Goal: Task Accomplishment & Management: Use online tool/utility

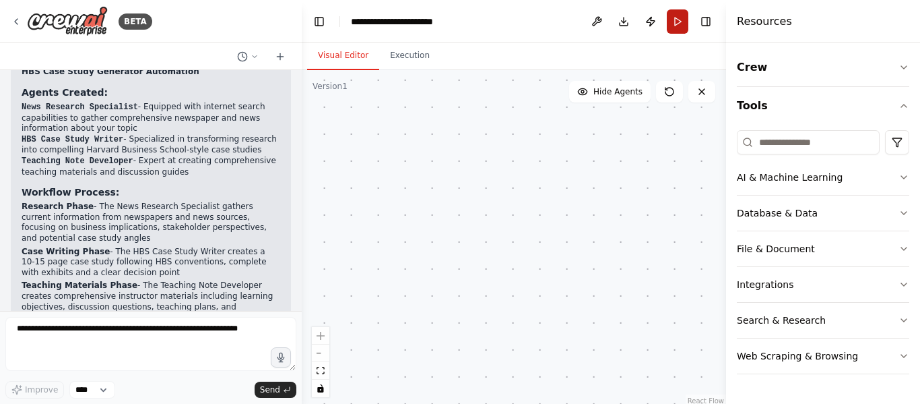
click at [675, 28] on button "Run" at bounding box center [678, 21] width 22 height 24
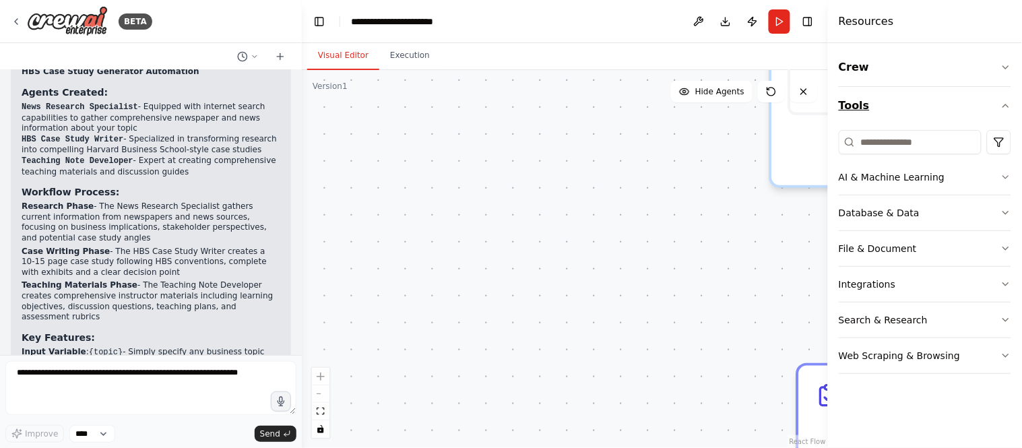
scroll to position [944, 0]
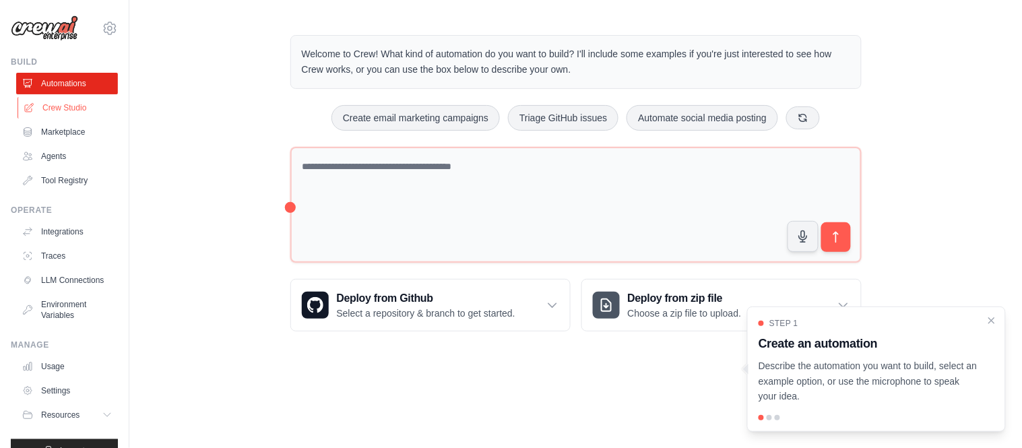
click at [84, 104] on link "Crew Studio" at bounding box center [69, 108] width 102 height 22
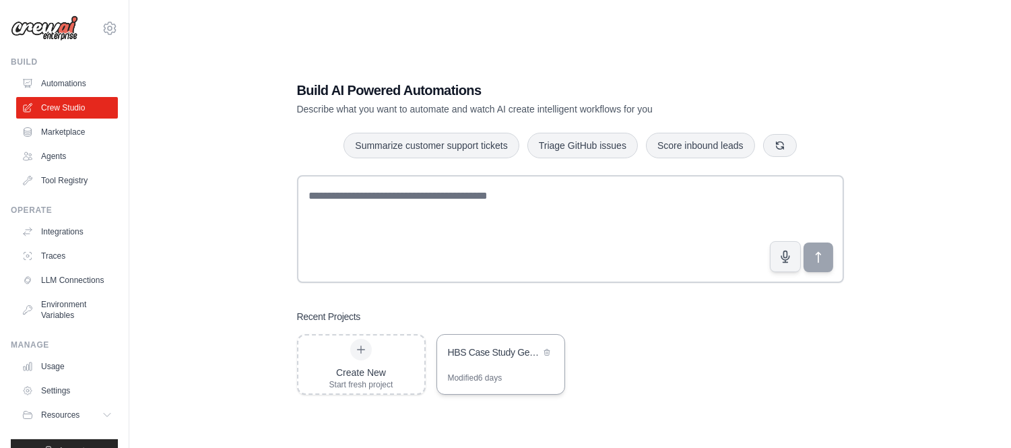
click at [500, 366] on div "HBS Case Study Generator" at bounding box center [500, 354] width 127 height 38
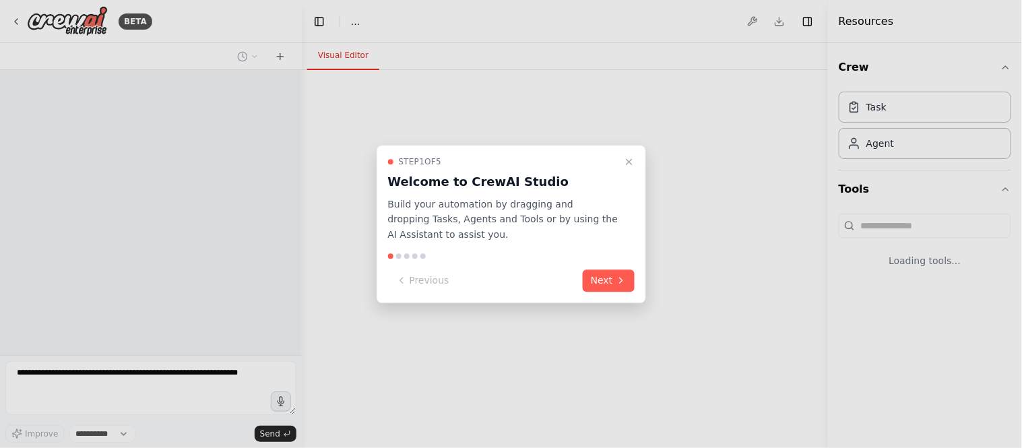
select select "****"
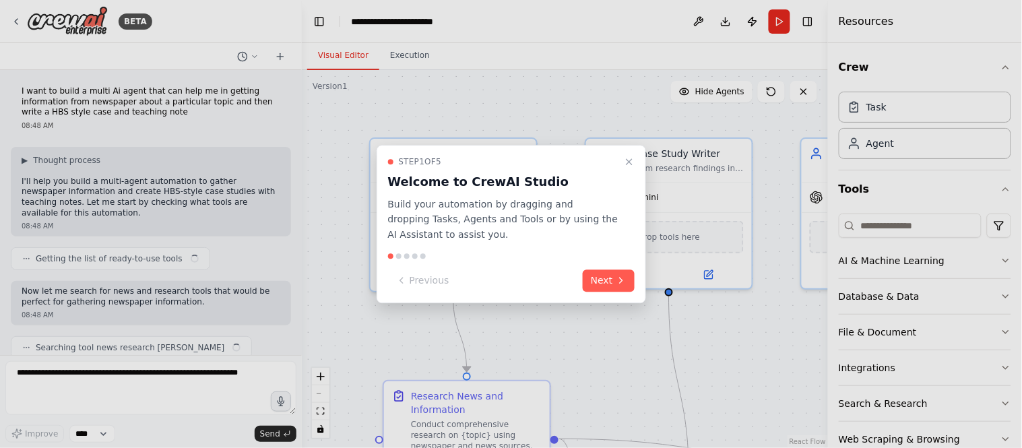
scroll to position [1102, 0]
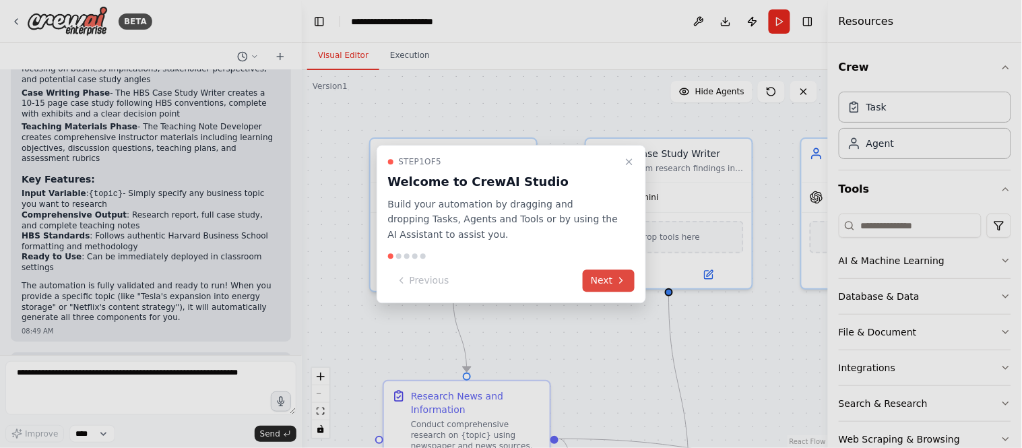
click at [617, 280] on icon at bounding box center [621, 281] width 11 height 11
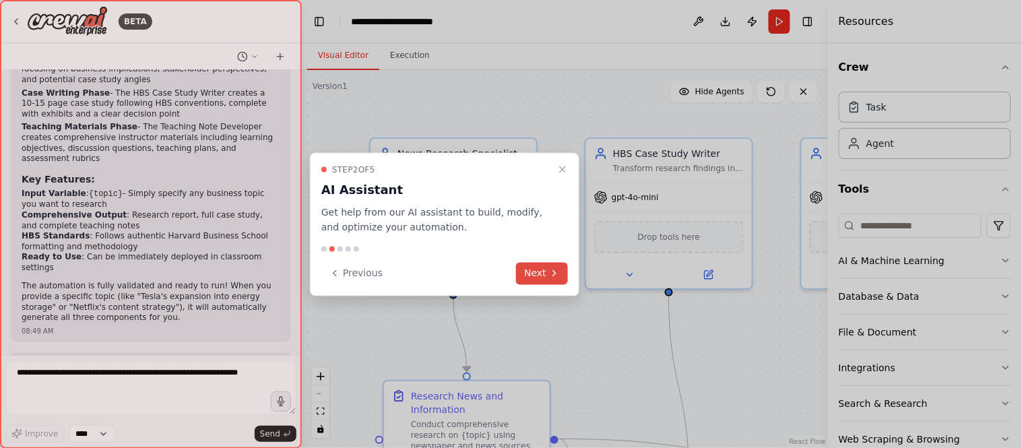
click at [534, 272] on button "Next" at bounding box center [542, 273] width 52 height 22
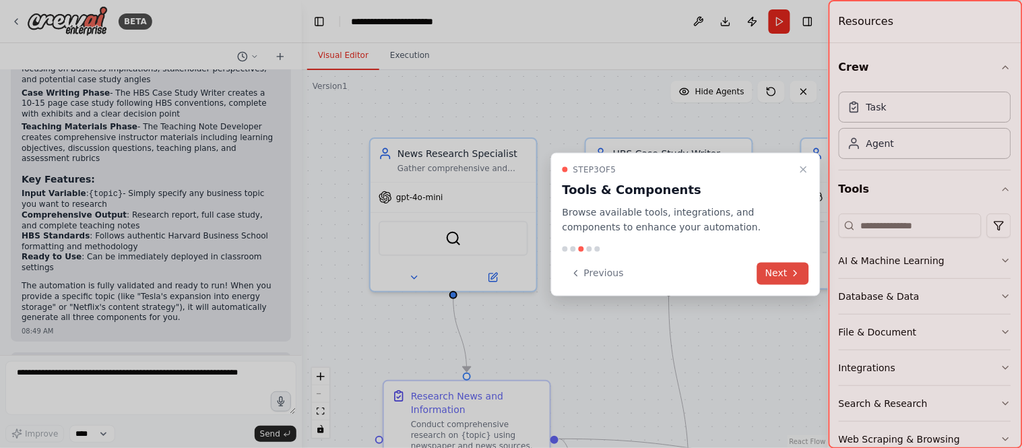
click at [782, 270] on button "Next" at bounding box center [783, 273] width 52 height 22
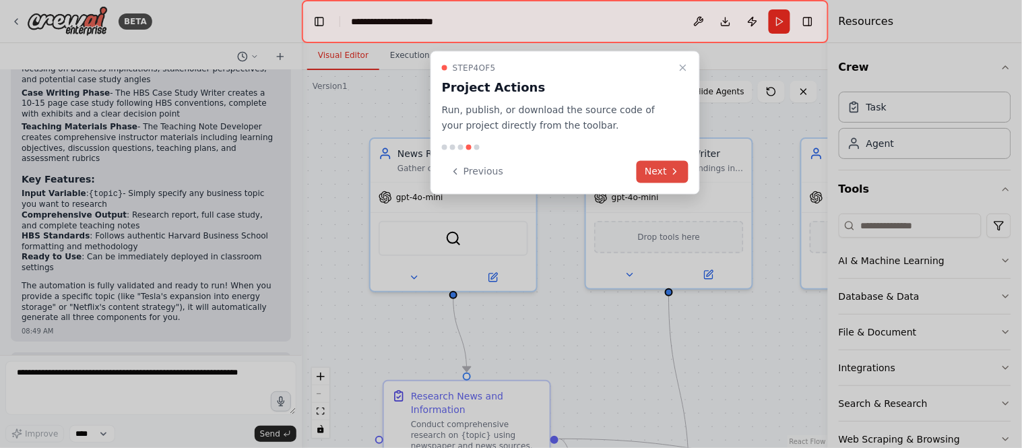
click at [664, 163] on button "Next" at bounding box center [663, 171] width 52 height 22
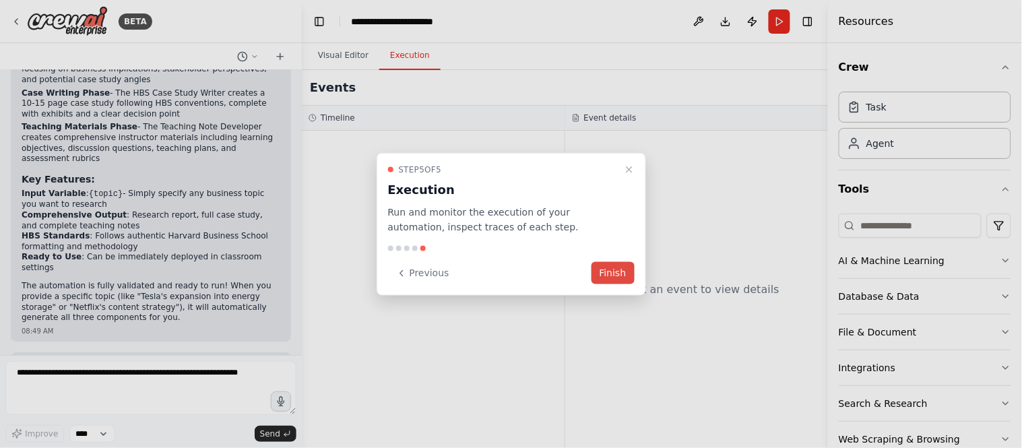
click at [608, 273] on button "Finish" at bounding box center [613, 273] width 43 height 22
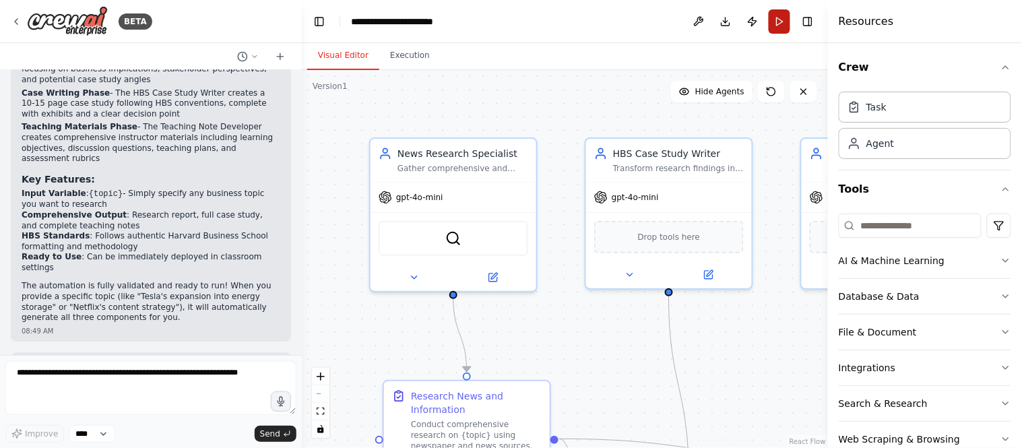
click at [782, 28] on button "Run" at bounding box center [780, 21] width 22 height 24
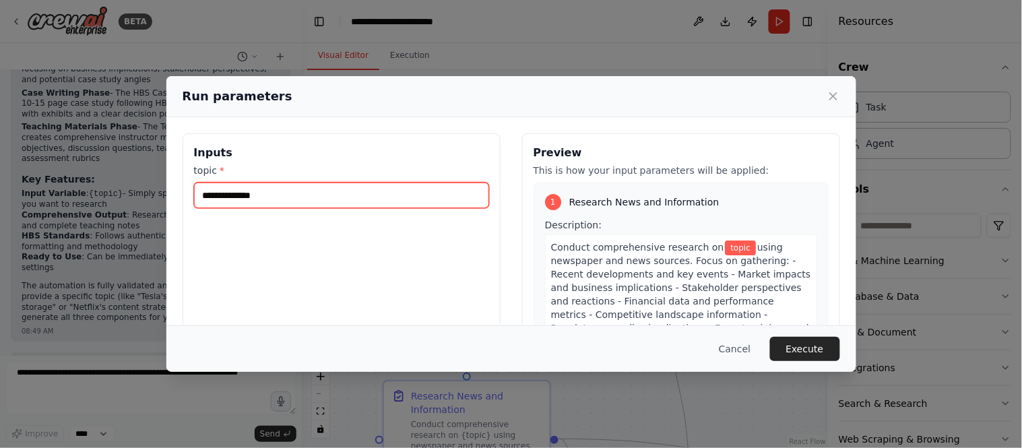
click at [304, 201] on input "topic *" at bounding box center [341, 196] width 295 height 26
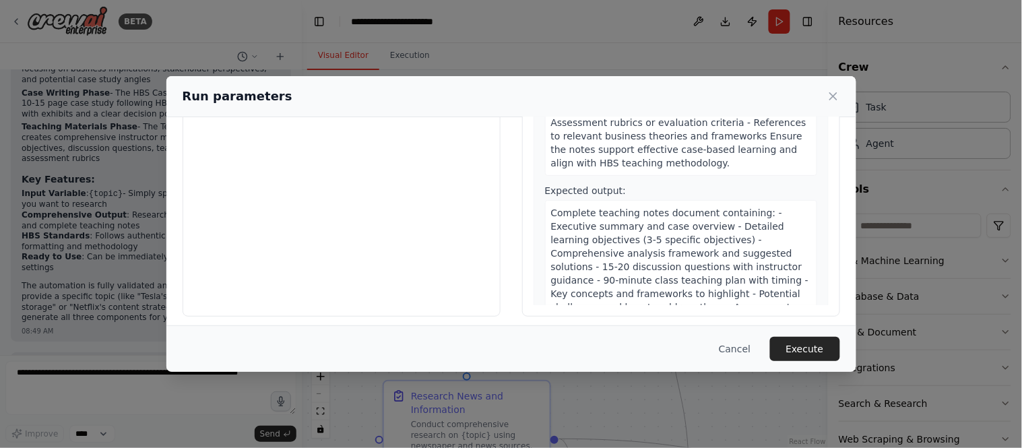
scroll to position [144, 0]
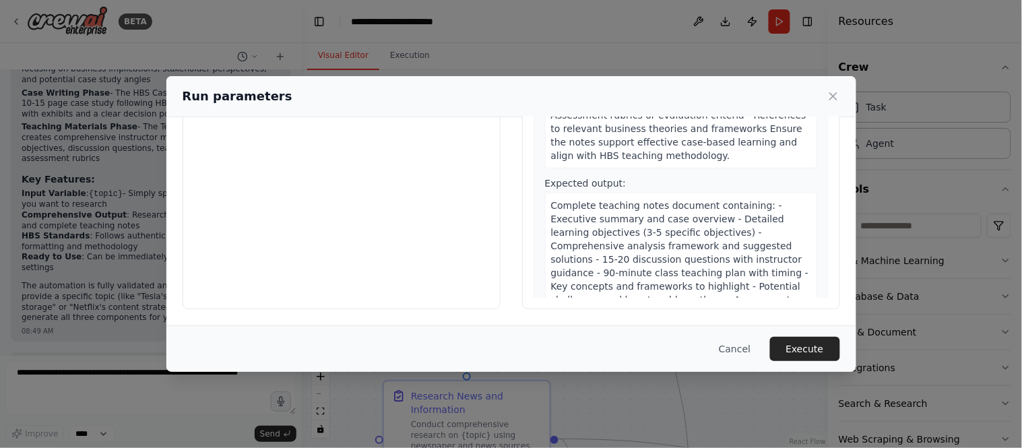
type input "**********"
drag, startPoint x: 662, startPoint y: 230, endPoint x: 708, endPoint y: 230, distance: 46.5
click at [683, 230] on span "Complete teaching notes document containing: - Executive summary and case overv…" at bounding box center [680, 266] width 258 height 132
click at [710, 230] on span "Complete teaching notes document containing: - Executive summary and case overv…" at bounding box center [680, 266] width 258 height 132
click at [705, 228] on span "Complete teaching notes document containing: - Executive summary and case overv…" at bounding box center [680, 266] width 258 height 132
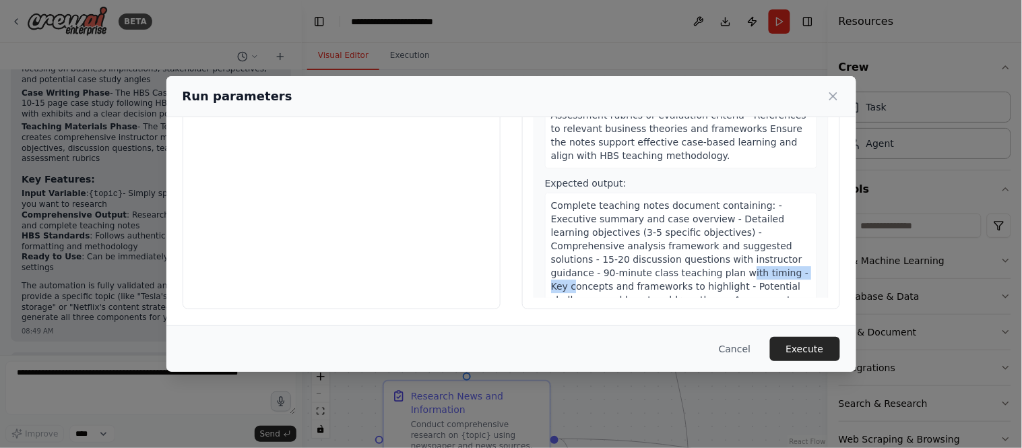
click at [705, 228] on span "Complete teaching notes document containing: - Executive summary and case overv…" at bounding box center [680, 266] width 258 height 132
click at [709, 232] on span "Complete teaching notes document containing: - Executive summary and case overv…" at bounding box center [680, 266] width 258 height 132
click at [689, 240] on span "Complete teaching notes document containing: - Executive summary and case overv…" at bounding box center [680, 266] width 258 height 132
click at [683, 238] on span "Complete teaching notes document containing: - Executive summary and case overv…" at bounding box center [680, 266] width 258 height 132
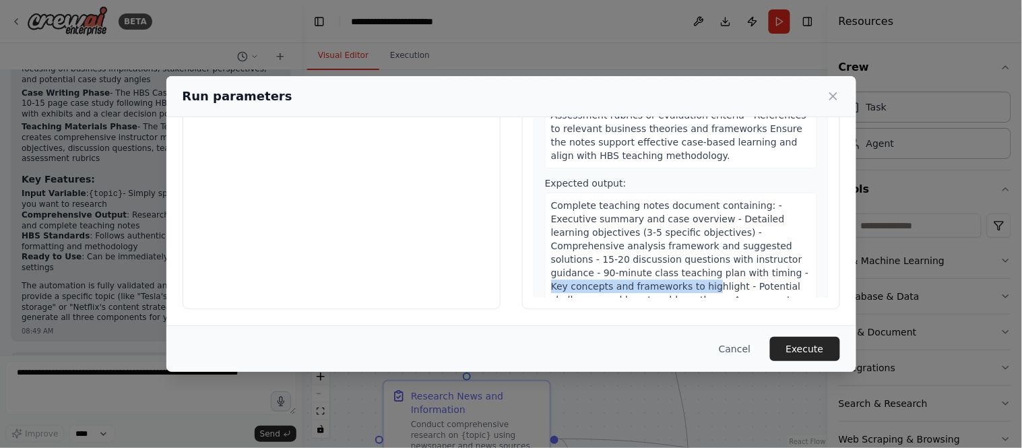
click at [699, 238] on span "Complete teaching notes document containing: - Executive summary and case overv…" at bounding box center [680, 266] width 258 height 132
click at [647, 243] on span "Complete teaching notes document containing: - Executive summary and case overv…" at bounding box center [680, 266] width 258 height 132
click at [665, 244] on span "Complete teaching notes document containing: - Executive summary and case overv…" at bounding box center [680, 266] width 258 height 132
click at [705, 247] on span "Complete teaching notes document containing: - Executive summary and case overv…" at bounding box center [680, 266] width 258 height 132
click at [709, 247] on span "Complete teaching notes document containing: - Executive summary and case overv…" at bounding box center [680, 266] width 258 height 132
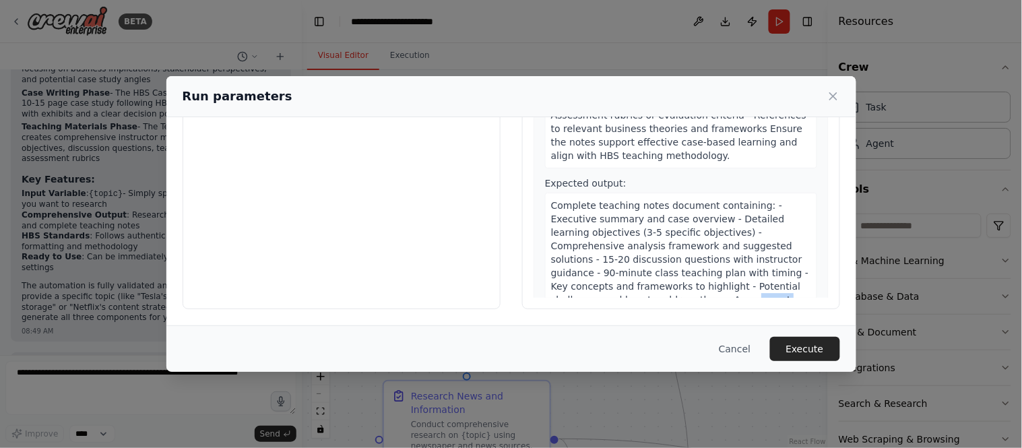
drag, startPoint x: 668, startPoint y: 255, endPoint x: 693, endPoint y: 253, distance: 24.3
click at [683, 253] on span "Complete teaching notes document containing: - Executive summary and case overv…" at bounding box center [680, 266] width 258 height 132
click at [694, 253] on span "Complete teaching notes document containing: - Executive summary and case overv…" at bounding box center [680, 266] width 258 height 132
click at [809, 353] on button "Execute" at bounding box center [805, 349] width 70 height 24
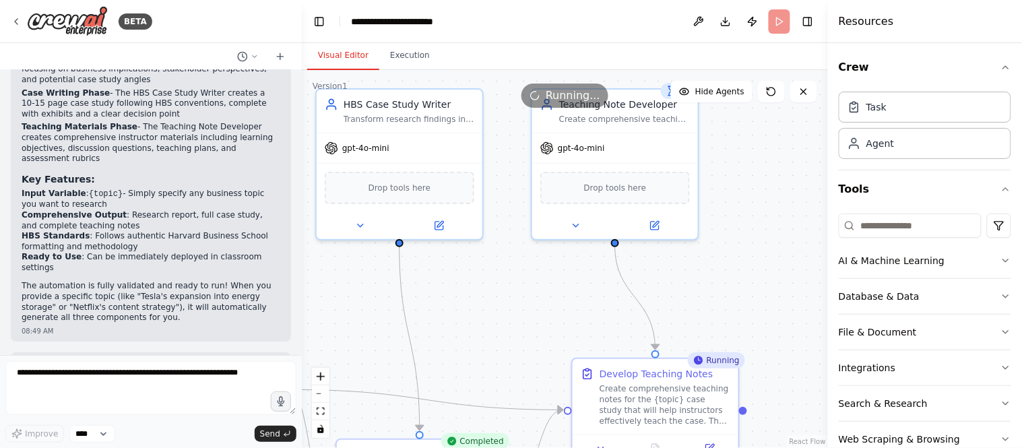
drag, startPoint x: 560, startPoint y: 272, endPoint x: 290, endPoint y: 222, distance: 274.0
click at [290, 222] on div "BETA I want to build a multi Ai agent that can help me in getting information f…" at bounding box center [511, 224] width 1022 height 448
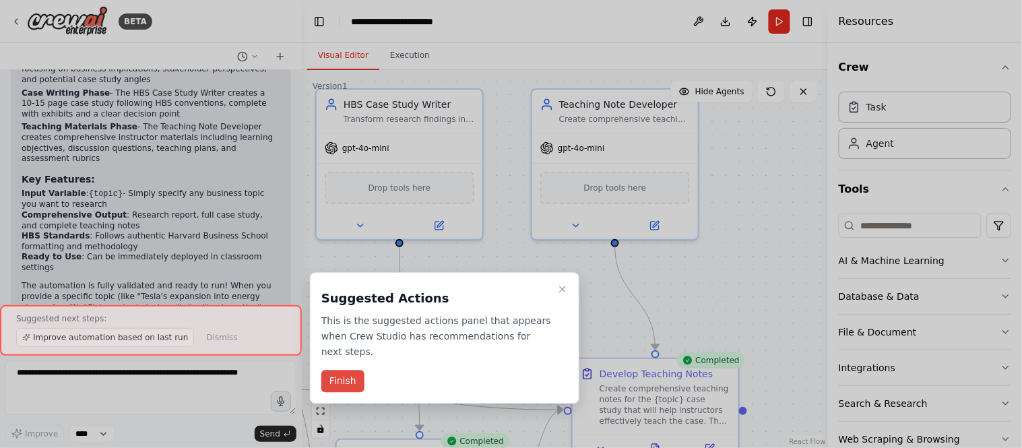
click at [336, 371] on button "Finish" at bounding box center [342, 382] width 43 height 22
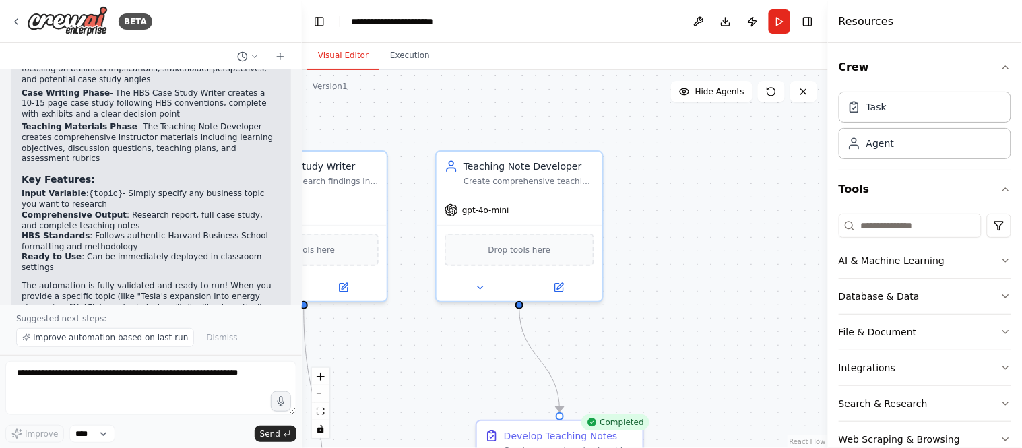
drag, startPoint x: 567, startPoint y: 320, endPoint x: 470, endPoint y: 382, distance: 115.1
click at [470, 382] on div ".deletable-edge-delete-btn { width: 20px; height: 20px; border: 0px solid #ffff…" at bounding box center [565, 259] width 526 height 378
click at [420, 61] on button "Execution" at bounding box center [409, 56] width 61 height 28
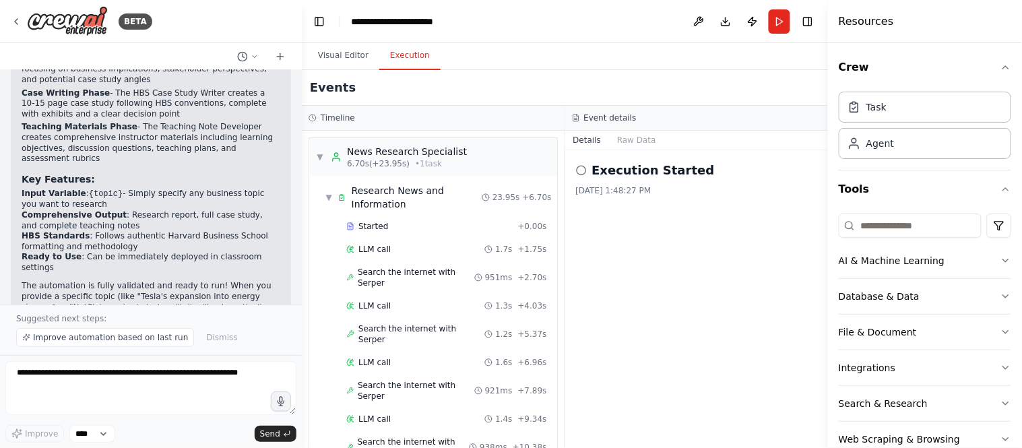
click at [598, 193] on div "8/29/2025, 1:48:27 PM" at bounding box center [697, 190] width 242 height 11
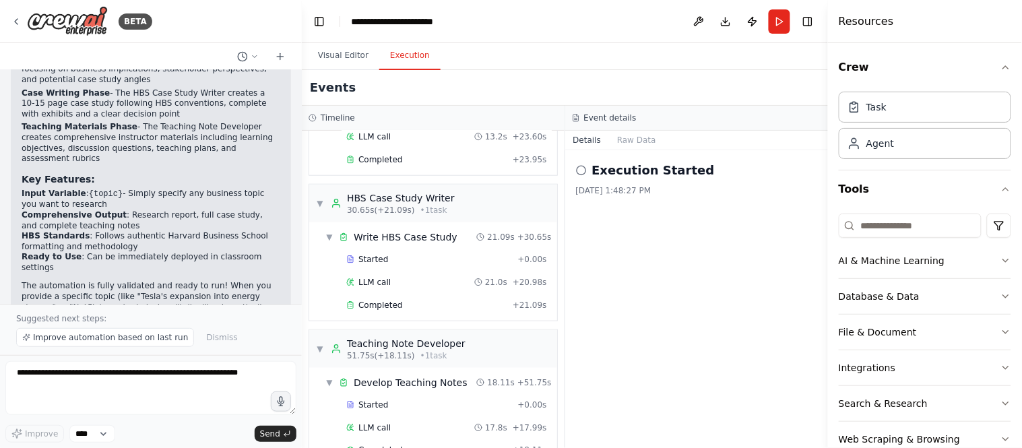
scroll to position [342, 0]
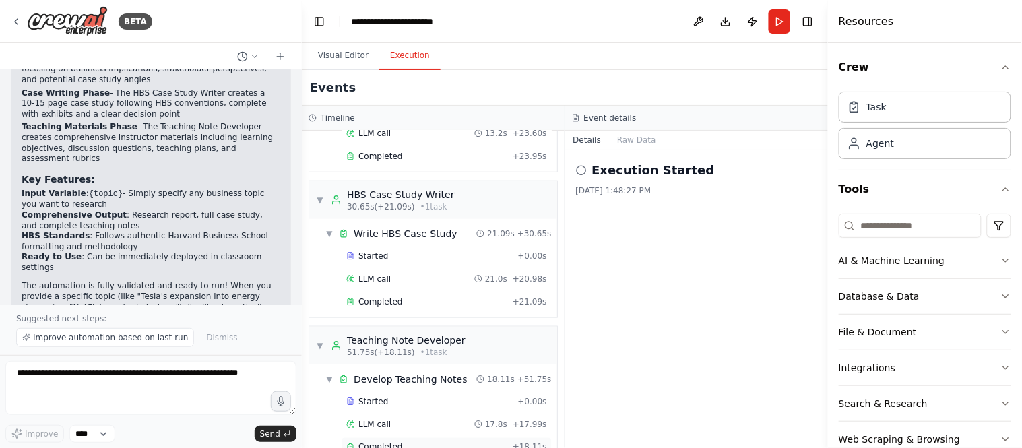
click at [380, 442] on span "Completed" at bounding box center [380, 447] width 44 height 11
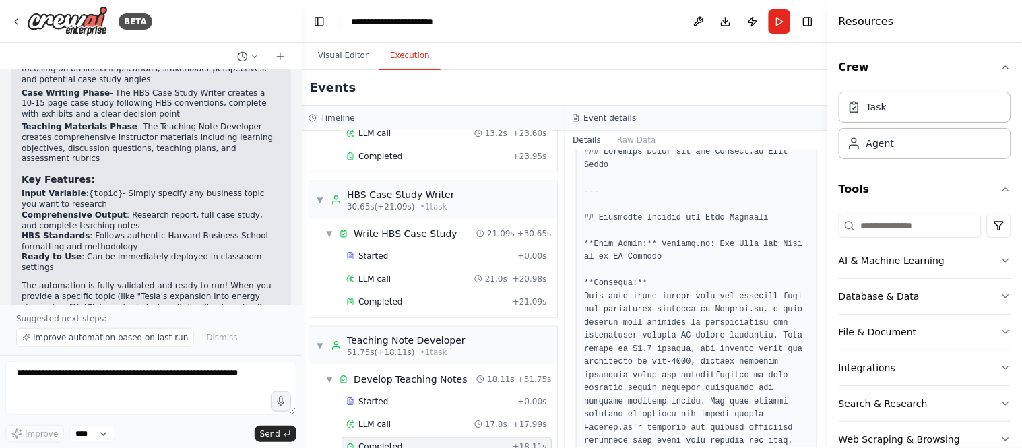
scroll to position [150, 0]
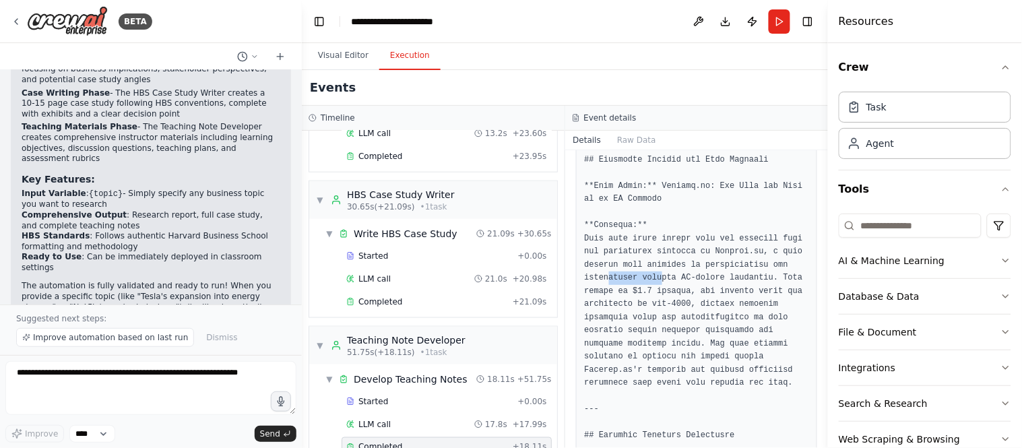
drag, startPoint x: 605, startPoint y: 277, endPoint x: 658, endPoint y: 274, distance: 52.7
drag, startPoint x: 608, startPoint y: 276, endPoint x: 701, endPoint y: 277, distance: 92.3
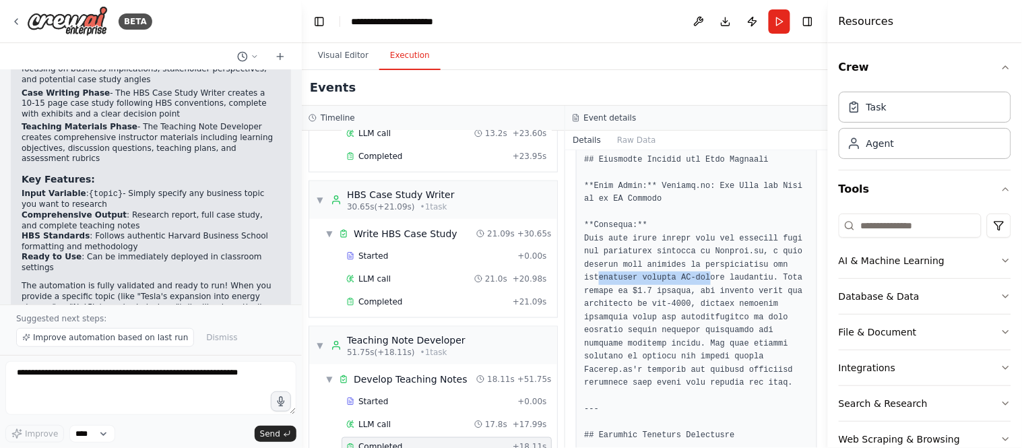
drag, startPoint x: 668, startPoint y: 277, endPoint x: 725, endPoint y: 277, distance: 57.3
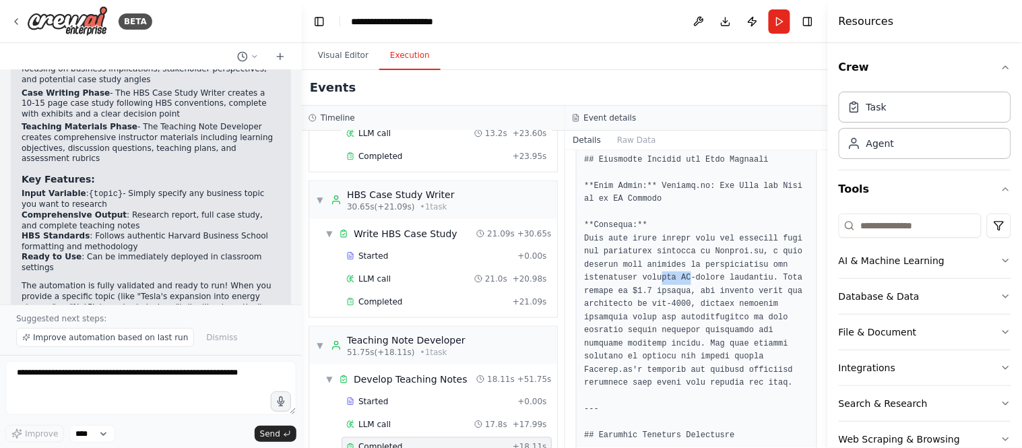
drag, startPoint x: 634, startPoint y: 265, endPoint x: 704, endPoint y: 265, distance: 70.1
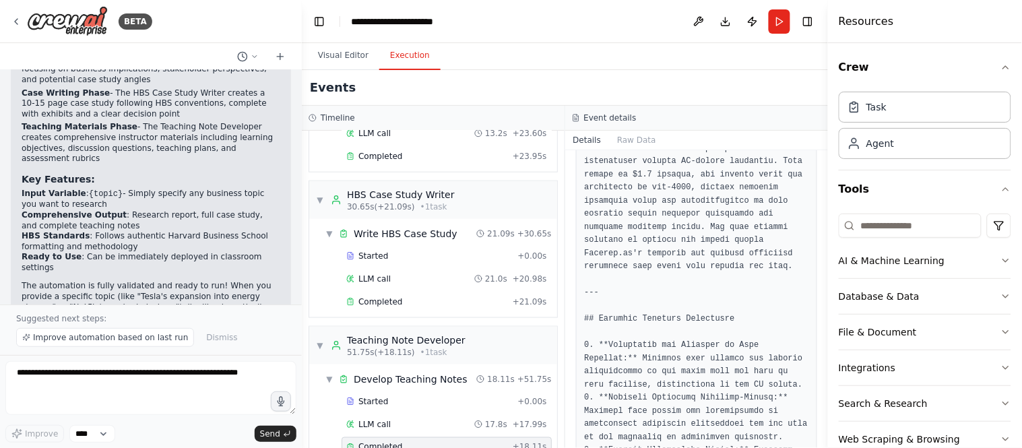
scroll to position [374, 0]
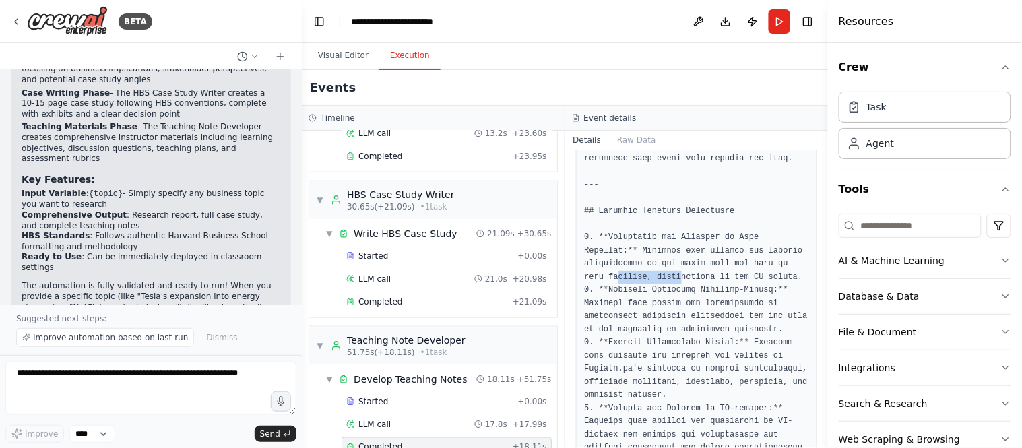
drag, startPoint x: 640, startPoint y: 281, endPoint x: 668, endPoint y: 280, distance: 28.3
drag, startPoint x: 637, startPoint y: 284, endPoint x: 689, endPoint y: 284, distance: 51.2
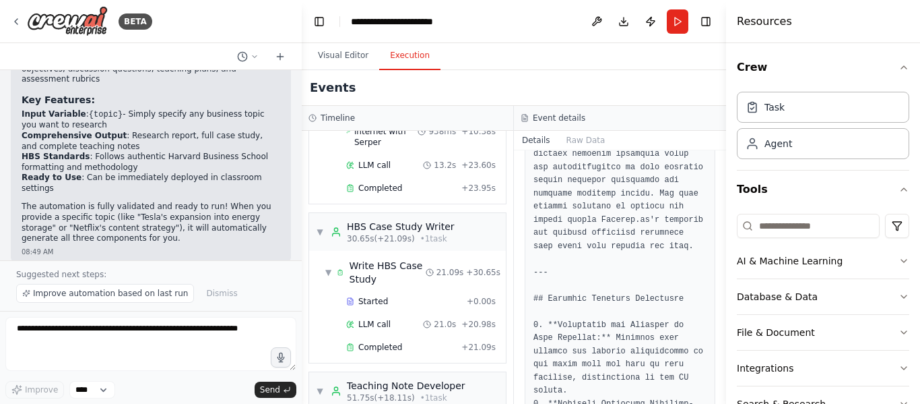
scroll to position [1197, 0]
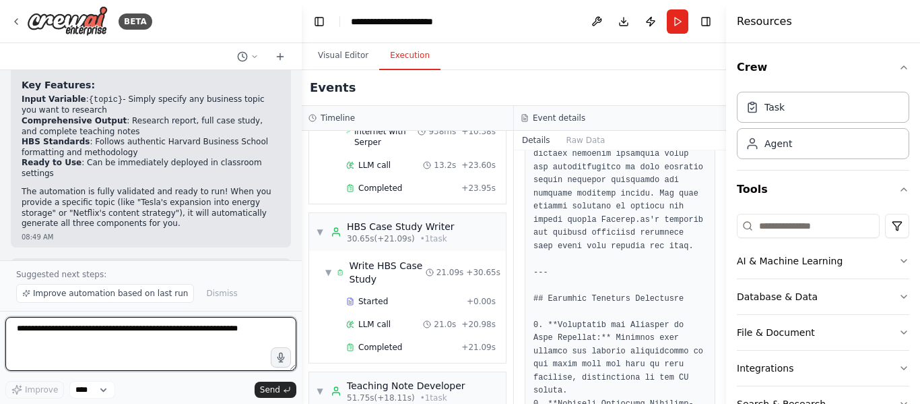
click at [70, 365] on textarea at bounding box center [150, 344] width 291 height 54
click at [131, 355] on textarea at bounding box center [150, 344] width 291 height 54
click at [253, 331] on textarea at bounding box center [150, 344] width 291 height 54
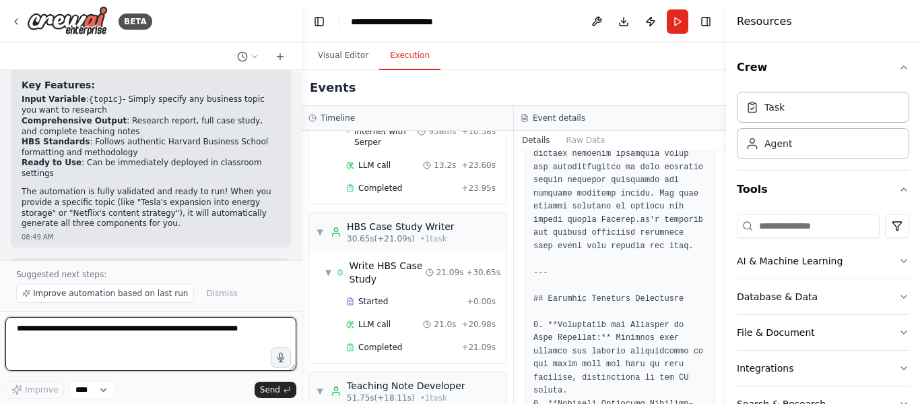
click at [253, 331] on textarea at bounding box center [150, 344] width 291 height 54
click at [111, 336] on textarea at bounding box center [150, 344] width 291 height 54
click at [120, 341] on textarea at bounding box center [150, 344] width 291 height 54
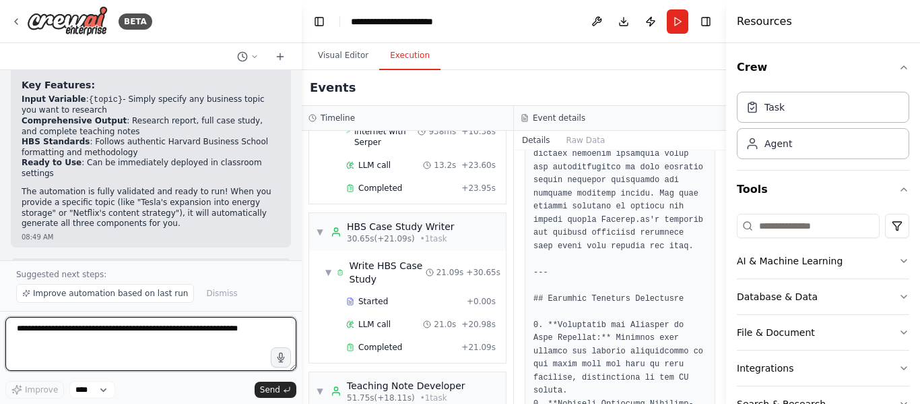
click at [120, 341] on textarea at bounding box center [150, 344] width 291 height 54
click at [141, 342] on textarea at bounding box center [150, 344] width 291 height 54
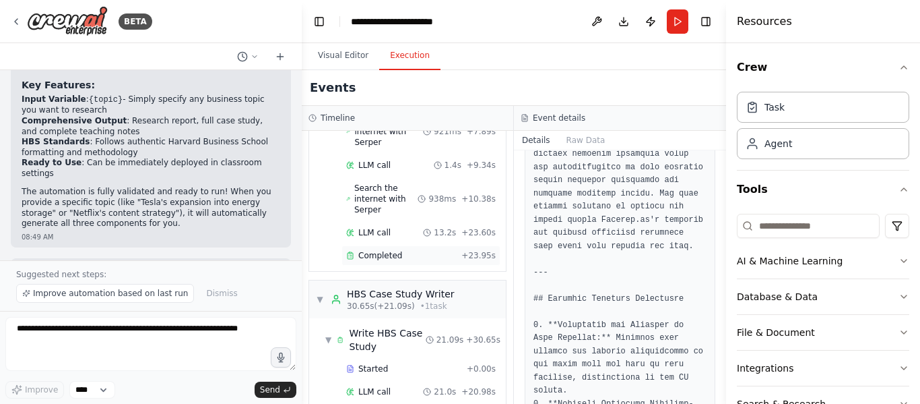
click at [393, 260] on span "Completed" at bounding box center [380, 255] width 44 height 11
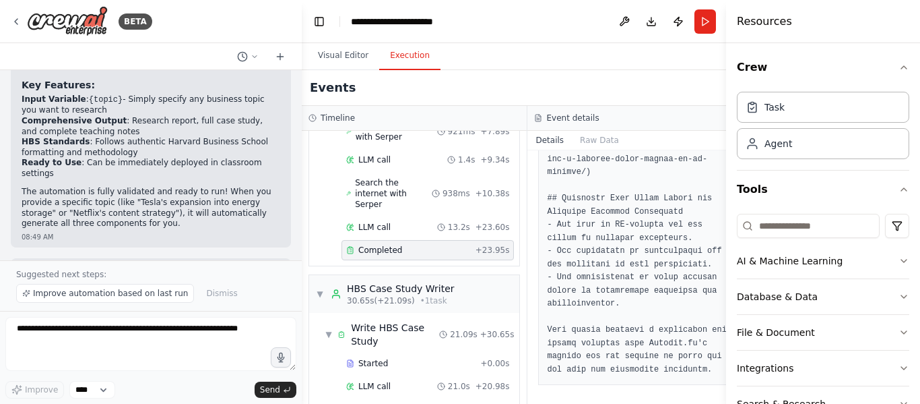
scroll to position [1467, 0]
click at [420, 282] on div "HBS Case Study Writer" at bounding box center [401, 288] width 108 height 13
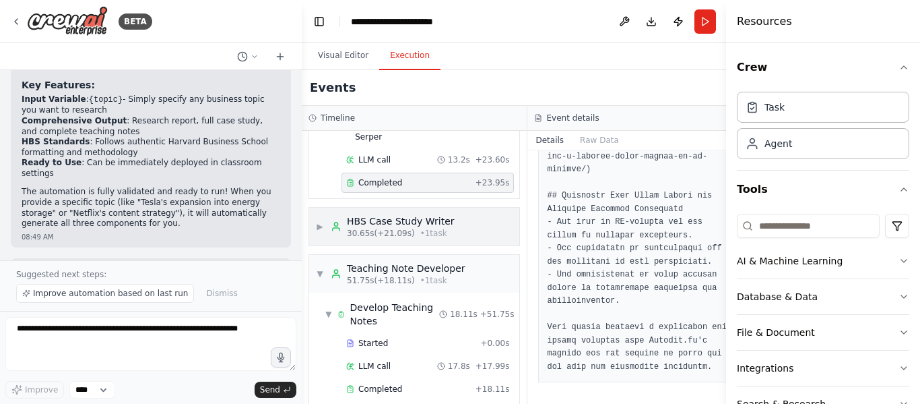
scroll to position [332, 0]
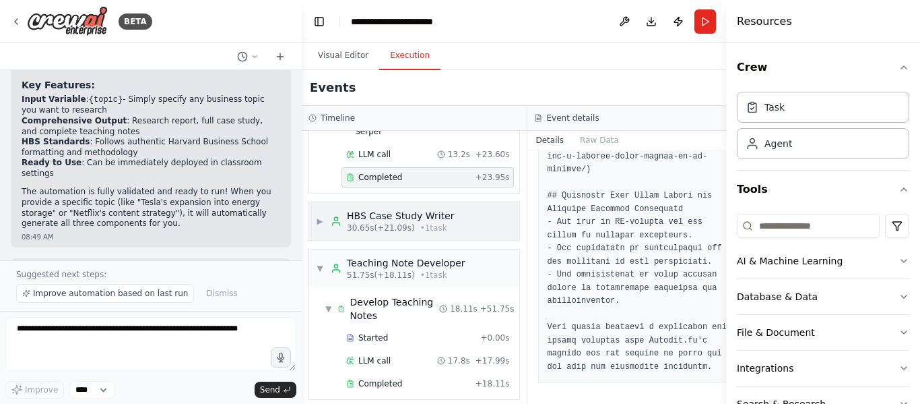
click at [421, 209] on div "HBS Case Study Writer" at bounding box center [401, 215] width 108 height 13
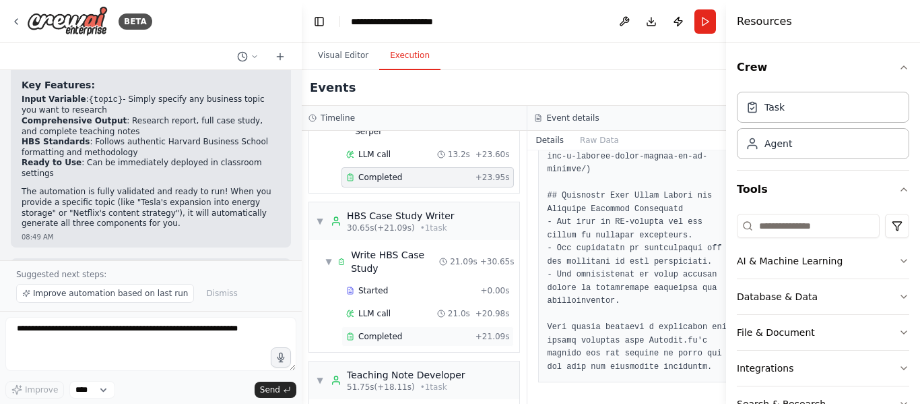
click at [371, 331] on span "Completed" at bounding box center [380, 336] width 44 height 11
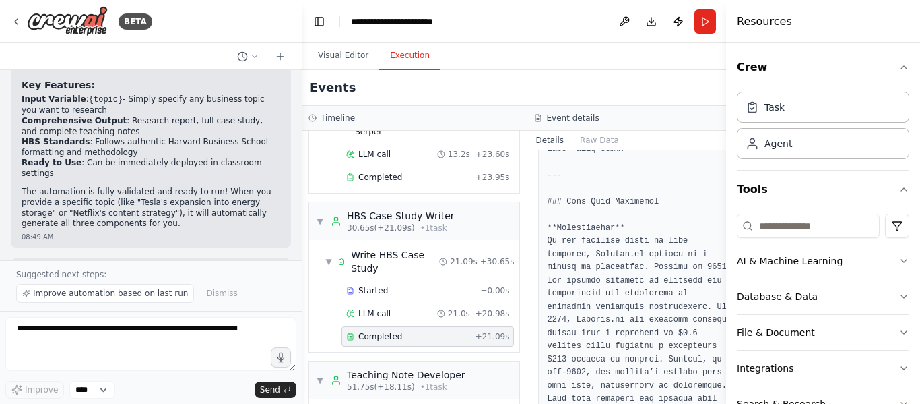
scroll to position [472, 0]
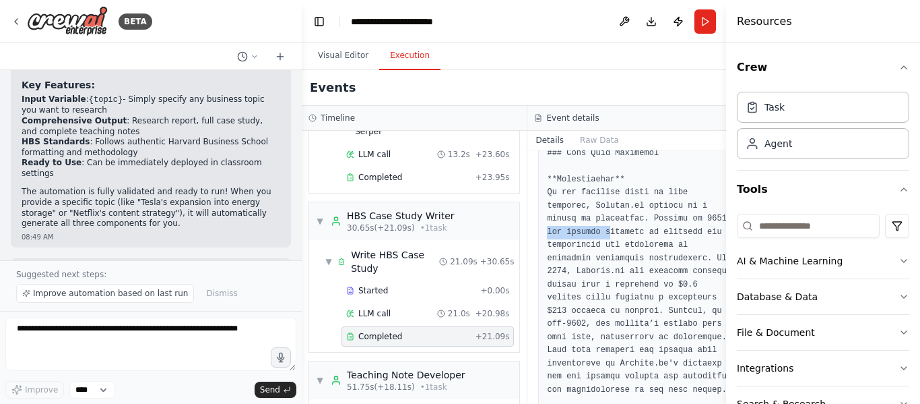
drag, startPoint x: 544, startPoint y: 235, endPoint x: 599, endPoint y: 235, distance: 54.6
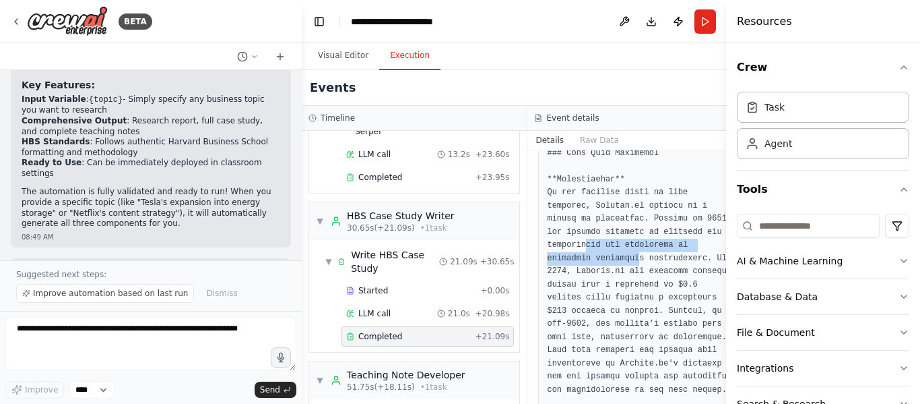
drag, startPoint x: 577, startPoint y: 250, endPoint x: 629, endPoint y: 253, distance: 51.3
drag, startPoint x: 591, startPoint y: 258, endPoint x: 635, endPoint y: 259, distance: 44.5
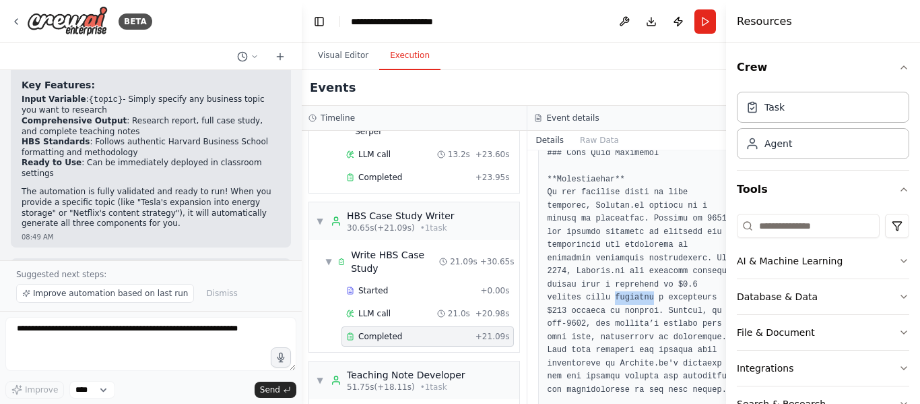
drag, startPoint x: 602, startPoint y: 294, endPoint x: 652, endPoint y: 290, distance: 49.4
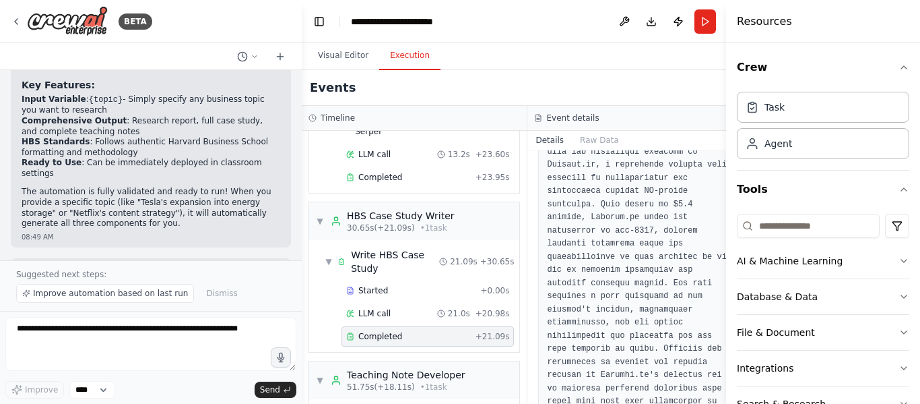
scroll to position [0, 0]
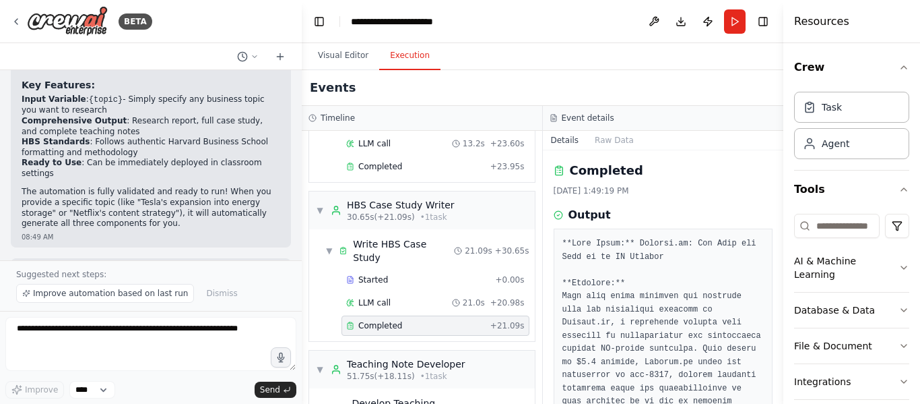
drag, startPoint x: 726, startPoint y: 158, endPoint x: 788, endPoint y: 158, distance: 61.3
click at [788, 158] on div at bounding box center [786, 202] width 5 height 404
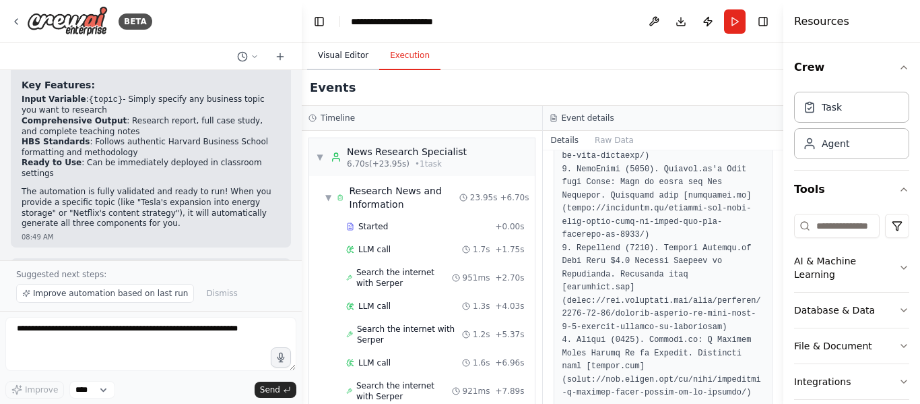
click at [350, 56] on button "Visual Editor" at bounding box center [343, 56] width 72 height 28
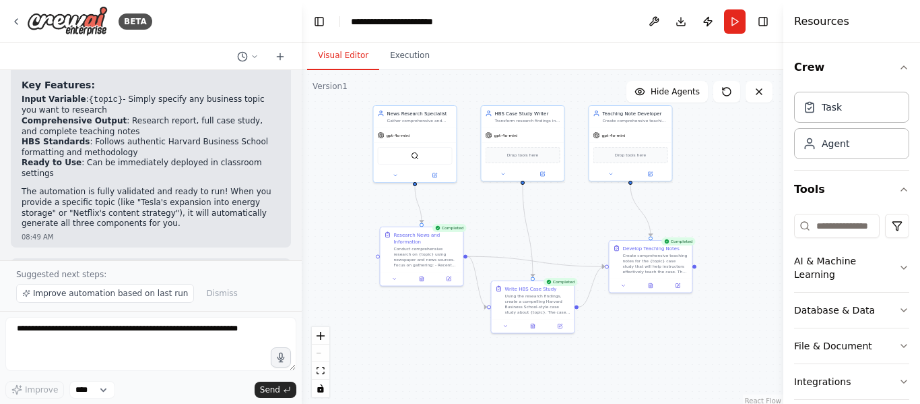
drag, startPoint x: 546, startPoint y: 344, endPoint x: 612, endPoint y: 224, distance: 136.3
click at [612, 224] on div ".deletable-edge-delete-btn { width: 20px; height: 20px; border: 0px solid #ffff…" at bounding box center [543, 238] width 482 height 337
click at [391, 66] on button "Execution" at bounding box center [409, 56] width 61 height 28
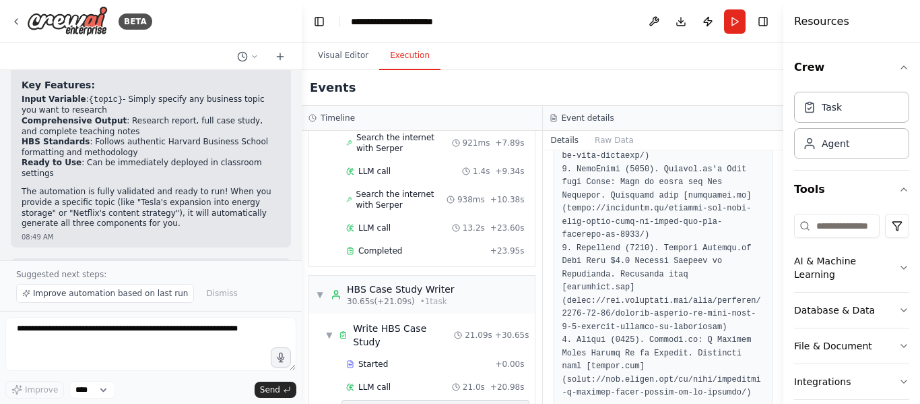
scroll to position [270, 0]
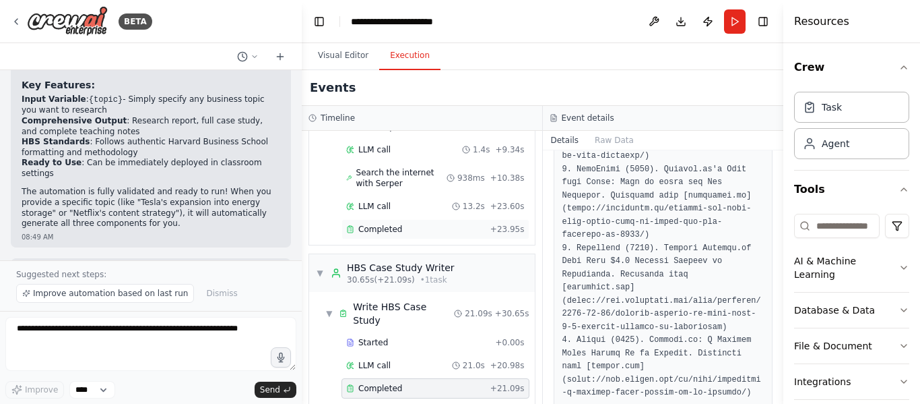
click at [395, 234] on span "Completed" at bounding box center [380, 229] width 44 height 11
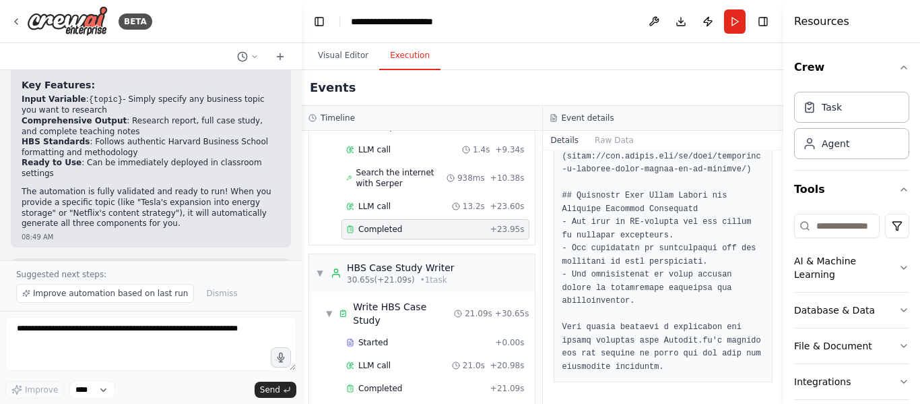
scroll to position [1309, 0]
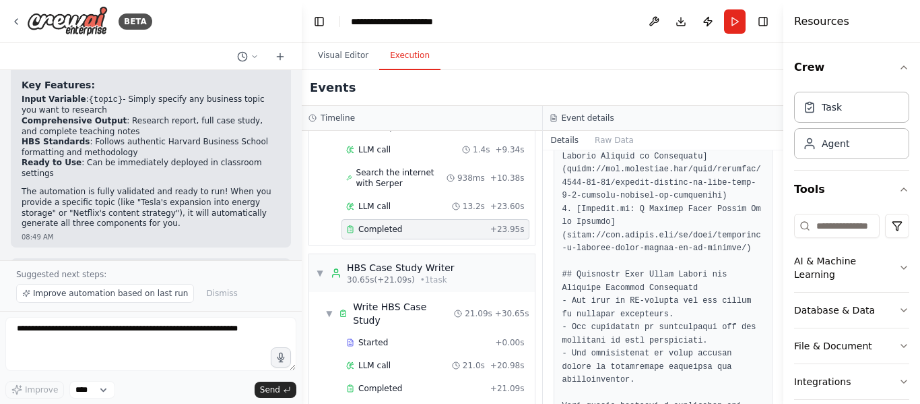
click at [394, 232] on span "Completed" at bounding box center [380, 229] width 44 height 11
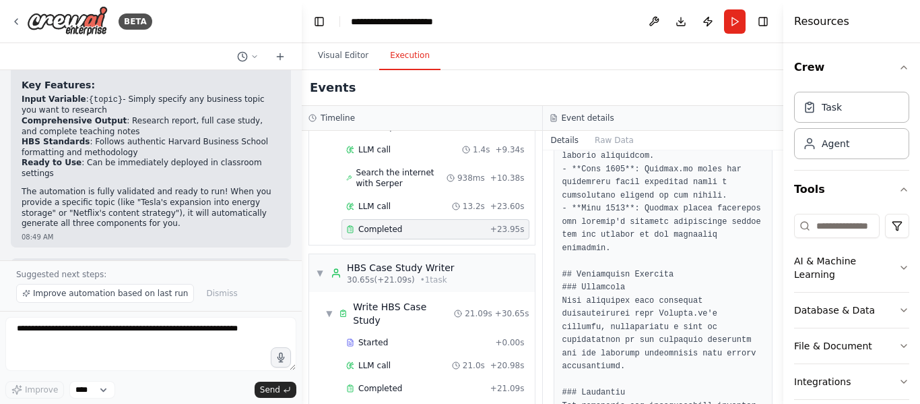
scroll to position [0, 0]
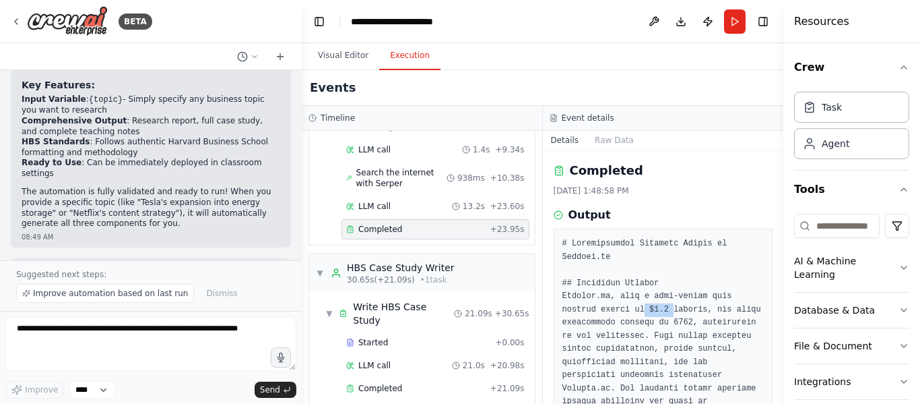
drag, startPoint x: 602, startPoint y: 308, endPoint x: 651, endPoint y: 306, distance: 49.2
drag, startPoint x: 615, startPoint y: 310, endPoint x: 662, endPoint y: 311, distance: 46.5
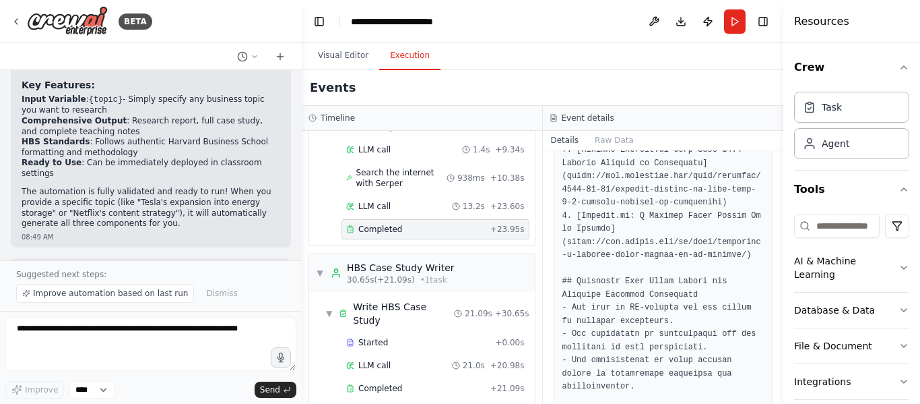
scroll to position [1309, 0]
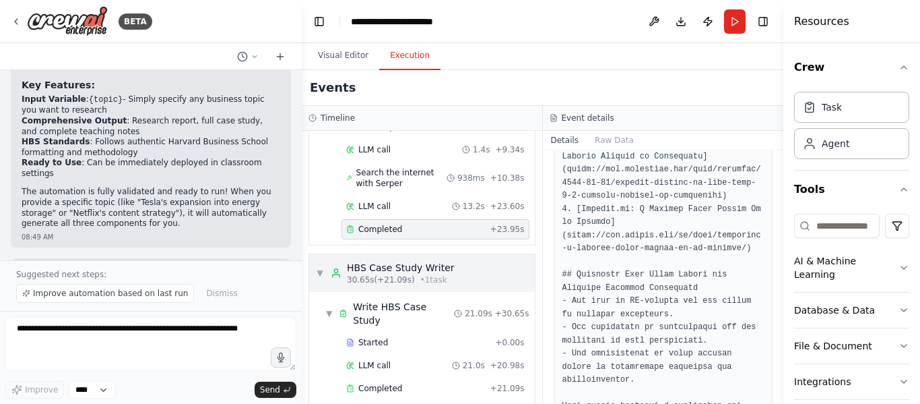
click at [445, 276] on div "▼ HBS Case Study Writer 30.65s (+21.09s) • 1 task" at bounding box center [422, 273] width 226 height 38
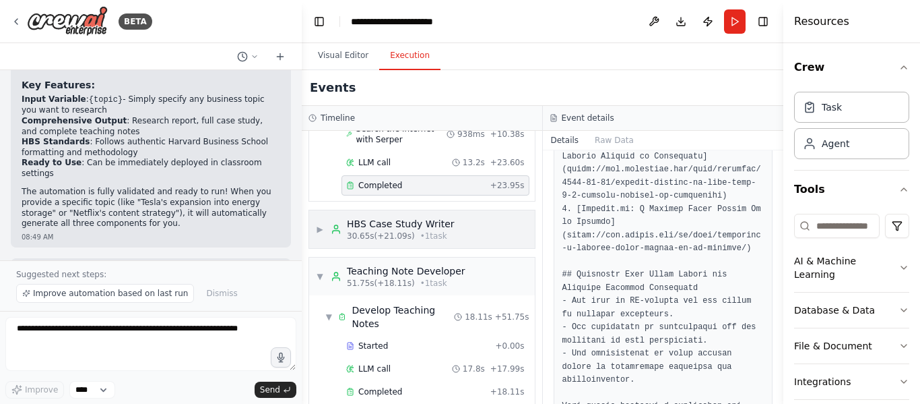
scroll to position [332, 0]
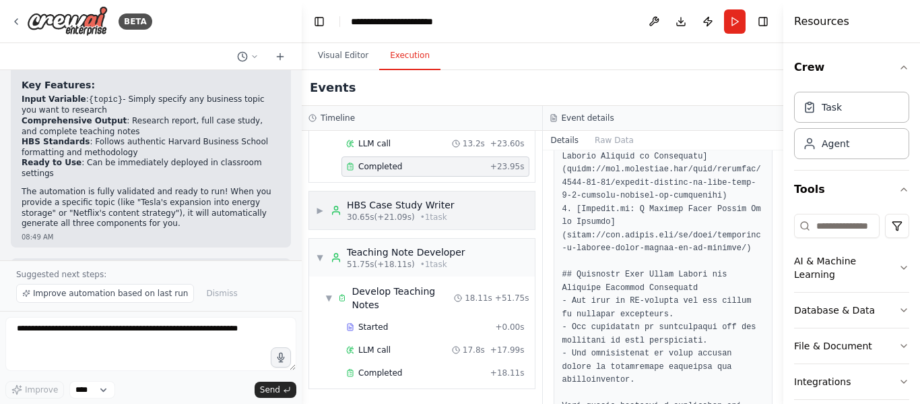
click at [420, 219] on span "• 1 task" at bounding box center [433, 217] width 27 height 11
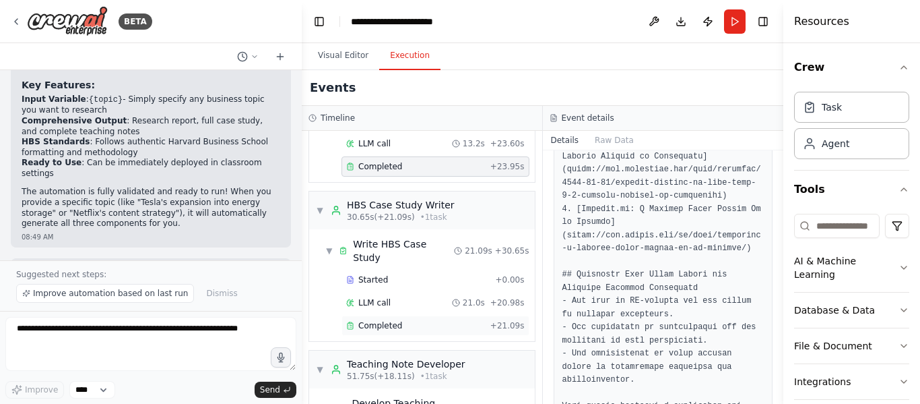
click at [369, 317] on div "Completed + 21.09s" at bounding box center [436, 325] width 188 height 20
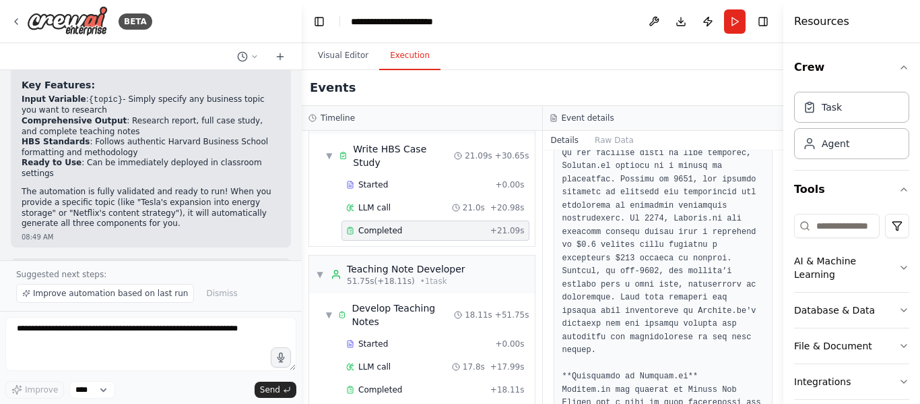
scroll to position [431, 0]
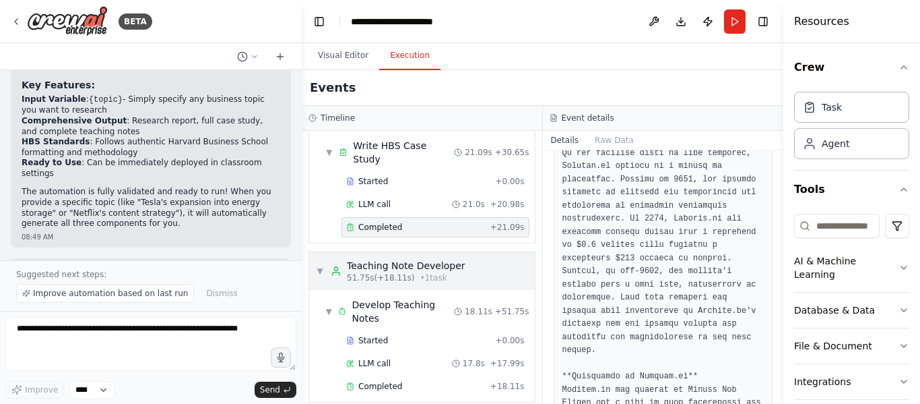
click at [433, 259] on div "Teaching Note Developer" at bounding box center [406, 265] width 119 height 13
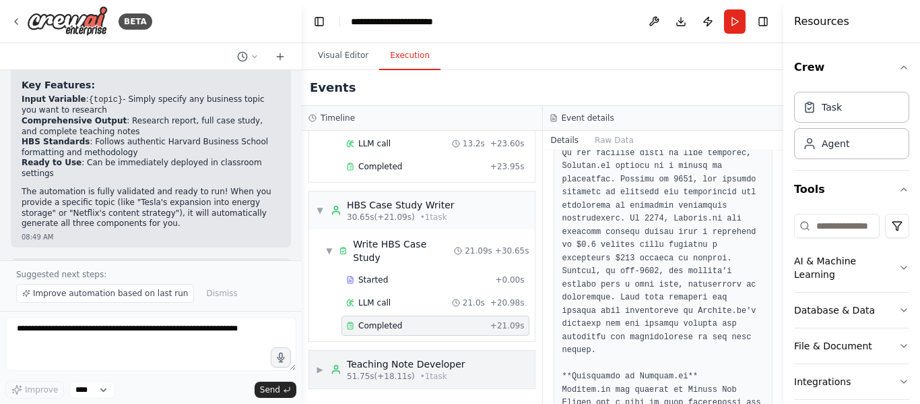
scroll to position [319, 0]
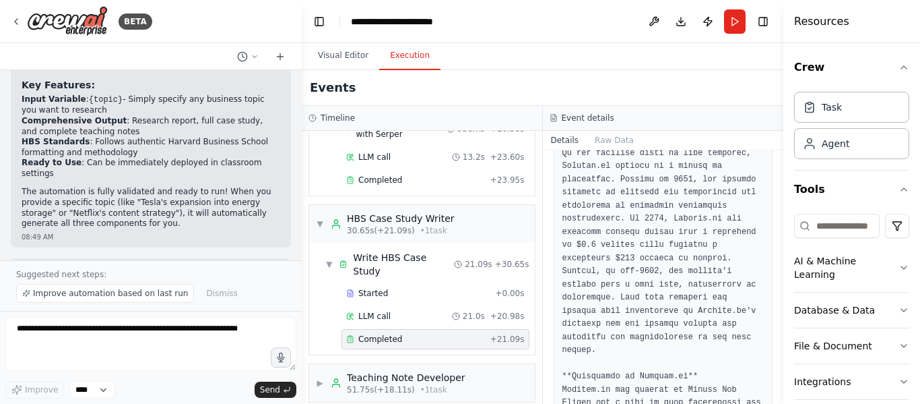
click at [414, 334] on div "Completed" at bounding box center [415, 339] width 139 height 11
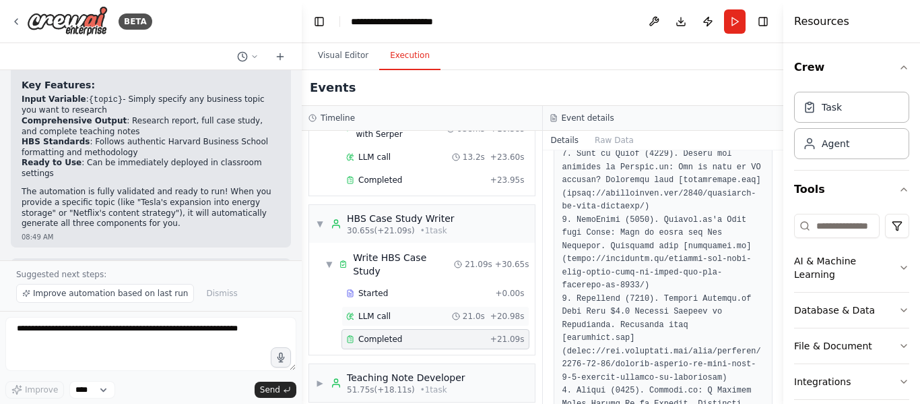
scroll to position [2695, 0]
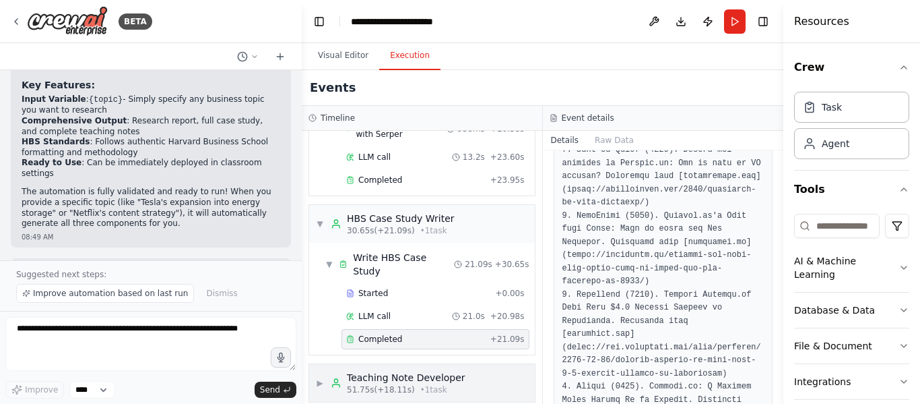
click at [410, 371] on div "Teaching Note Developer" at bounding box center [406, 377] width 119 height 13
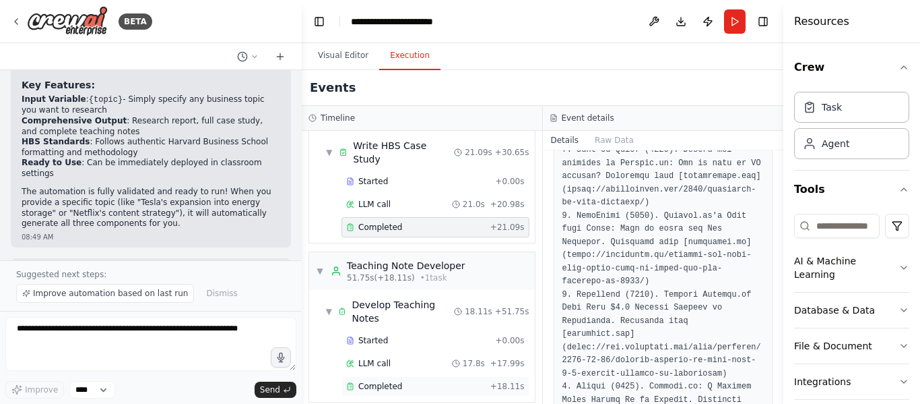
click at [378, 381] on span "Completed" at bounding box center [380, 386] width 44 height 11
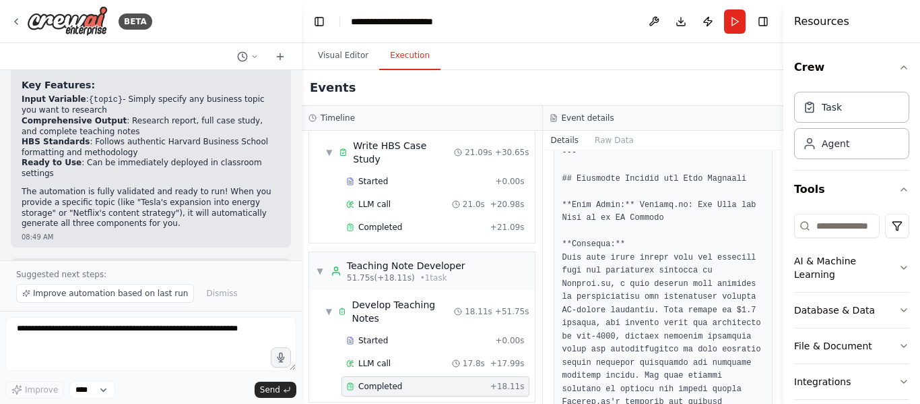
scroll to position [0, 0]
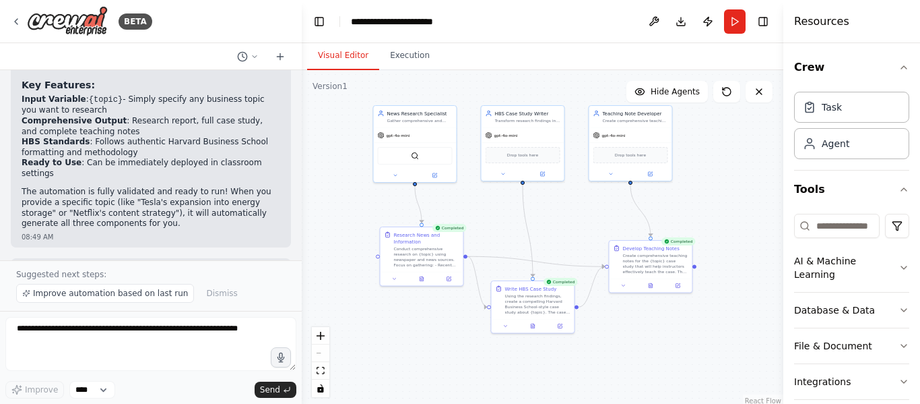
click at [325, 48] on button "Visual Editor" at bounding box center [343, 56] width 72 height 28
click at [728, 26] on button "Run" at bounding box center [735, 21] width 22 height 24
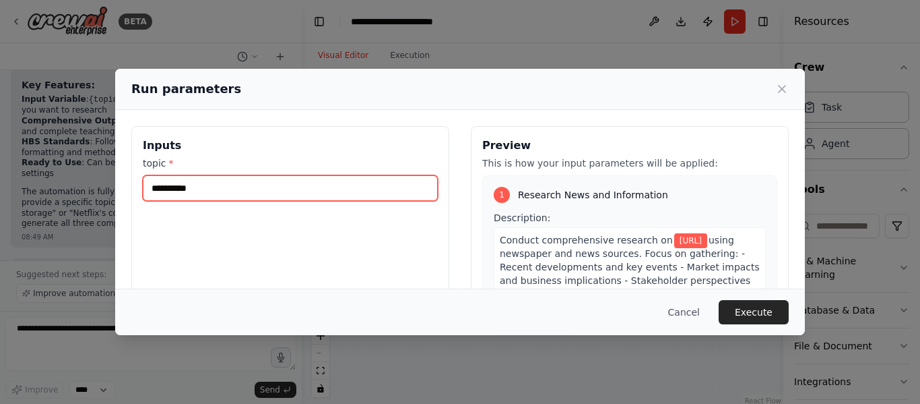
click at [228, 193] on input "**********" at bounding box center [290, 188] width 295 height 26
type input "*"
click at [227, 194] on input "*********" at bounding box center [290, 188] width 295 height 26
click at [161, 185] on input "*********" at bounding box center [290, 188] width 295 height 26
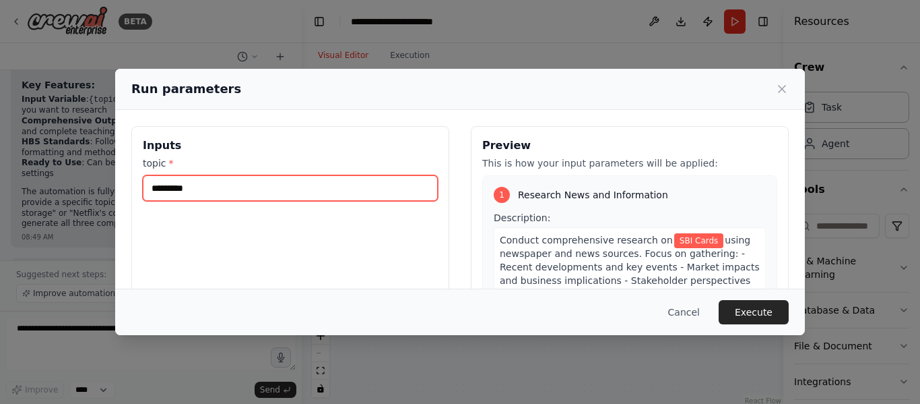
type input "*********"
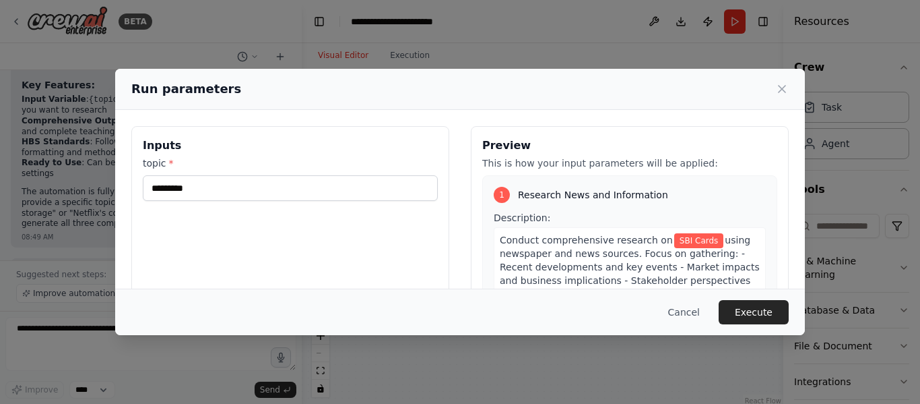
click at [596, 227] on div "Conduct comprehensive research on SBI Cards using newspaper and news sources. F…" at bounding box center [630, 307] width 272 height 160
click at [590, 241] on span "Conduct comprehensive research on" at bounding box center [586, 239] width 173 height 11
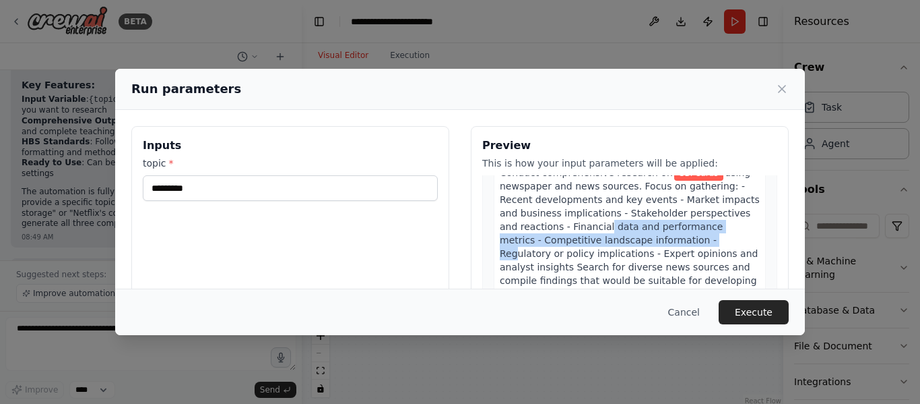
drag, startPoint x: 576, startPoint y: 224, endPoint x: 641, endPoint y: 253, distance: 70.6
click at [661, 239] on span "using newspaper and news sources. Focus on gathering: - Recent developments and…" at bounding box center [630, 240] width 260 height 146
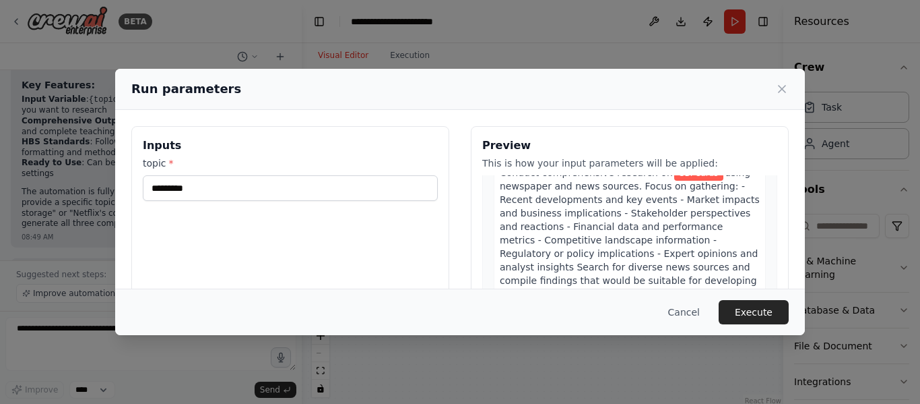
click at [631, 257] on span "using newspaper and news sources. Focus on gathering: - Recent developments and…" at bounding box center [630, 240] width 260 height 146
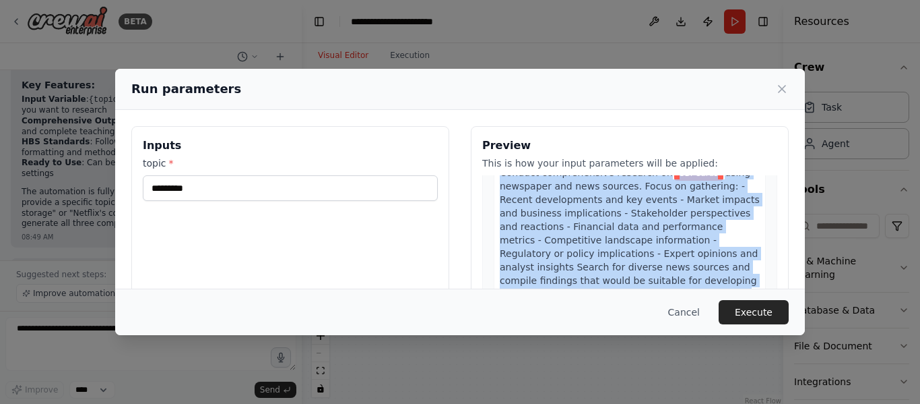
click at [631, 257] on span "using newspaper and news sources. Focus on gathering: - Recent developments and…" at bounding box center [630, 240] width 260 height 146
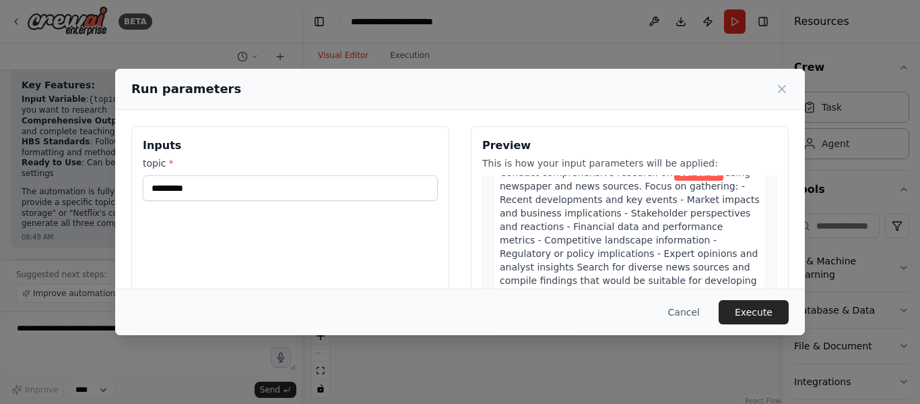
click at [631, 257] on span "using newspaper and news sources. Focus on gathering: - Recent developments and…" at bounding box center [630, 240] width 260 height 146
drag, startPoint x: 642, startPoint y: 241, endPoint x: 666, endPoint y: 239, distance: 24.3
click at [666, 239] on span "using newspaper and news sources. Focus on gathering: - Recent developments and…" at bounding box center [630, 240] width 260 height 146
click at [687, 252] on span "using newspaper and news sources. Focus on gathering: - Recent developments and…" at bounding box center [630, 240] width 260 height 146
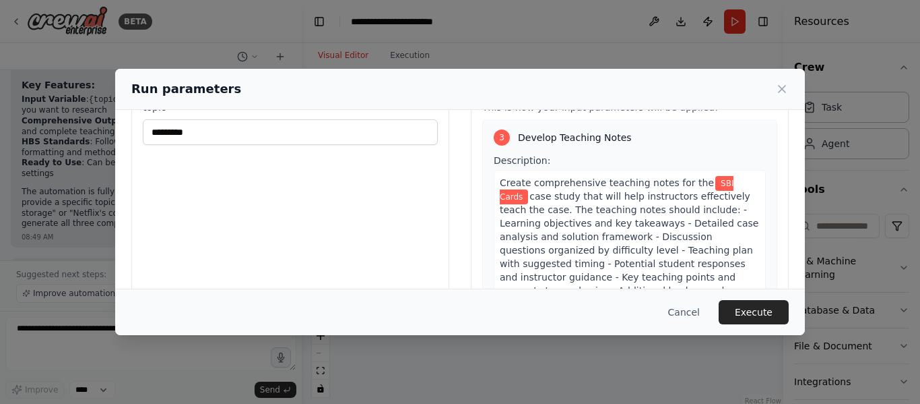
scroll to position [0, 0]
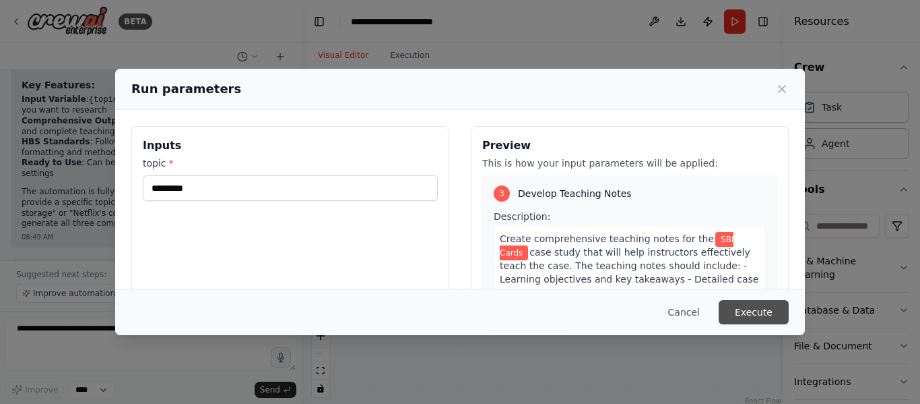
click at [759, 311] on button "Execute" at bounding box center [754, 312] width 70 height 24
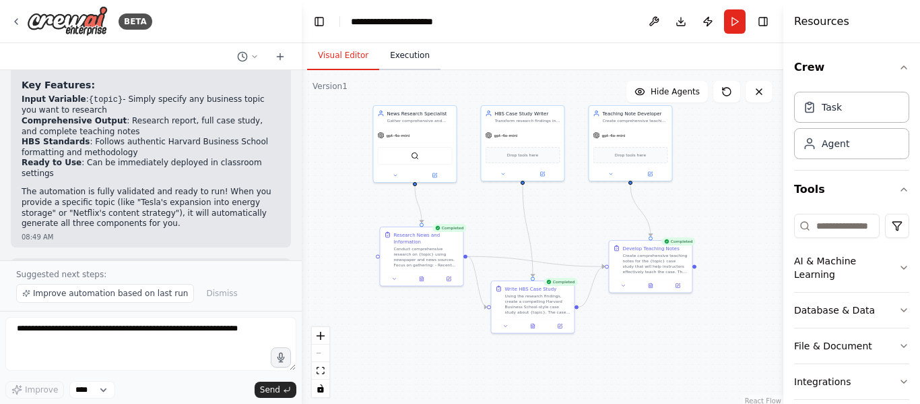
click at [416, 57] on button "Execution" at bounding box center [409, 56] width 61 height 28
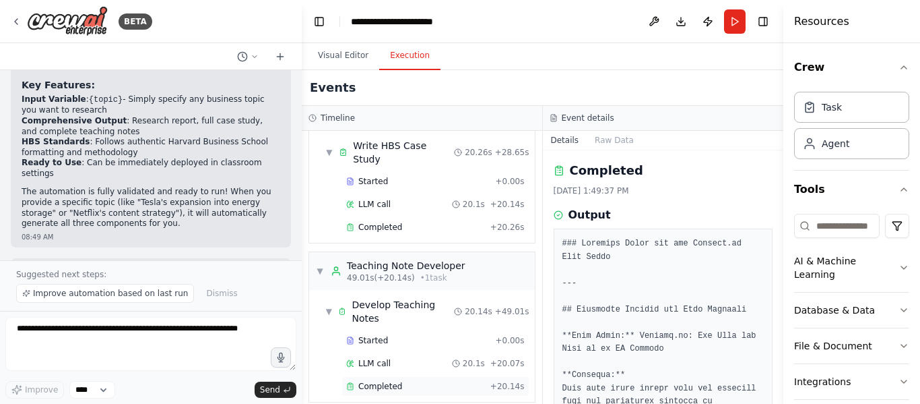
click at [386, 381] on span "Completed" at bounding box center [380, 386] width 44 height 11
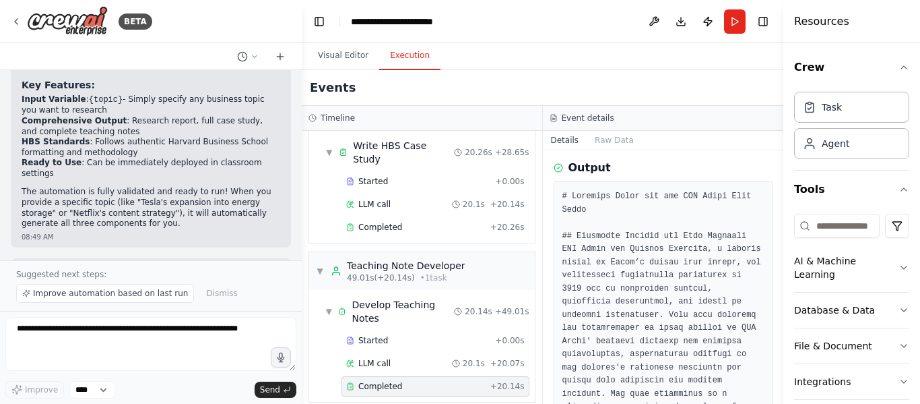
scroll to position [67, 0]
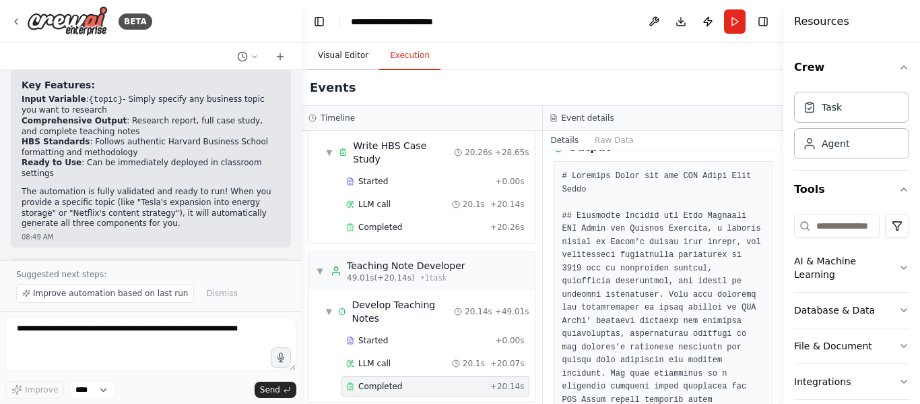
click at [349, 54] on button "Visual Editor" at bounding box center [343, 56] width 72 height 28
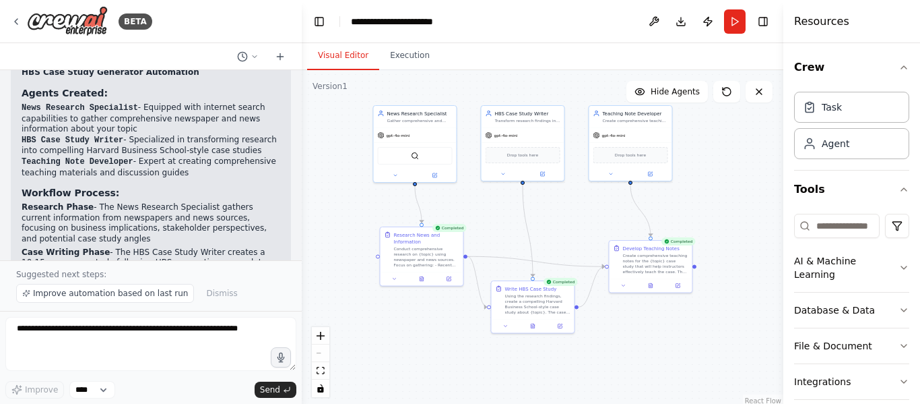
scroll to position [1145, 0]
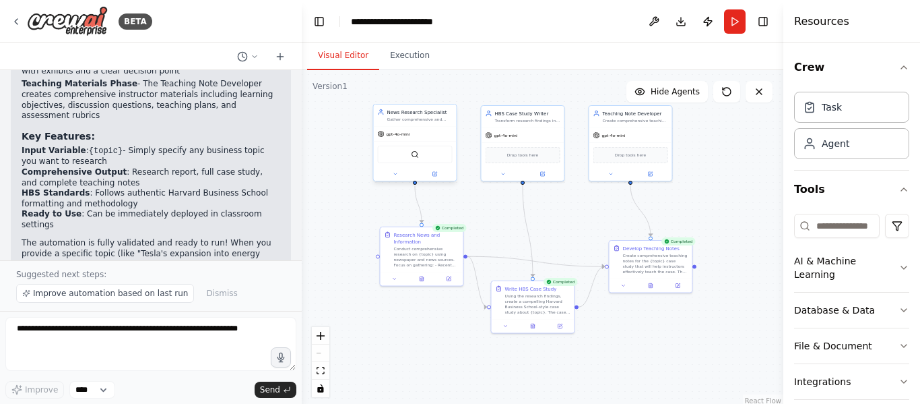
click at [402, 123] on div "News Research Specialist Gather comprehensive and current information from news…" at bounding box center [415, 115] width 83 height 22
click at [427, 255] on div "Conduct comprehensive research on {topic} using newspaper and news sources. Foc…" at bounding box center [426, 256] width 65 height 22
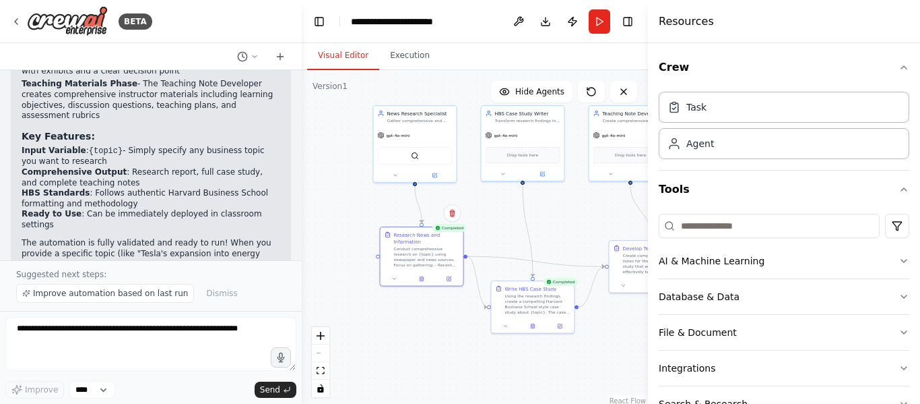
drag, startPoint x: 786, startPoint y: 177, endPoint x: 648, endPoint y: 181, distance: 137.5
click at [648, 181] on div at bounding box center [650, 202] width 5 height 404
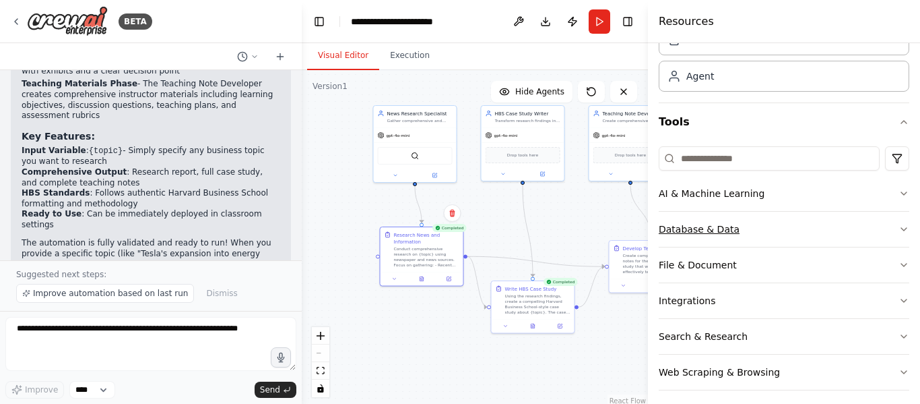
scroll to position [75, 0]
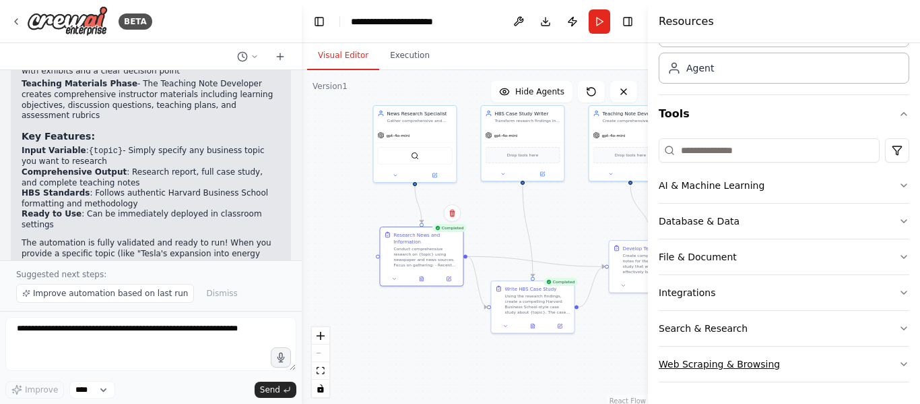
click at [735, 367] on button "Web Scraping & Browsing" at bounding box center [784, 363] width 251 height 35
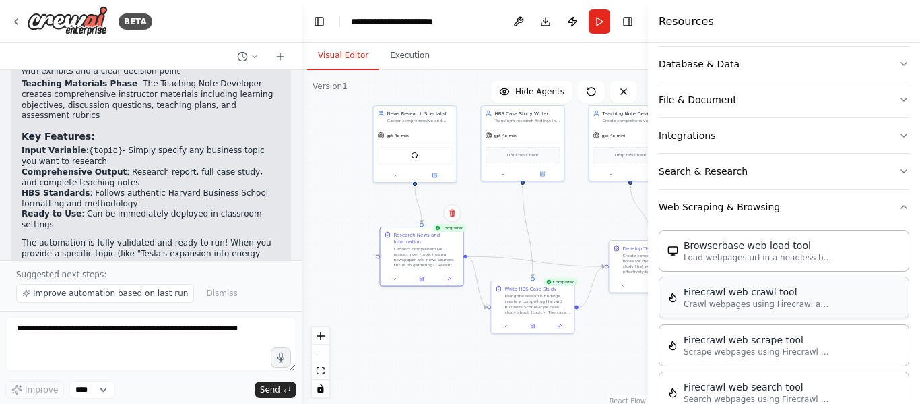
scroll to position [210, 0]
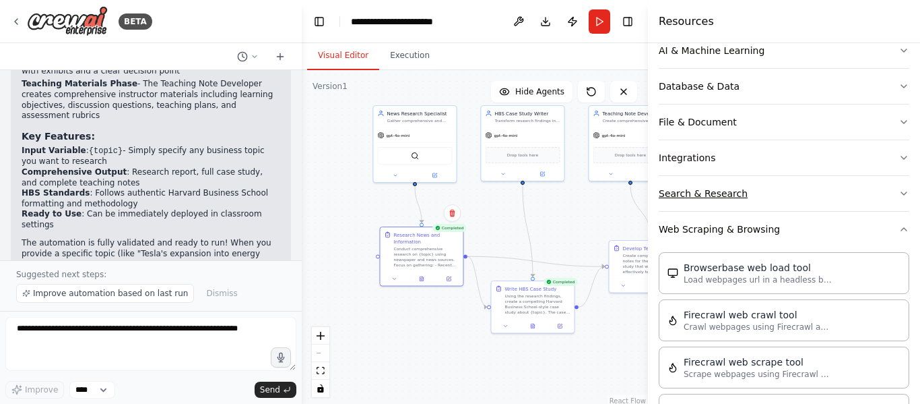
click at [747, 197] on button "Search & Research" at bounding box center [784, 193] width 251 height 35
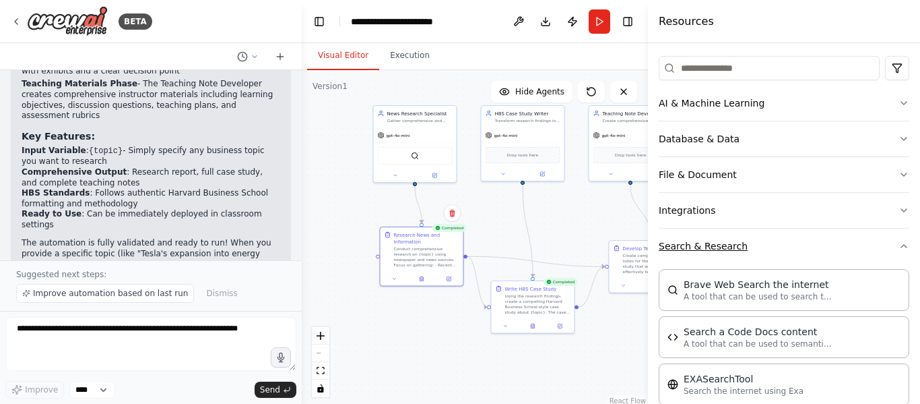
scroll to position [143, 0]
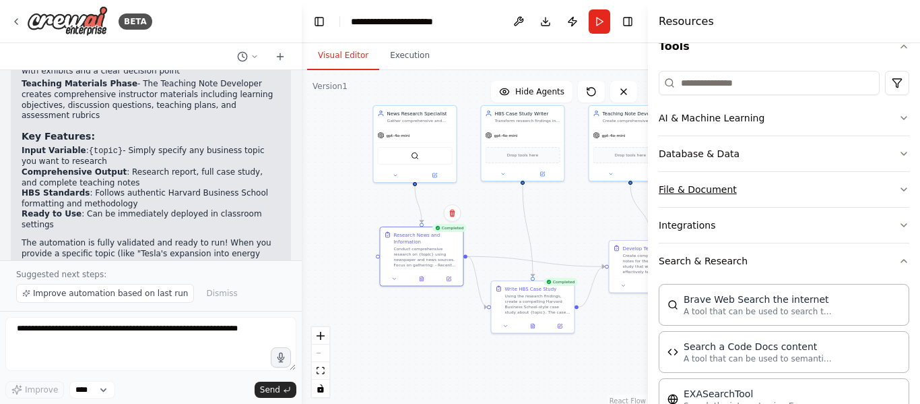
click at [736, 198] on button "File & Document" at bounding box center [784, 189] width 251 height 35
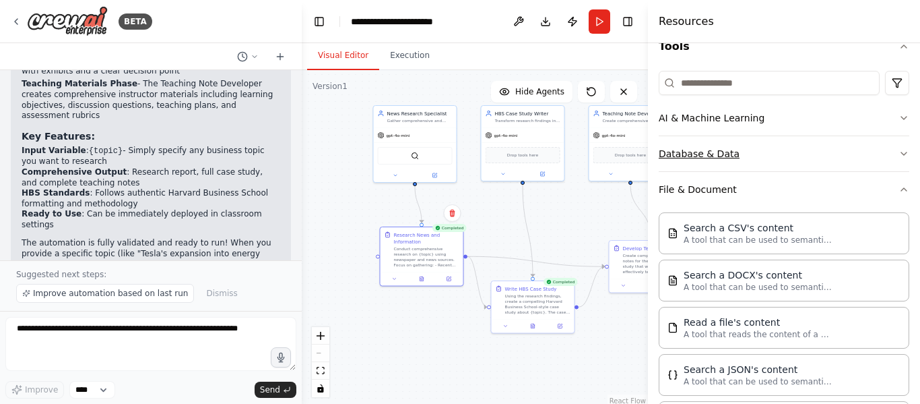
click at [759, 164] on button "Database & Data" at bounding box center [784, 153] width 251 height 35
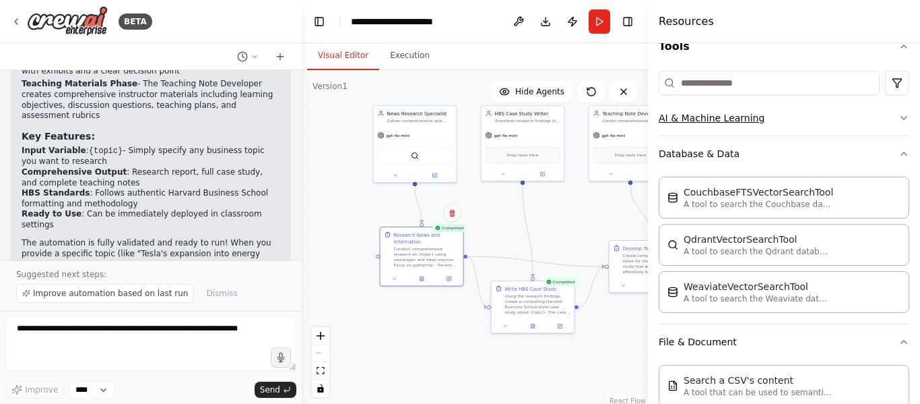
click at [726, 129] on button "AI & Machine Learning" at bounding box center [784, 117] width 251 height 35
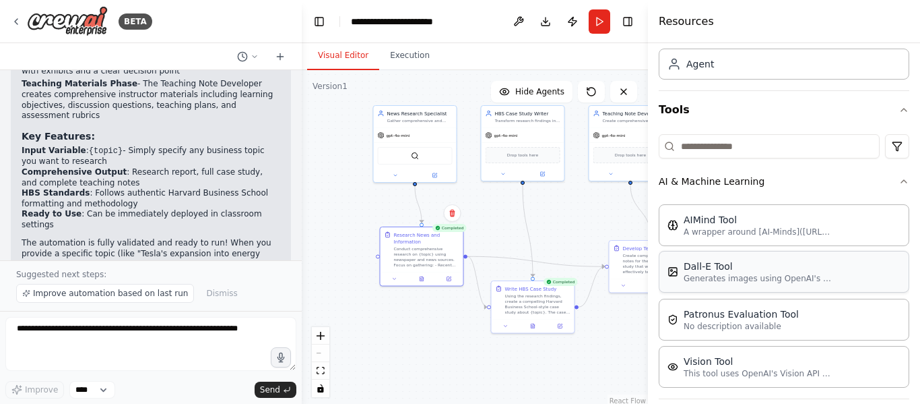
scroll to position [8, 0]
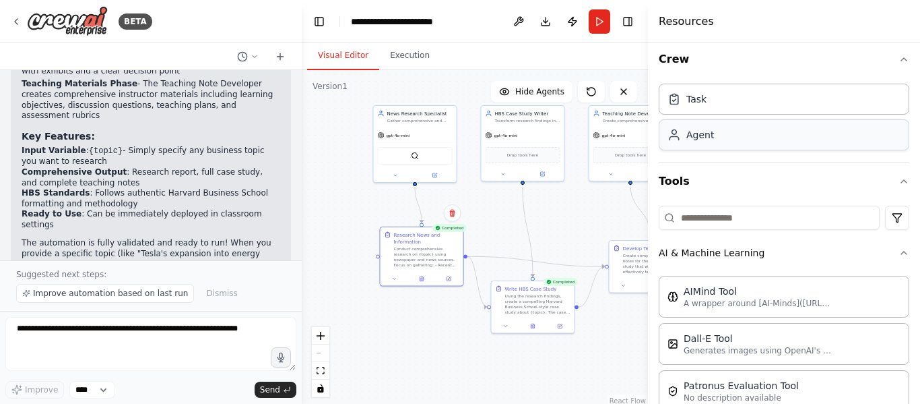
click at [744, 148] on div "Agent" at bounding box center [784, 134] width 251 height 31
click at [427, 255] on div "Conduct comprehensive research on {topic} using newspaper and news sources. Foc…" at bounding box center [426, 256] width 65 height 22
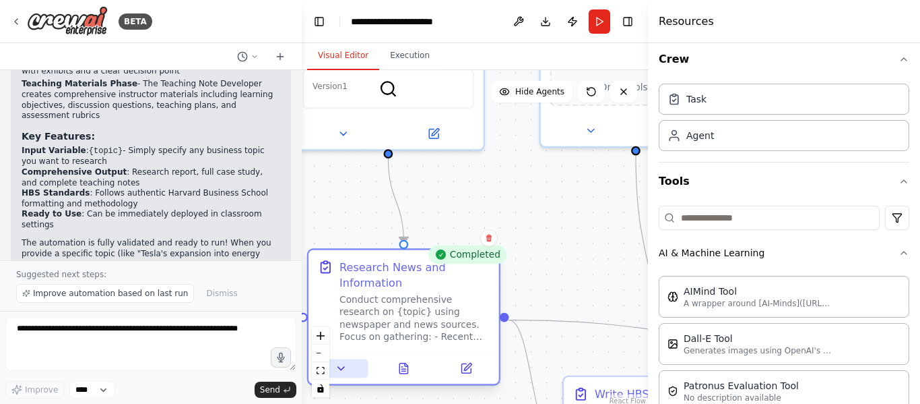
click at [341, 377] on button at bounding box center [341, 368] width 53 height 19
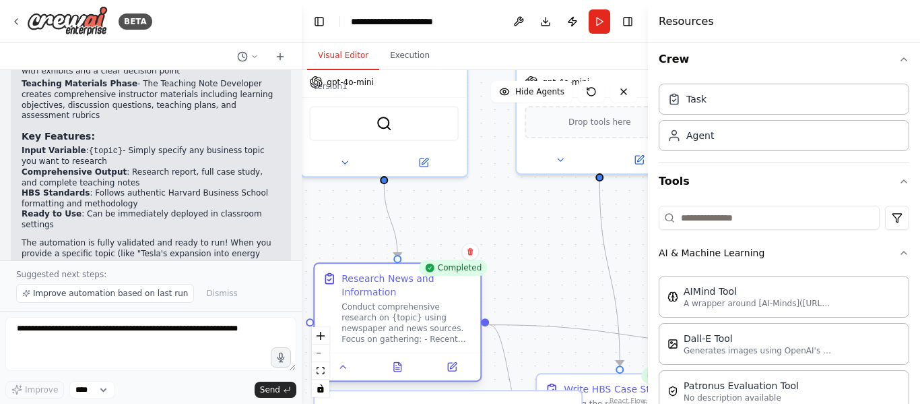
click at [400, 337] on div "Conduct comprehensive research on {topic} using newspaper and news sources. Foc…" at bounding box center [407, 322] width 131 height 43
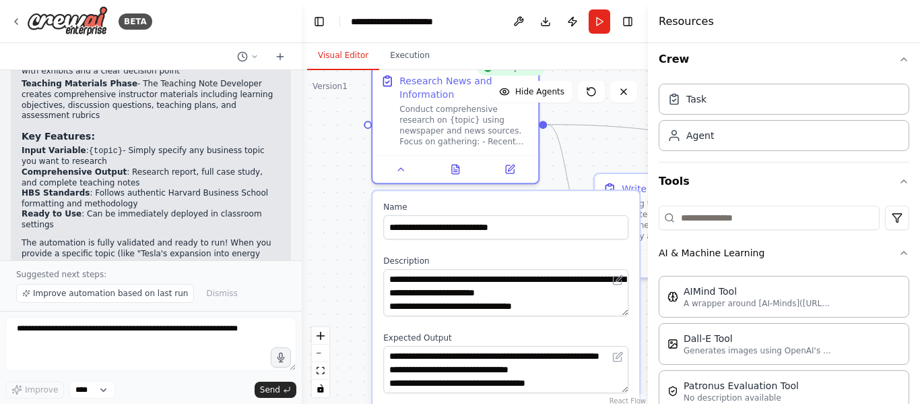
drag, startPoint x: 561, startPoint y: 368, endPoint x: 619, endPoint y: 164, distance: 212.2
click at [619, 164] on div ".deletable-edge-delete-btn { width: 20px; height: 20px; border: 0px solid #ffff…" at bounding box center [475, 238] width 346 height 337
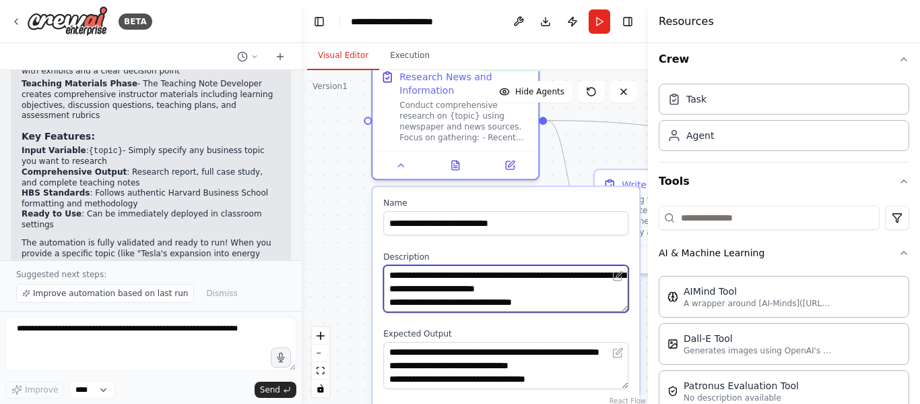
click at [495, 270] on textarea "**********" at bounding box center [505, 288] width 245 height 47
click at [439, 299] on textarea "**********" at bounding box center [505, 288] width 245 height 47
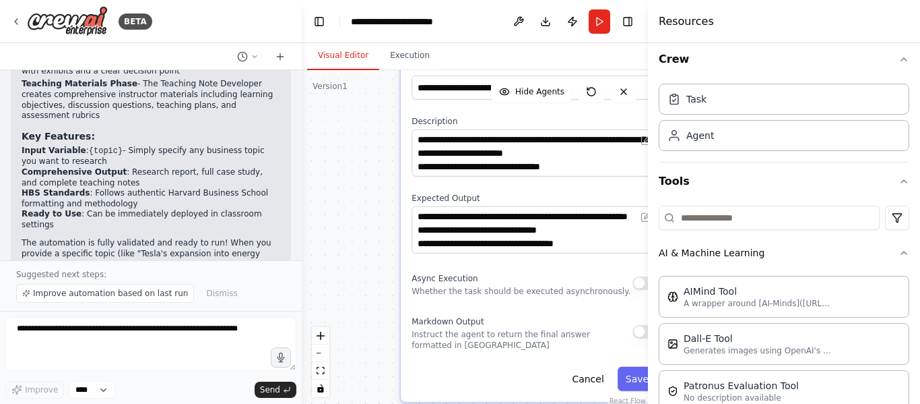
drag, startPoint x: 453, startPoint y: 377, endPoint x: 455, endPoint y: 303, distance: 74.1
click at [453, 262] on div "**********" at bounding box center [534, 226] width 267 height 350
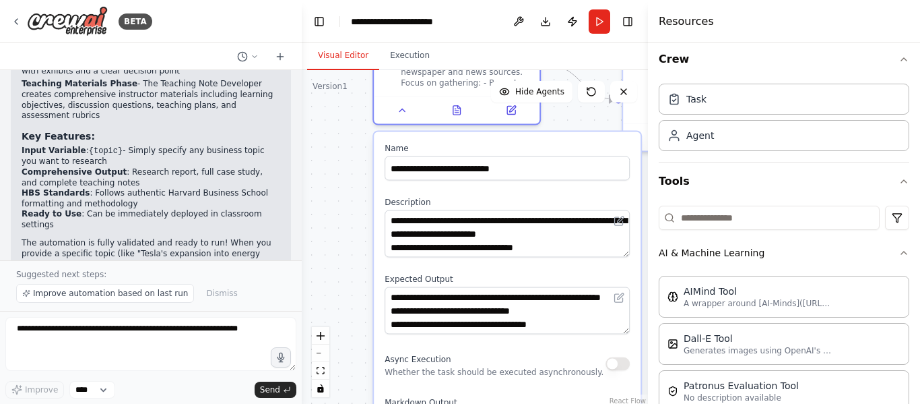
drag, startPoint x: 452, startPoint y: 320, endPoint x: 419, endPoint y: 395, distance: 82.4
click at [419, 398] on span "Markdown Output" at bounding box center [421, 402] width 72 height 9
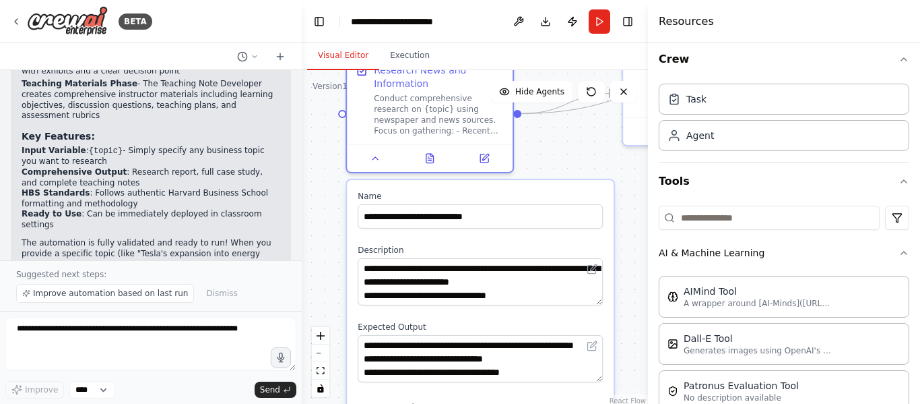
drag, startPoint x: 464, startPoint y: 191, endPoint x: 437, endPoint y: 251, distance: 65.7
click at [437, 251] on label "Description" at bounding box center [480, 250] width 245 height 11
click at [427, 168] on div at bounding box center [430, 155] width 166 height 28
click at [378, 170] on div "Research News and Information Conduct comprehensive research on {topic} using n…" at bounding box center [430, 110] width 168 height 119
click at [380, 170] on div "Research News and Information Conduct comprehensive research on {topic} using n…" at bounding box center [430, 110] width 168 height 119
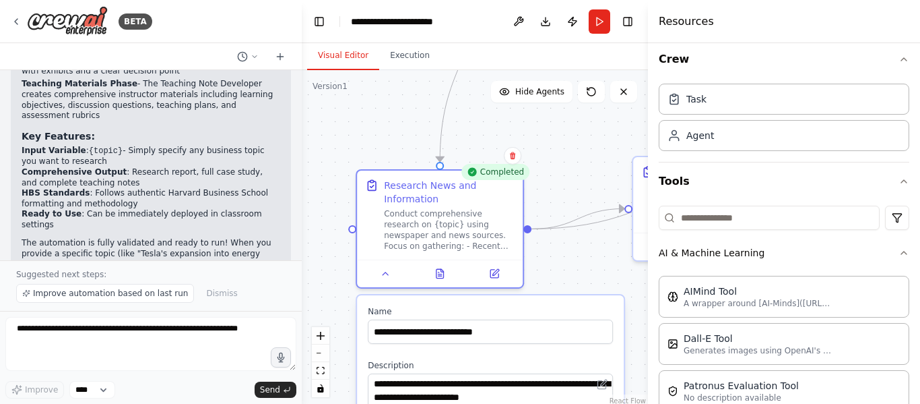
drag, startPoint x: 324, startPoint y: 200, endPoint x: 334, endPoint y: 315, distance: 115.7
click at [334, 315] on div ".deletable-edge-delete-btn { width: 20px; height: 20px; border: 0px solid #ffff…" at bounding box center [475, 238] width 346 height 337
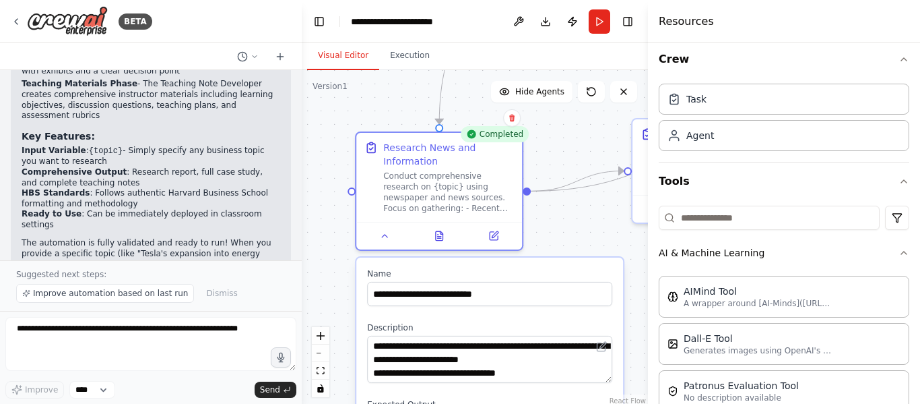
drag, startPoint x: 543, startPoint y: 272, endPoint x: 534, endPoint y: 216, distance: 56.6
click at [536, 217] on div ".deletable-edge-delete-btn { width: 20px; height: 20px; border: 0px solid #ffff…" at bounding box center [475, 238] width 346 height 337
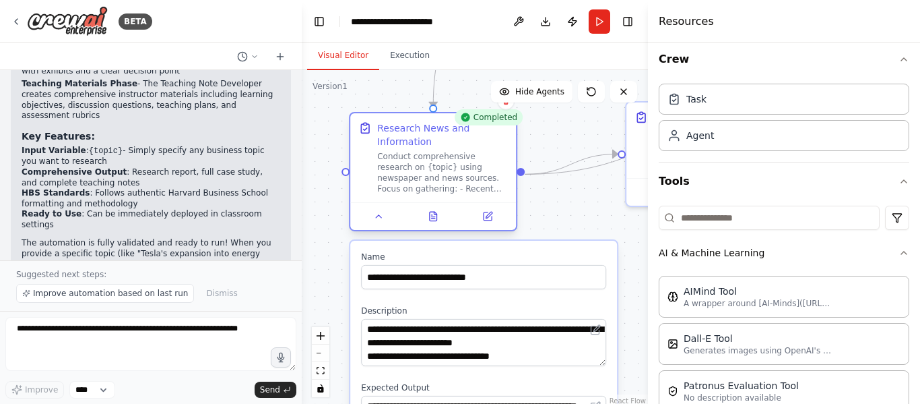
click at [491, 232] on div "**********" at bounding box center [433, 174] width 168 height 119
click at [384, 222] on button at bounding box center [379, 216] width 46 height 16
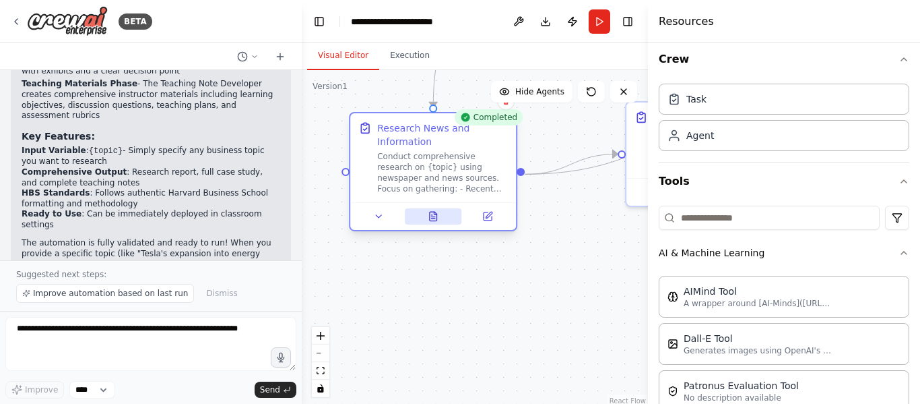
click at [435, 211] on icon at bounding box center [433, 216] width 11 height 11
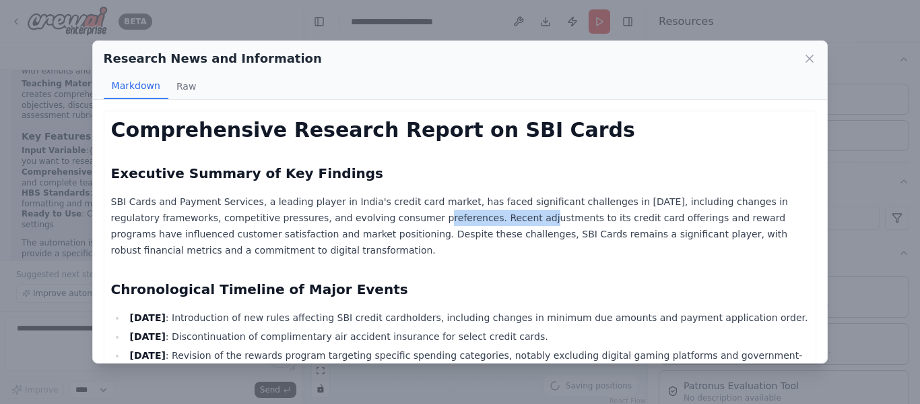
click at [445, 224] on p "SBI Cards and Payment Services, a leading player in India's credit card market,…" at bounding box center [460, 225] width 699 height 65
click at [446, 224] on p "SBI Cards and Payment Services, a leading player in India's credit card market,…" at bounding box center [460, 225] width 699 height 65
drag, startPoint x: 303, startPoint y: 220, endPoint x: 463, endPoint y: 221, distance: 159.7
click at [460, 221] on p "SBI Cards and Payment Services, a leading player in India's credit card market,…" at bounding box center [460, 225] width 699 height 65
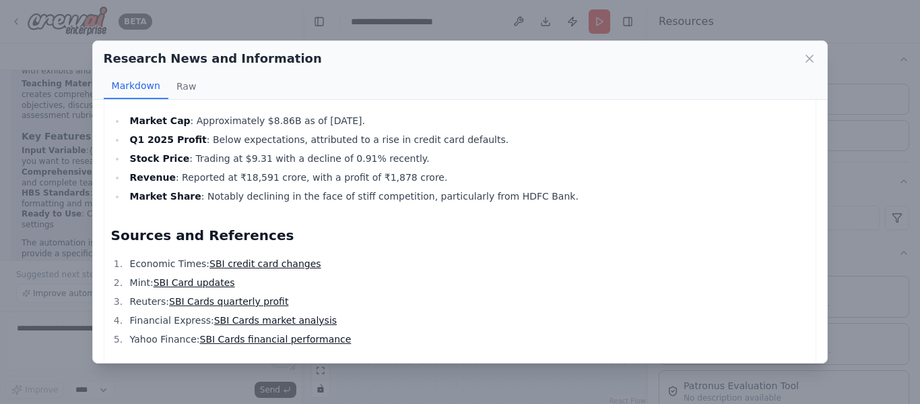
scroll to position [763, 0]
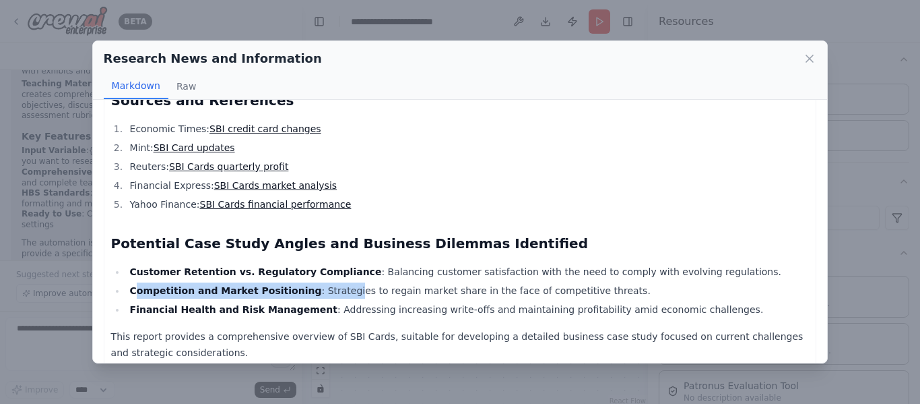
drag, startPoint x: 137, startPoint y: 280, endPoint x: 353, endPoint y: 280, distance: 215.6
click at [353, 282] on li "Competition and Market Positioning : Strategies to regain market share in the f…" at bounding box center [468, 290] width 684 height 16
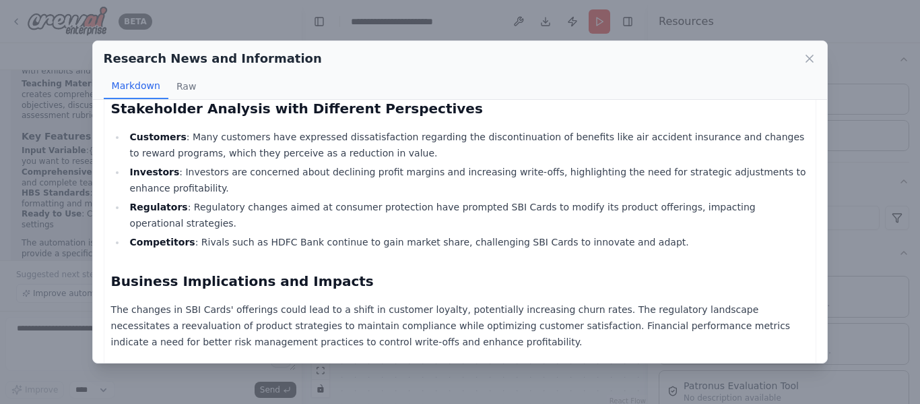
scroll to position [224, 0]
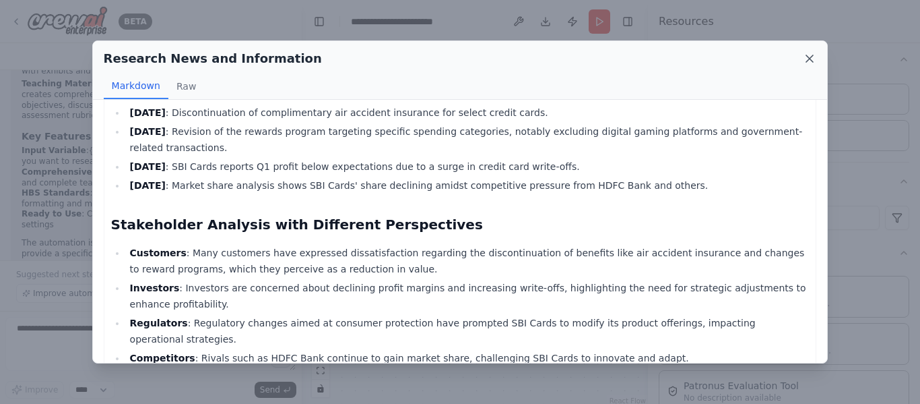
click at [815, 63] on icon at bounding box center [809, 58] width 13 height 13
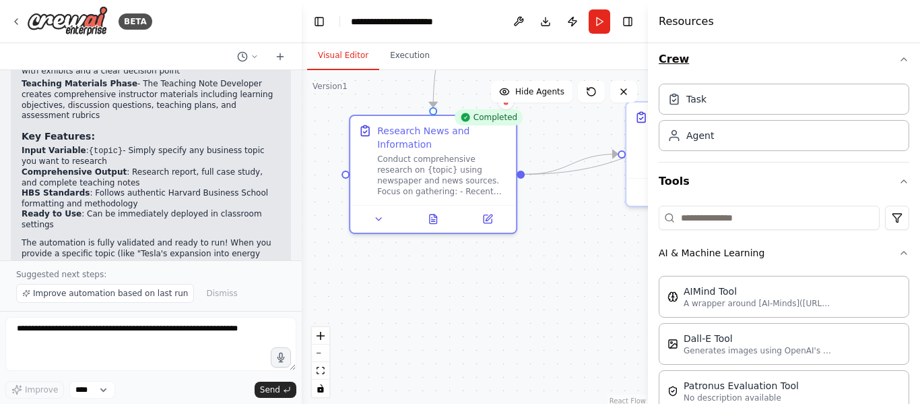
click at [899, 63] on icon "button" at bounding box center [904, 59] width 11 height 11
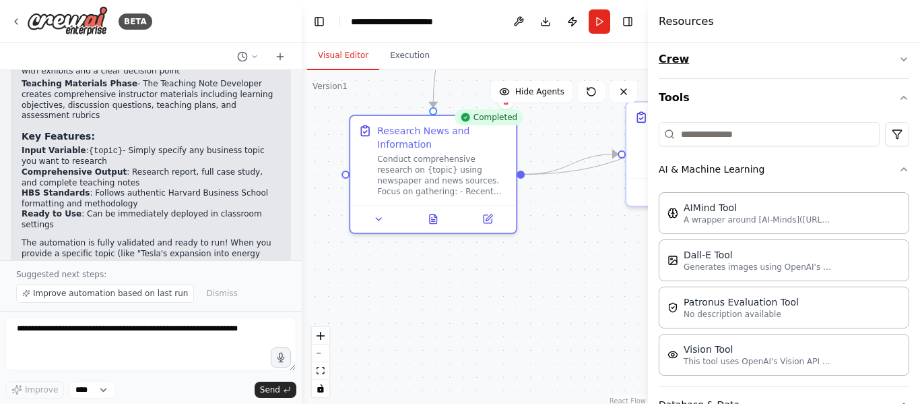
click at [899, 63] on icon "button" at bounding box center [904, 59] width 11 height 11
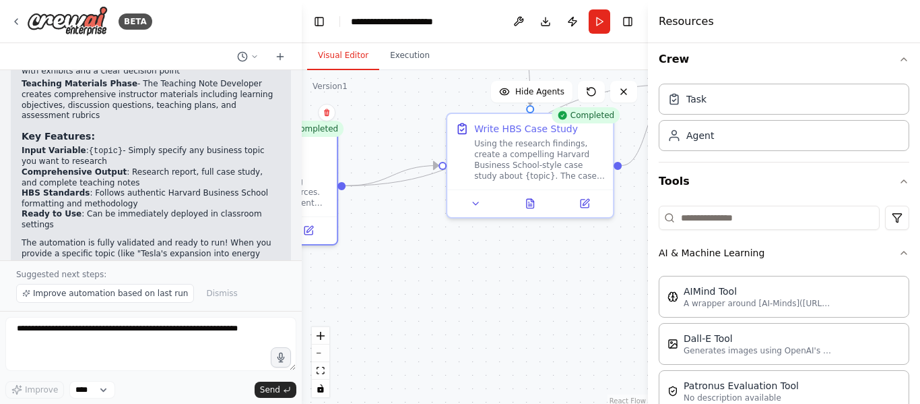
drag, startPoint x: 556, startPoint y: 254, endPoint x: 368, endPoint y: 270, distance: 188.6
click at [368, 270] on div ".deletable-edge-delete-btn { width: 20px; height: 20px; border: 0px solid #ffff…" at bounding box center [475, 238] width 346 height 337
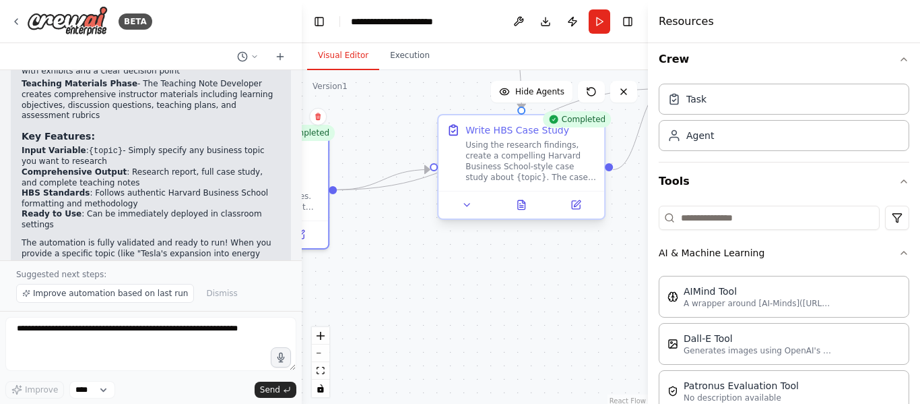
click at [524, 214] on div at bounding box center [522, 205] width 166 height 28
click at [520, 218] on div at bounding box center [522, 205] width 166 height 28
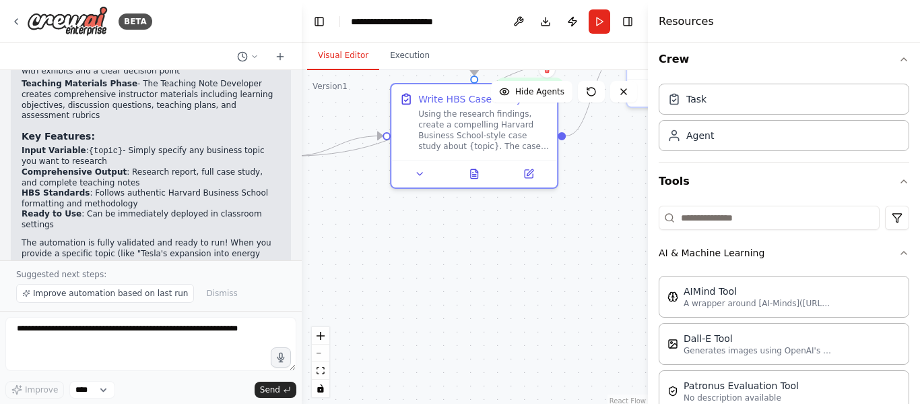
drag, startPoint x: 542, startPoint y: 290, endPoint x: 466, endPoint y: 239, distance: 91.2
click at [494, 255] on div ".deletable-edge-delete-btn { width: 20px; height: 20px; border: 0px solid #ffff…" at bounding box center [475, 238] width 346 height 337
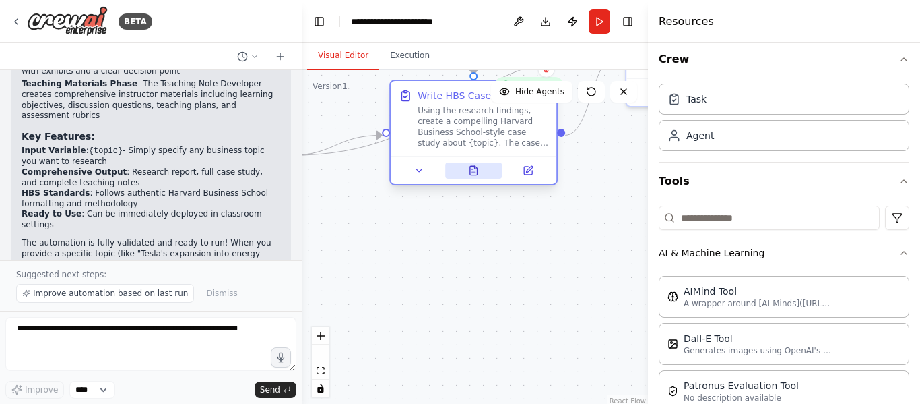
click at [464, 173] on button at bounding box center [473, 170] width 57 height 16
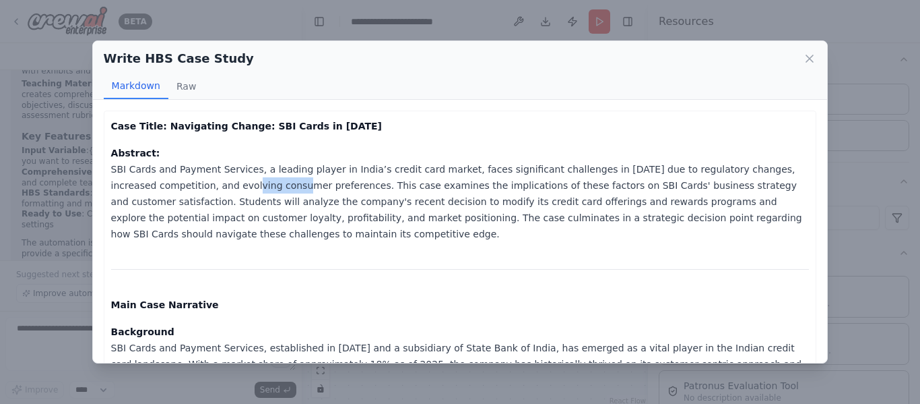
drag, startPoint x: 218, startPoint y: 182, endPoint x: 262, endPoint y: 183, distance: 43.8
click at [243, 183] on p "Abstract: SBI Cards and Payment Services, a leading player in India’s credit ca…" at bounding box center [460, 193] width 699 height 97
click at [263, 183] on p "Abstract: SBI Cards and Payment Services, a leading player in India’s credit ca…" at bounding box center [460, 193] width 699 height 97
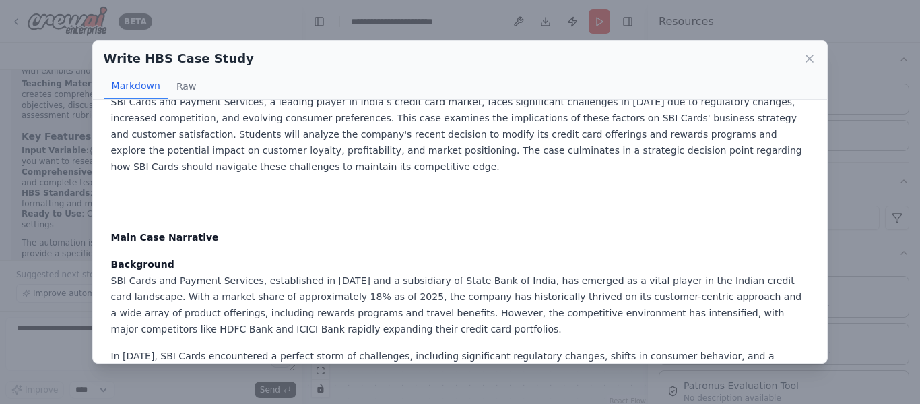
scroll to position [135, 0]
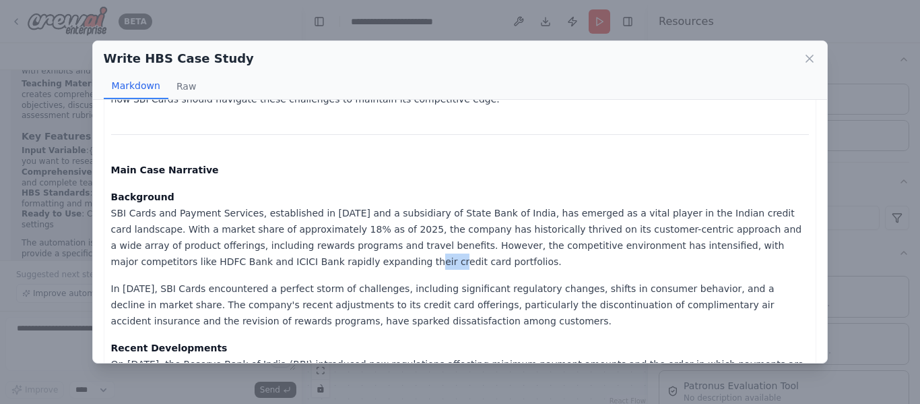
drag, startPoint x: 175, startPoint y: 241, endPoint x: 287, endPoint y: 235, distance: 112.7
click at [284, 235] on p "Background SBI Cards and Payment Services, established in 1998 and a subsidiary…" at bounding box center [460, 229] width 699 height 81
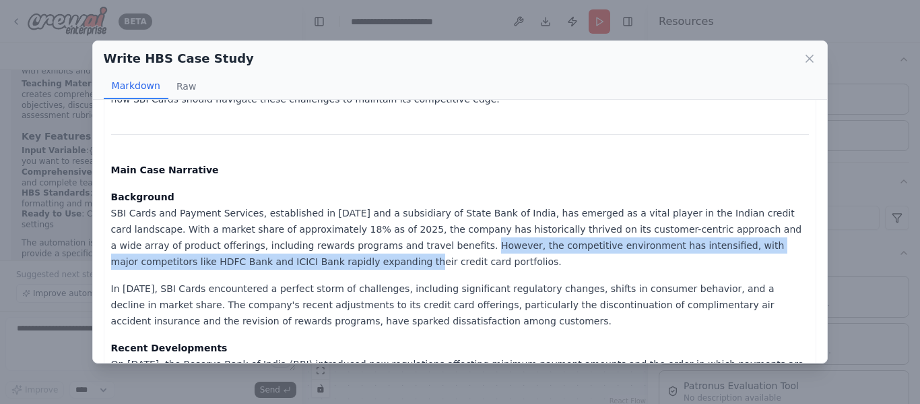
click at [287, 235] on p "Background SBI Cards and Payment Services, established in 1998 and a subsidiary…" at bounding box center [460, 229] width 699 height 81
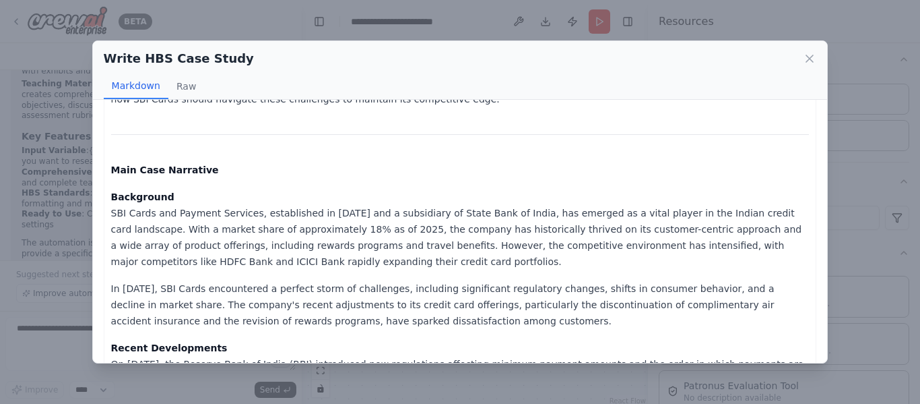
scroll to position [0, 0]
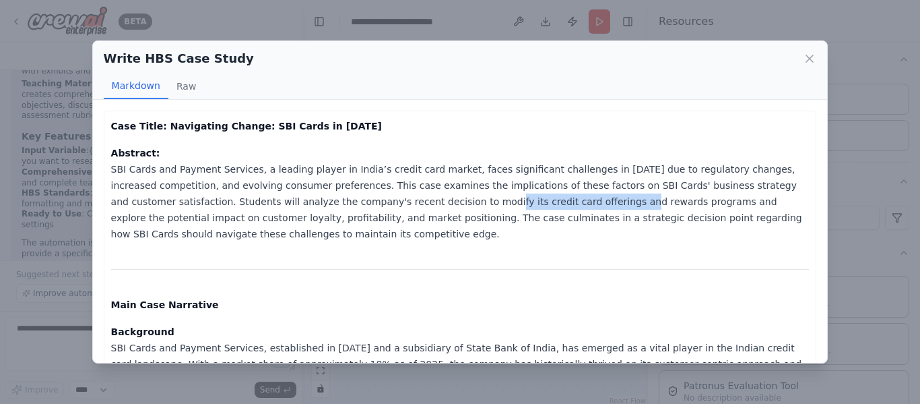
drag, startPoint x: 311, startPoint y: 201, endPoint x: 435, endPoint y: 208, distance: 124.2
click at [435, 208] on p "Abstract: SBI Cards and Payment Services, a leading player in India’s credit ca…" at bounding box center [460, 193] width 699 height 97
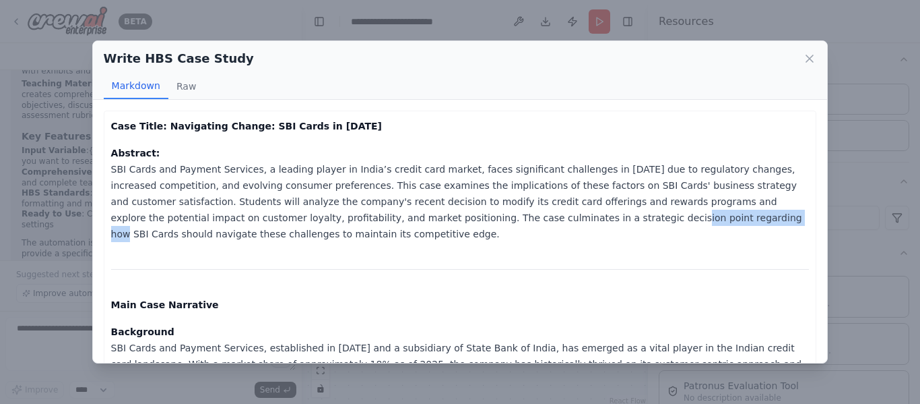
drag, startPoint x: 381, startPoint y: 212, endPoint x: 482, endPoint y: 212, distance: 101.7
click at [482, 212] on p "Abstract: SBI Cards and Payment Services, a leading player in India’s credit ca…" at bounding box center [460, 193] width 699 height 97
drag, startPoint x: 426, startPoint y: 214, endPoint x: 517, endPoint y: 213, distance: 91.6
click at [517, 213] on p "Abstract: SBI Cards and Payment Services, a leading player in India’s credit ca…" at bounding box center [460, 193] width 699 height 97
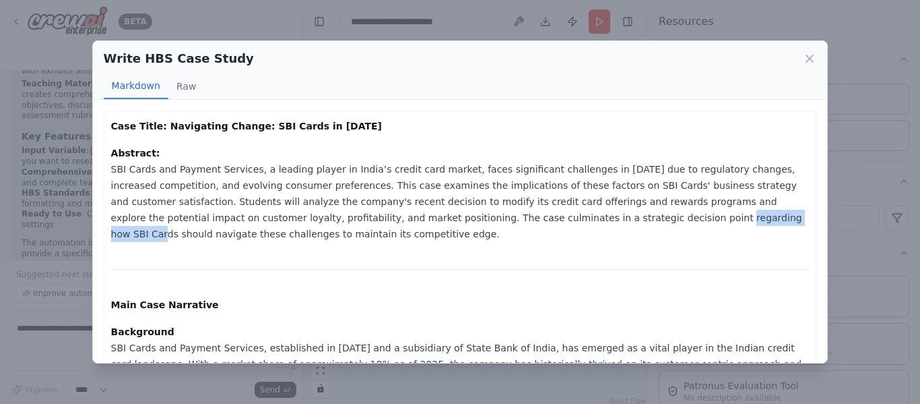
click at [517, 213] on p "Abstract: SBI Cards and Payment Services, a leading player in India’s credit ca…" at bounding box center [460, 193] width 699 height 97
drag, startPoint x: 503, startPoint y: 216, endPoint x: 554, endPoint y: 214, distance: 51.2
click at [554, 214] on p "Abstract: SBI Cards and Payment Services, a leading player in India’s credit ca…" at bounding box center [460, 193] width 699 height 97
drag, startPoint x: 542, startPoint y: 216, endPoint x: 567, endPoint y: 212, distance: 25.3
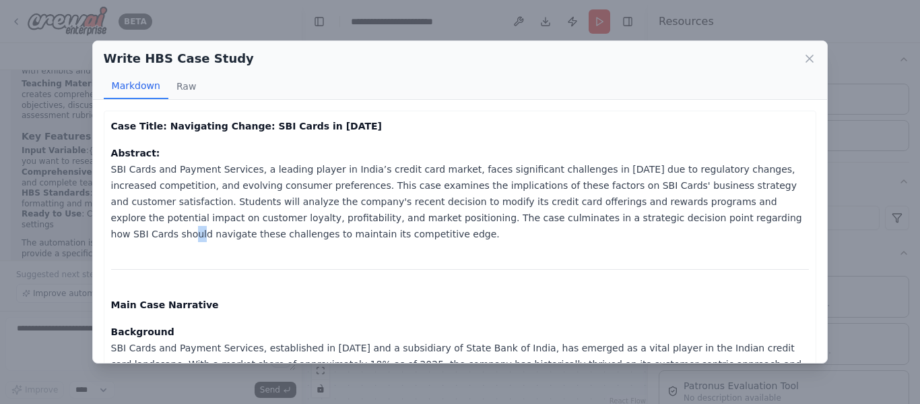
click at [555, 212] on p "Abstract: SBI Cards and Payment Services, a leading player in India’s credit ca…" at bounding box center [460, 193] width 699 height 97
click at [567, 212] on p "Abstract: SBI Cards and Payment Services, a leading player in India’s credit ca…" at bounding box center [460, 193] width 699 height 97
click at [612, 210] on p "Abstract: SBI Cards and Payment Services, a leading player in India’s credit ca…" at bounding box center [460, 193] width 699 height 97
drag, startPoint x: 524, startPoint y: 212, endPoint x: 618, endPoint y: 205, distance: 93.9
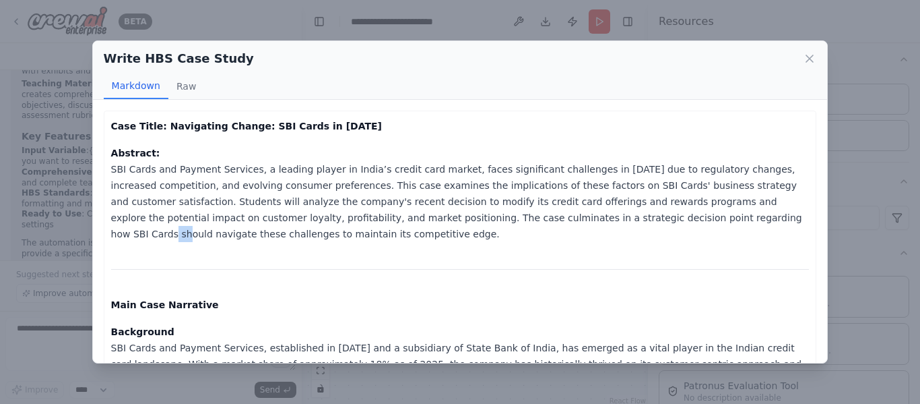
click at [609, 205] on p "Abstract: SBI Cards and Payment Services, a leading player in India’s credit ca…" at bounding box center [460, 193] width 699 height 97
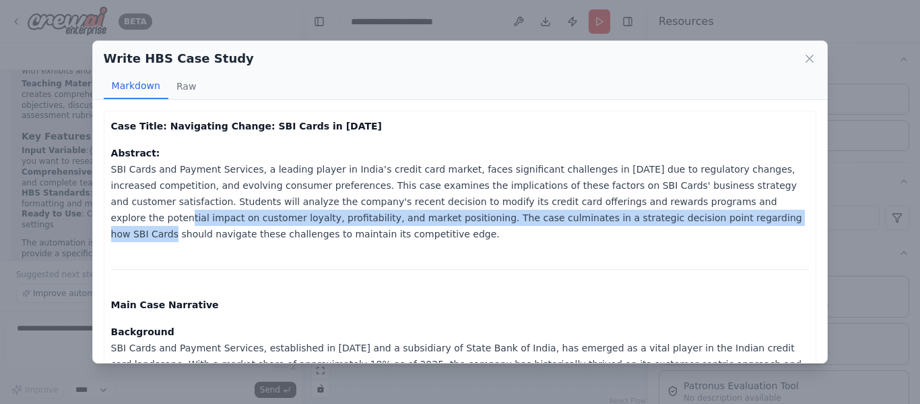
click at [618, 205] on p "Abstract: SBI Cards and Payment Services, a leading player in India’s credit ca…" at bounding box center [460, 193] width 699 height 97
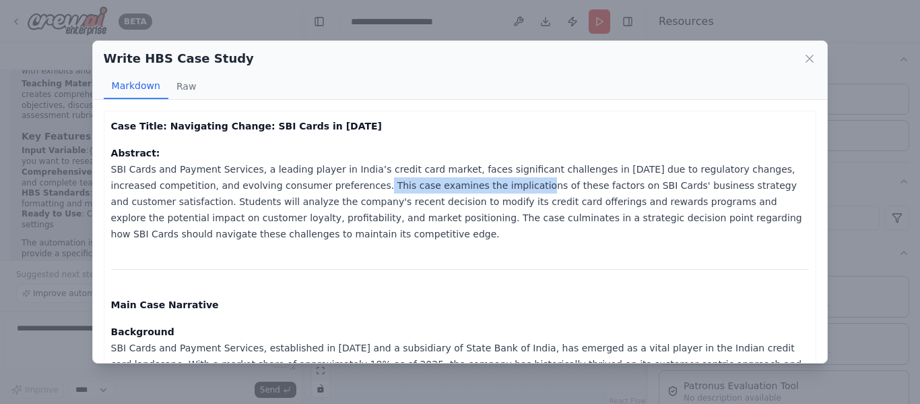
drag, startPoint x: 267, startPoint y: 185, endPoint x: 418, endPoint y: 191, distance: 150.4
click at [417, 191] on p "Abstract: SBI Cards and Payment Services, a leading player in India’s credit ca…" at bounding box center [460, 193] width 699 height 97
click at [418, 191] on p "Abstract: SBI Cards and Payment Services, a leading player in India’s credit ca…" at bounding box center [460, 193] width 699 height 97
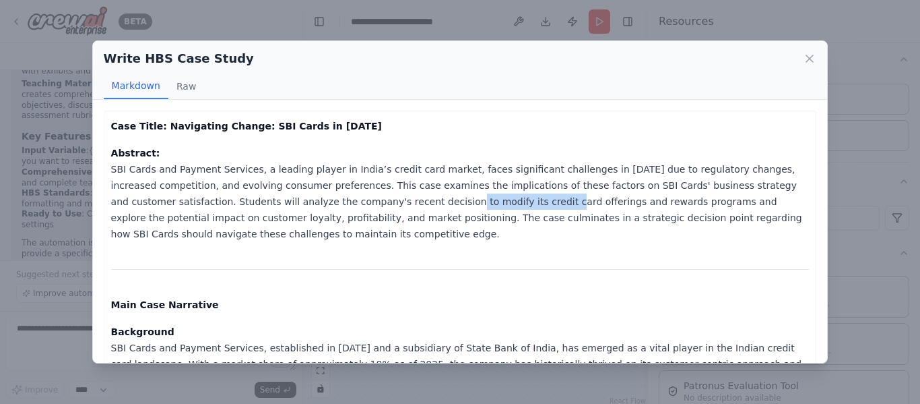
click at [444, 203] on p "Abstract: SBI Cards and Payment Services, a leading player in India’s credit ca…" at bounding box center [460, 193] width 699 height 97
click at [447, 203] on p "Abstract: SBI Cards and Payment Services, a leading player in India’s credit ca…" at bounding box center [460, 193] width 699 height 97
drag, startPoint x: 296, startPoint y: 167, endPoint x: 340, endPoint y: 167, distance: 44.5
click at [323, 167] on p "Abstract: SBI Cards and Payment Services, a leading player in India’s credit ca…" at bounding box center [460, 193] width 699 height 97
click at [340, 167] on p "Abstract: SBI Cards and Payment Services, a leading player in India’s credit ca…" at bounding box center [460, 193] width 699 height 97
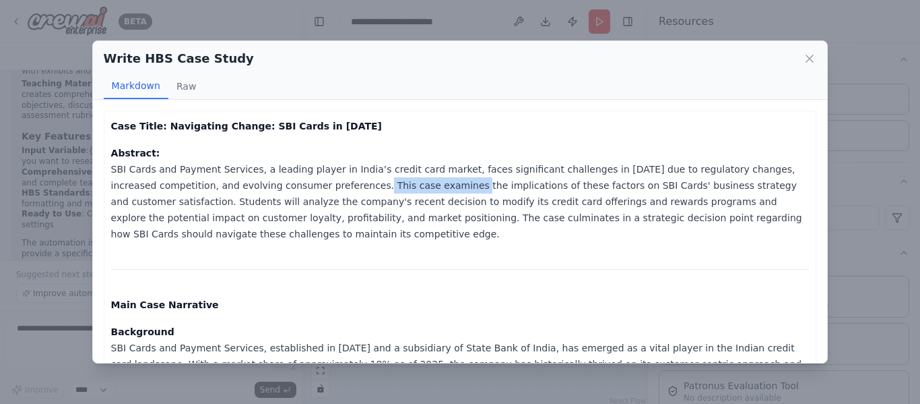
click at [400, 176] on p "Abstract: SBI Cards and Payment Services, a leading player in India’s credit ca…" at bounding box center [460, 193] width 699 height 97
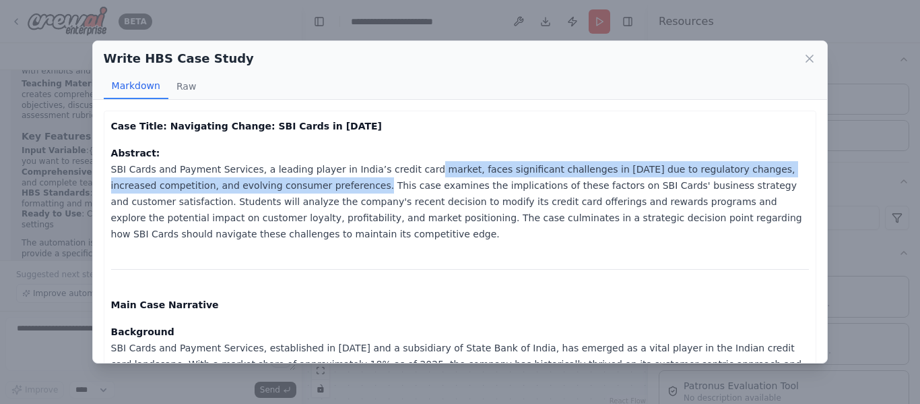
click at [418, 176] on p "Abstract: SBI Cards and Payment Services, a leading player in India’s credit ca…" at bounding box center [460, 193] width 699 height 97
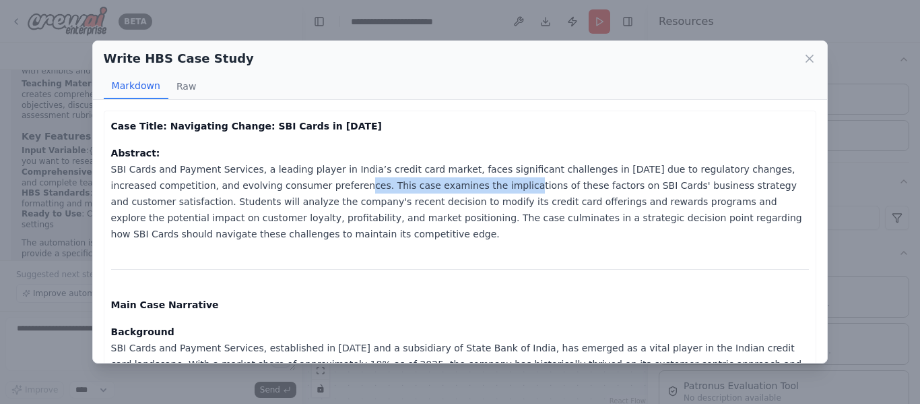
drag, startPoint x: 265, startPoint y: 179, endPoint x: 399, endPoint y: 179, distance: 133.4
click at [398, 179] on p "Abstract: SBI Cards and Payment Services, a leading player in India’s credit ca…" at bounding box center [460, 193] width 699 height 97
click at [399, 179] on p "Abstract: SBI Cards and Payment Services, a leading player in India’s credit ca…" at bounding box center [460, 193] width 699 height 97
drag, startPoint x: 324, startPoint y: 182, endPoint x: 444, endPoint y: 182, distance: 119.9
click at [441, 182] on p "Abstract: SBI Cards and Payment Services, a leading player in India’s credit ca…" at bounding box center [460, 193] width 699 height 97
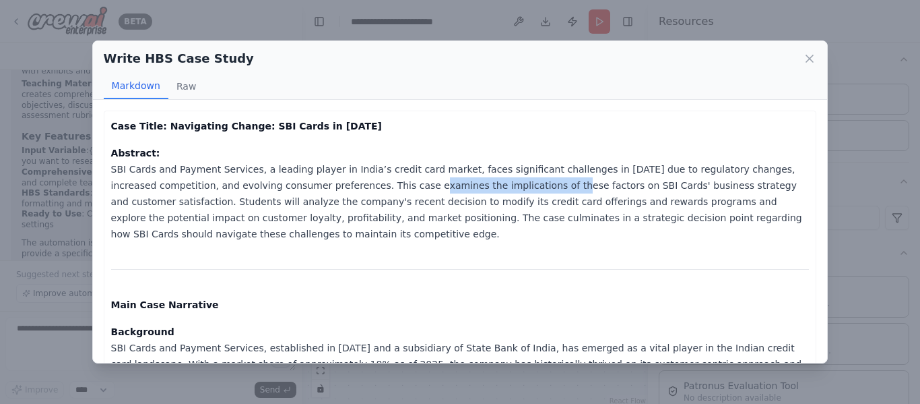
click at [444, 182] on p "Abstract: SBI Cards and Payment Services, a leading player in India’s credit ca…" at bounding box center [460, 193] width 699 height 97
drag, startPoint x: 419, startPoint y: 183, endPoint x: 437, endPoint y: 183, distance: 18.2
click at [437, 183] on p "Abstract: SBI Cards and Payment Services, a leading player in India’s credit ca…" at bounding box center [460, 193] width 699 height 97
drag, startPoint x: 437, startPoint y: 186, endPoint x: 499, endPoint y: 189, distance: 62.7
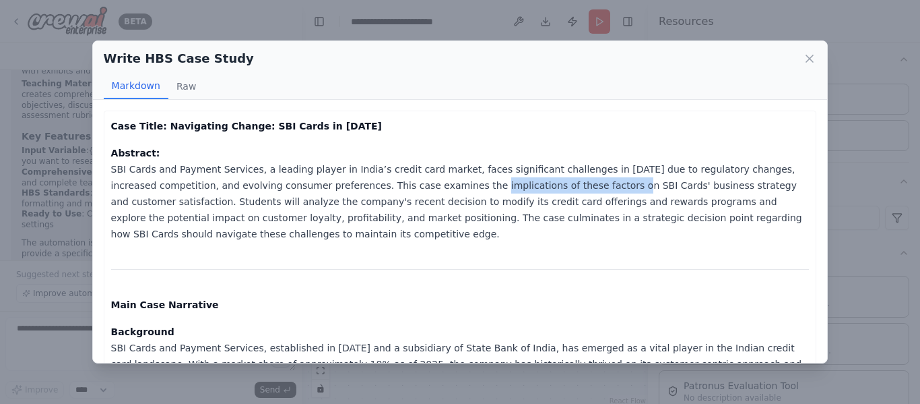
click at [499, 189] on p "Abstract: SBI Cards and Payment Services, a leading player in India’s credit ca…" at bounding box center [460, 193] width 699 height 97
click at [501, 189] on p "Abstract: SBI Cards and Payment Services, a leading player in India’s credit ca…" at bounding box center [460, 193] width 699 height 97
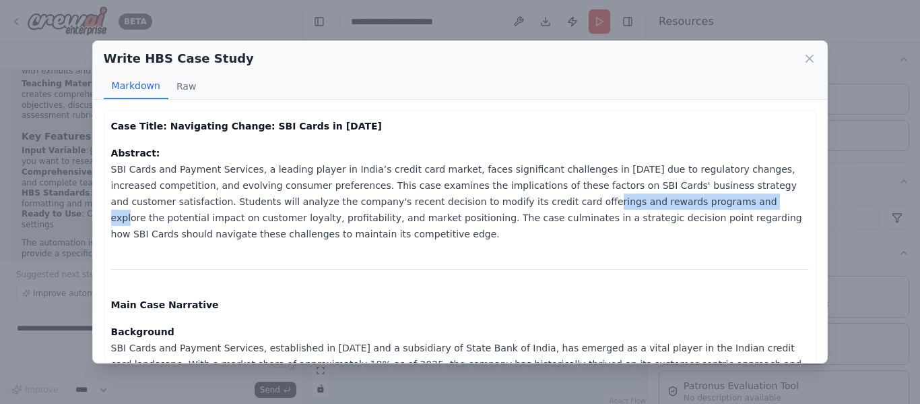
click at [561, 195] on p "Abstract: SBI Cards and Payment Services, a leading player in India’s credit ca…" at bounding box center [460, 193] width 699 height 97
click at [567, 194] on p "Abstract: SBI Cards and Payment Services, a leading player in India’s credit ca…" at bounding box center [460, 193] width 699 height 97
drag, startPoint x: 495, startPoint y: 194, endPoint x: 603, endPoint y: 194, distance: 108.5
click at [602, 194] on p "Abstract: SBI Cards and Payment Services, a leading player in India’s credit ca…" at bounding box center [460, 193] width 699 height 97
click at [603, 194] on p "Abstract: SBI Cards and Payment Services, a leading player in India’s credit ca…" at bounding box center [460, 193] width 699 height 97
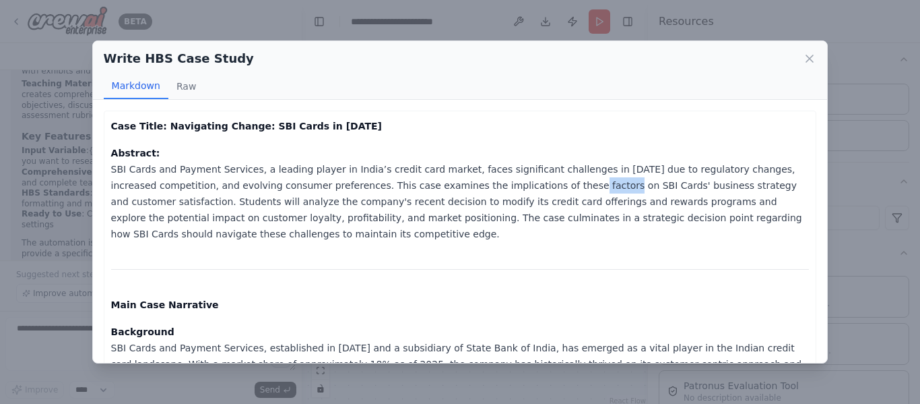
drag, startPoint x: 478, startPoint y: 189, endPoint x: 550, endPoint y: 189, distance: 72.1
click at [550, 189] on p "Abstract: SBI Cards and Payment Services, a leading player in India’s credit ca…" at bounding box center [460, 193] width 699 height 97
drag, startPoint x: 454, startPoint y: 191, endPoint x: 517, endPoint y: 191, distance: 62.7
click at [517, 191] on p "Abstract: SBI Cards and Payment Services, a leading player in India’s credit ca…" at bounding box center [460, 193] width 699 height 97
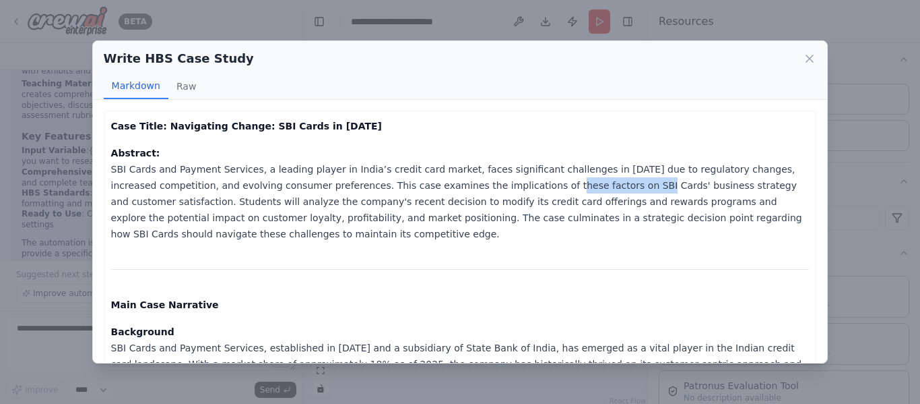
click at [517, 191] on p "Abstract: SBI Cards and Payment Services, a leading player in India’s credit ca…" at bounding box center [460, 193] width 699 height 97
drag, startPoint x: 422, startPoint y: 192, endPoint x: 483, endPoint y: 192, distance: 61.3
click at [483, 192] on p "Abstract: SBI Cards and Payment Services, a leading player in India’s credit ca…" at bounding box center [460, 193] width 699 height 97
drag, startPoint x: 391, startPoint y: 196, endPoint x: 457, endPoint y: 196, distance: 66.7
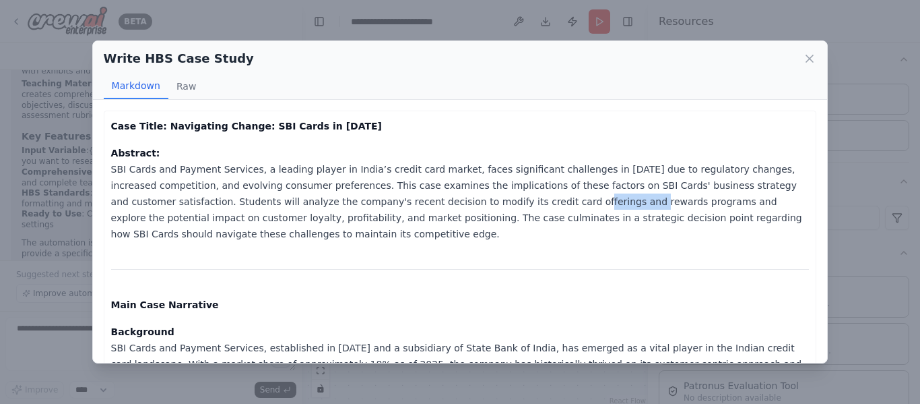
click at [456, 196] on p "Abstract: SBI Cards and Payment Services, a leading player in India’s credit ca…" at bounding box center [460, 193] width 699 height 97
click at [457, 196] on p "Abstract: SBI Cards and Payment Services, a leading player in India’s credit ca…" at bounding box center [460, 193] width 699 height 97
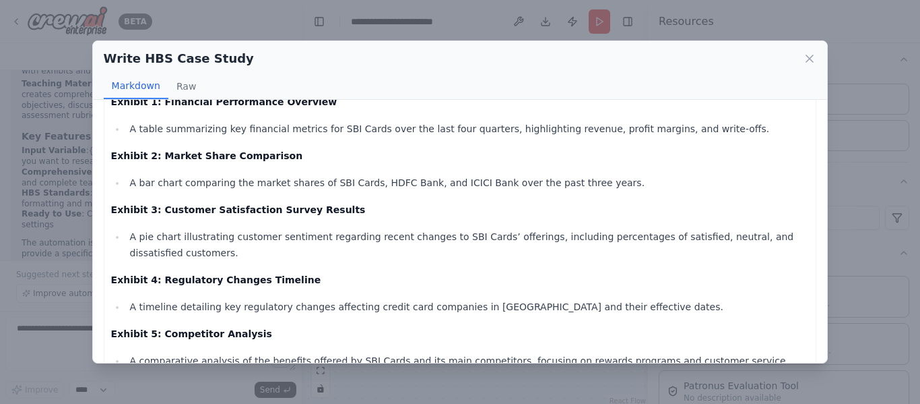
scroll to position [1145, 0]
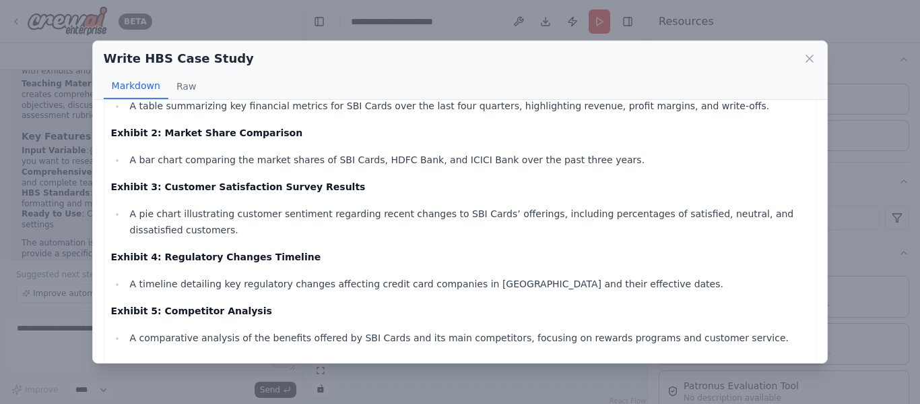
click at [325, 205] on li "A pie chart illustrating customer sentiment regarding recent changes to SBI Car…" at bounding box center [468, 221] width 684 height 32
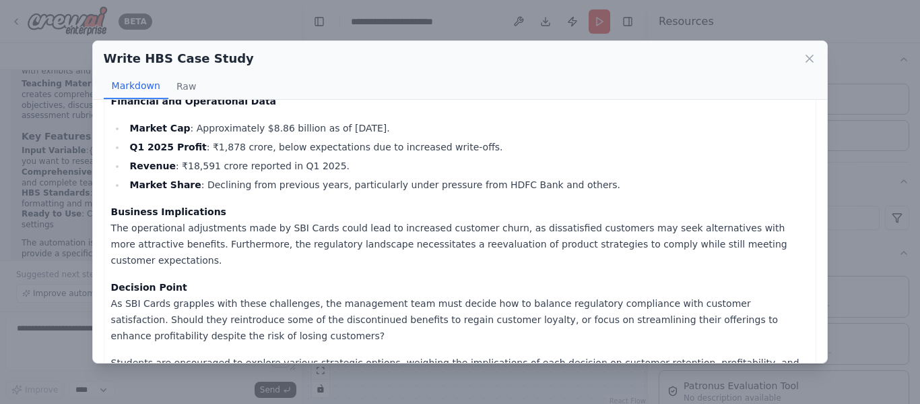
scroll to position [743, 0]
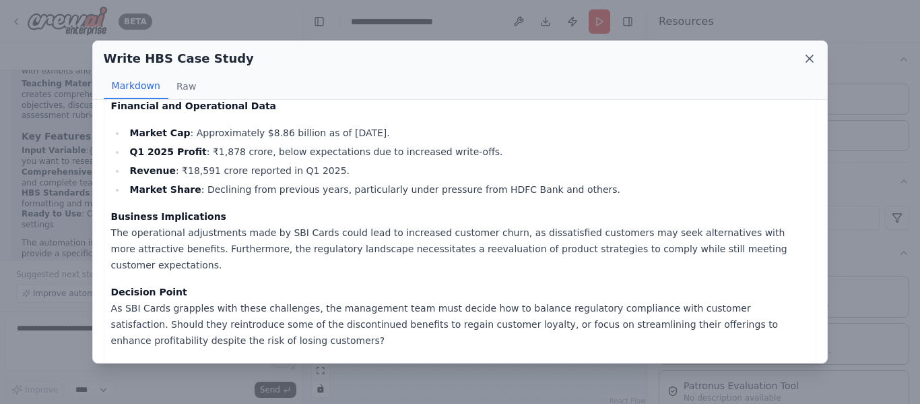
click at [809, 62] on icon at bounding box center [809, 58] width 13 height 13
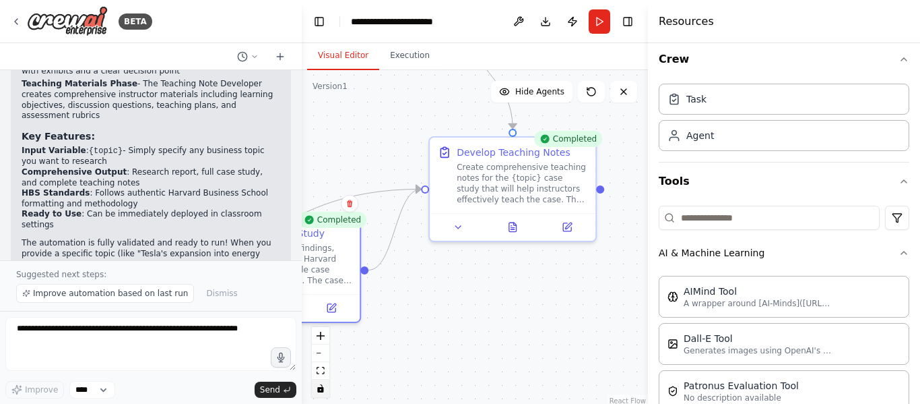
drag, startPoint x: 521, startPoint y: 246, endPoint x: 324, endPoint y: 381, distance: 238.5
click at [324, 381] on div ".deletable-edge-delete-btn { width: 20px; height: 20px; border: 0px solid #ffff…" at bounding box center [475, 238] width 346 height 337
click at [513, 227] on icon at bounding box center [512, 224] width 7 height 9
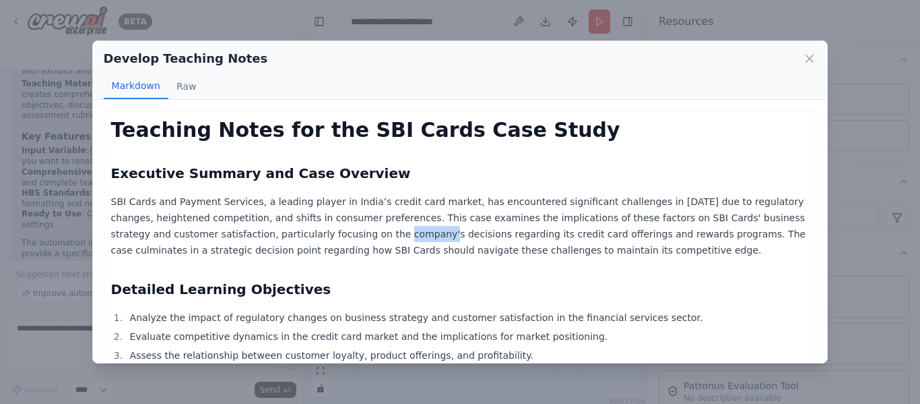
drag, startPoint x: 273, startPoint y: 231, endPoint x: 408, endPoint y: 229, distance: 134.8
click at [408, 229] on p "SBI Cards and Payment Services, a leading player in India’s credit card market,…" at bounding box center [460, 225] width 699 height 65
click at [189, 76] on button "Raw" at bounding box center [186, 86] width 36 height 26
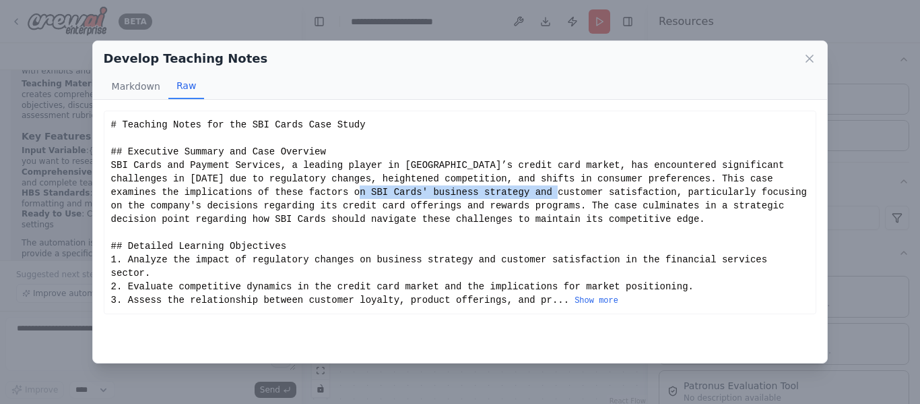
drag, startPoint x: 326, startPoint y: 193, endPoint x: 373, endPoint y: 193, distance: 47.2
click at [373, 193] on div "# Teaching Notes for the SBI Cards Case Study ## Executive Summary and Case Ove…" at bounding box center [460, 212] width 699 height 189
click at [575, 295] on button "Show more" at bounding box center [597, 300] width 44 height 11
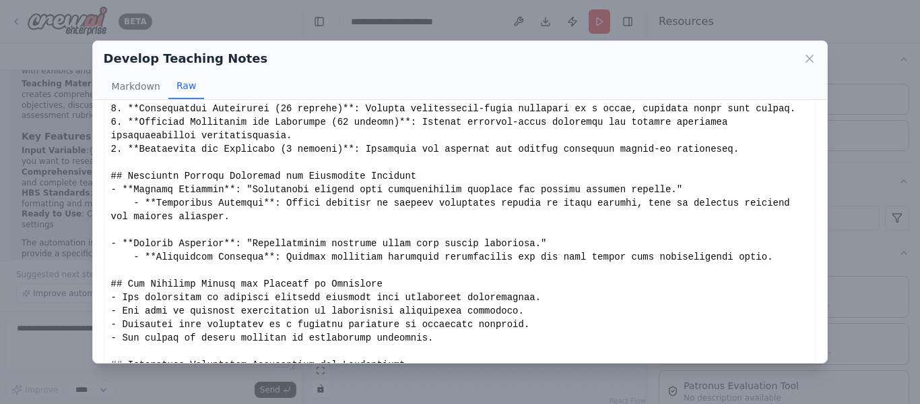
scroll to position [1000, 0]
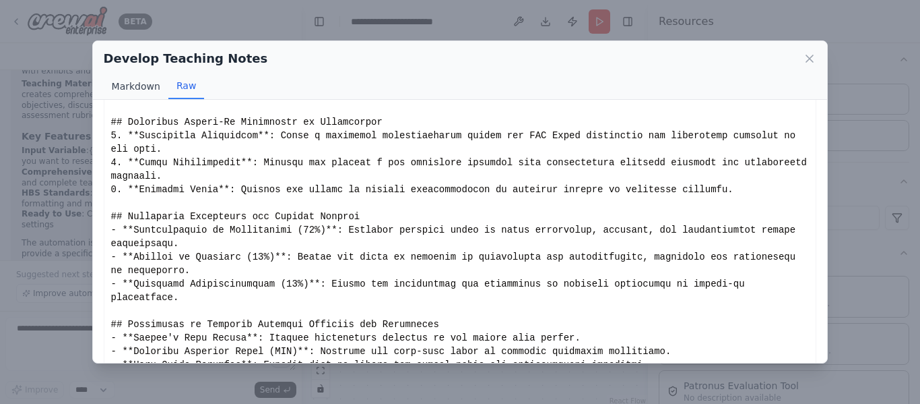
click at [115, 84] on button "Markdown" at bounding box center [136, 86] width 65 height 26
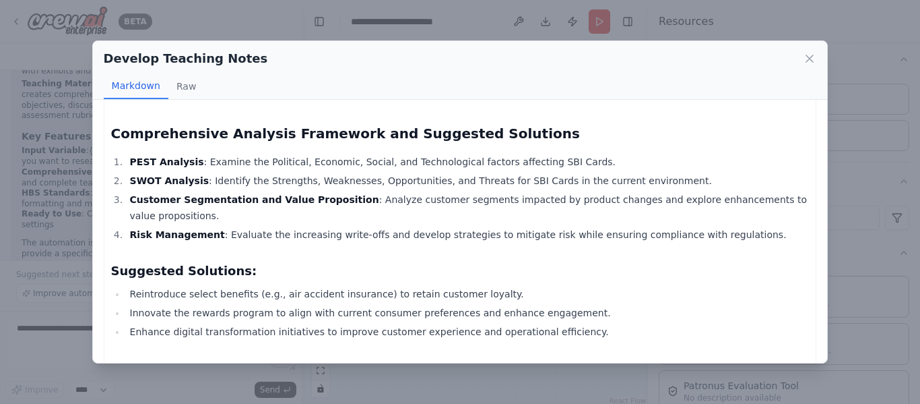
scroll to position [0, 0]
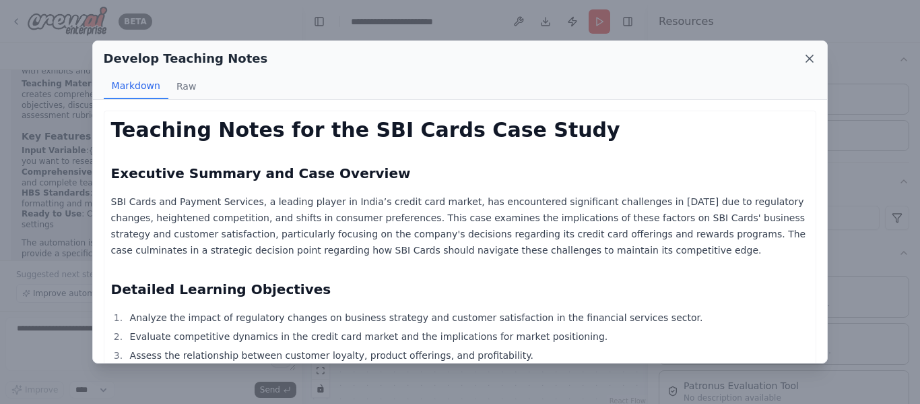
click at [815, 55] on icon at bounding box center [809, 58] width 13 height 13
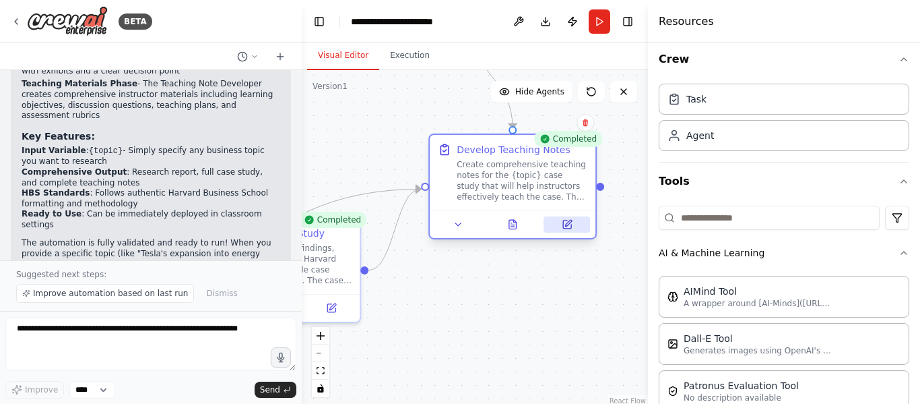
click at [570, 222] on icon at bounding box center [568, 223] width 6 height 6
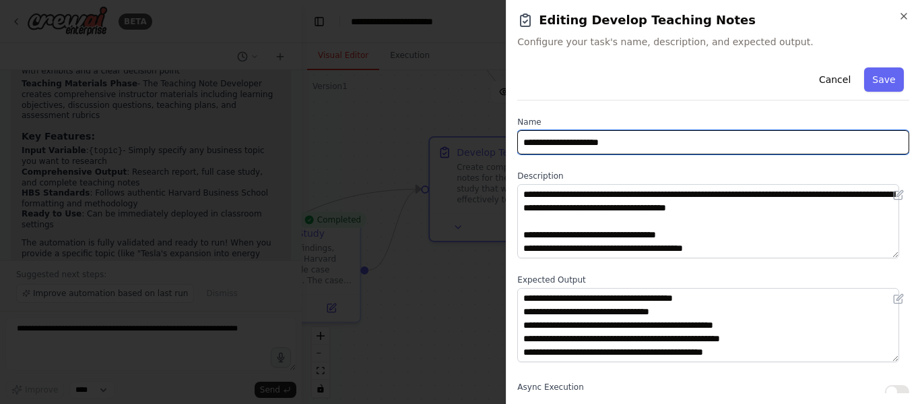
click at [657, 152] on input "**********" at bounding box center [713, 142] width 392 height 24
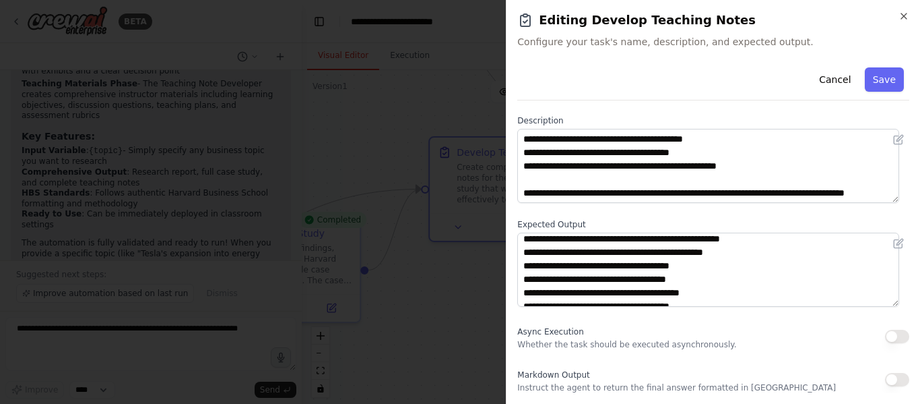
scroll to position [67, 0]
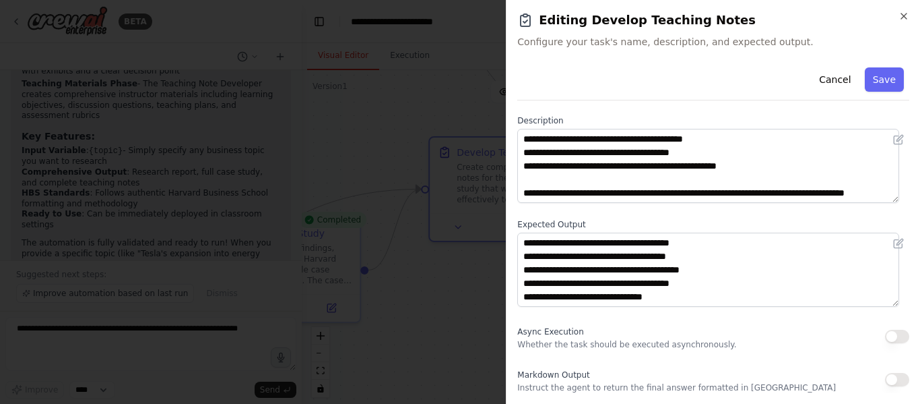
click at [579, 338] on div "Async Execution Whether the task should be executed asynchronously." at bounding box center [626, 336] width 219 height 27
click at [569, 340] on p "Whether the task should be executed asynchronously." at bounding box center [626, 344] width 219 height 11
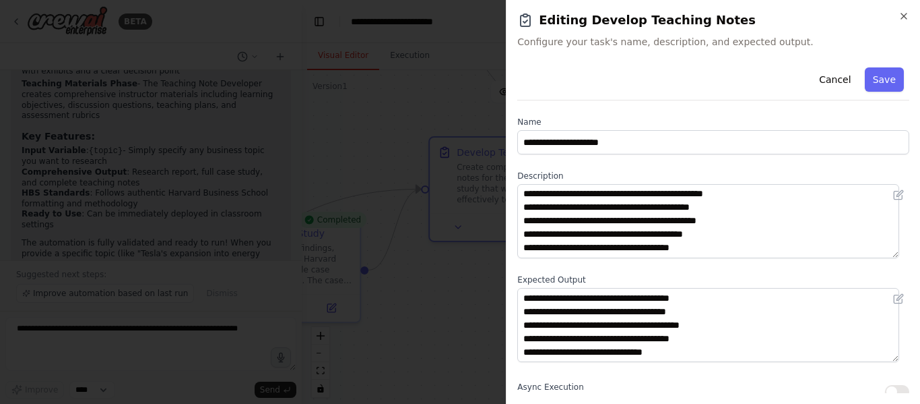
scroll to position [81, 0]
click at [830, 82] on button "Cancel" at bounding box center [835, 79] width 48 height 24
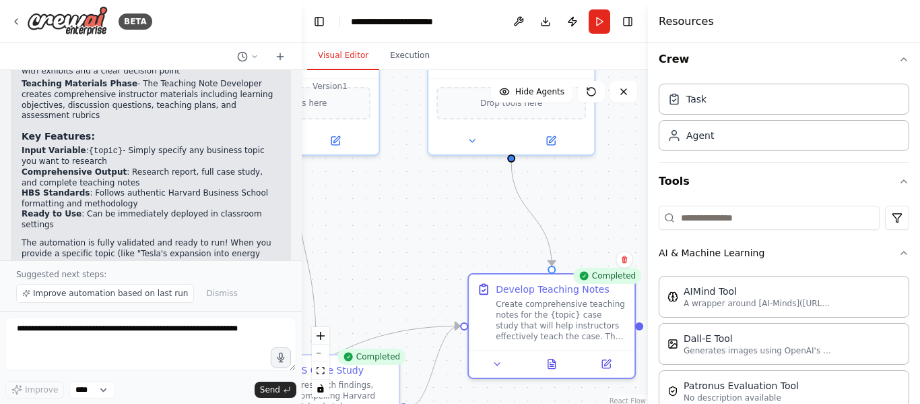
drag, startPoint x: 540, startPoint y: 298, endPoint x: 560, endPoint y: 435, distance: 138.3
click at [560, 404] on html "BETA I want to build a multi Ai agent that can help me in getting information f…" at bounding box center [460, 202] width 920 height 404
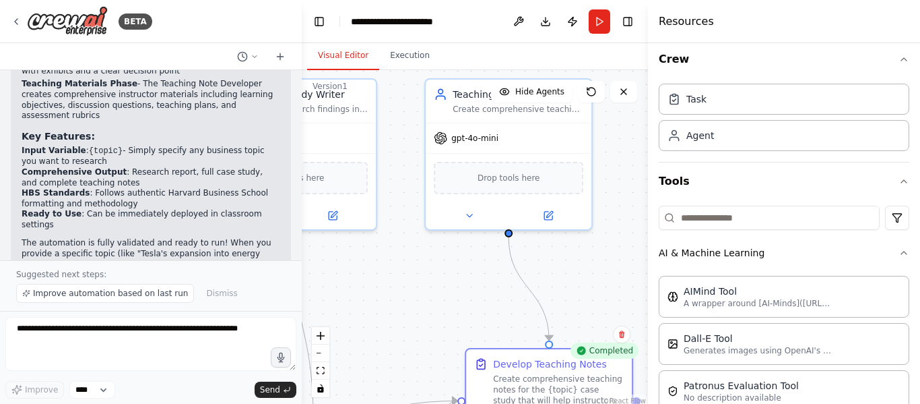
drag, startPoint x: 557, startPoint y: 173, endPoint x: 573, endPoint y: 248, distance: 76.5
click at [573, 248] on div ".deletable-edge-delete-btn { width: 20px; height: 20px; border: 0px solid #ffff…" at bounding box center [475, 238] width 346 height 337
click at [550, 219] on button at bounding box center [548, 213] width 76 height 16
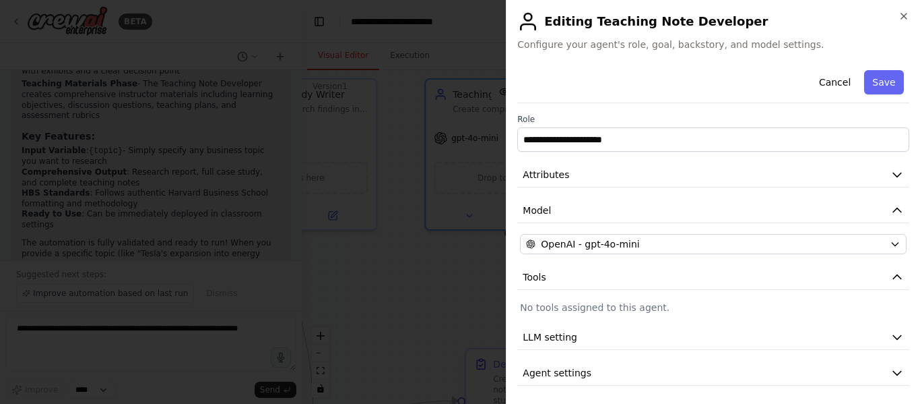
scroll to position [3, 0]
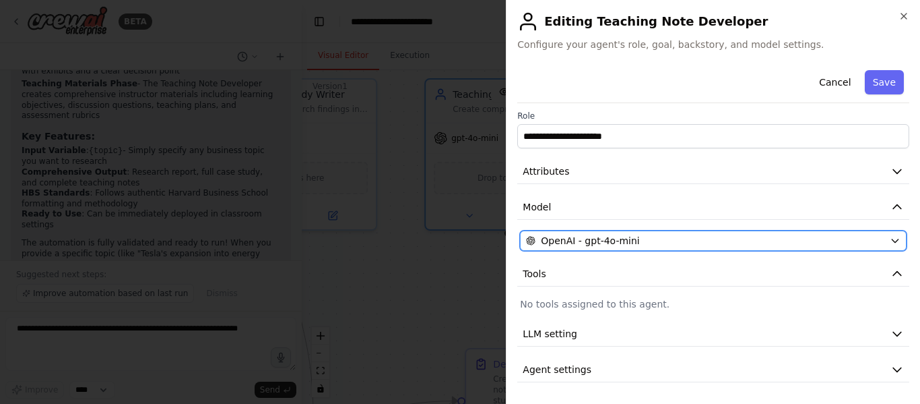
click at [594, 238] on span "OpenAI - gpt-4o-mini" at bounding box center [590, 240] width 98 height 13
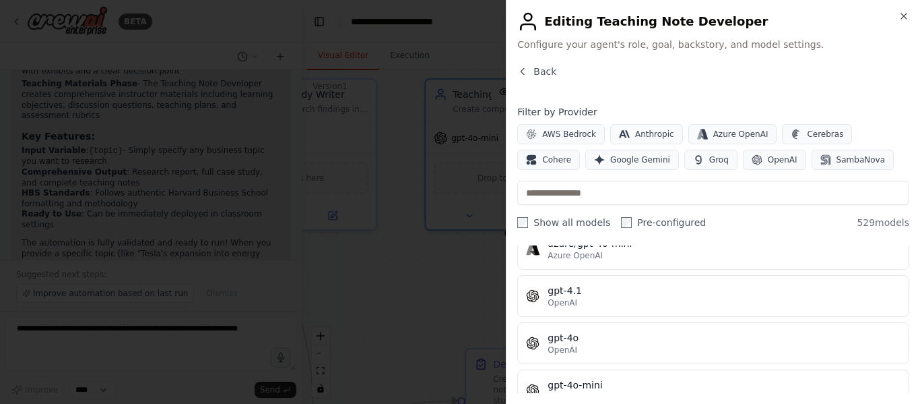
scroll to position [67, 0]
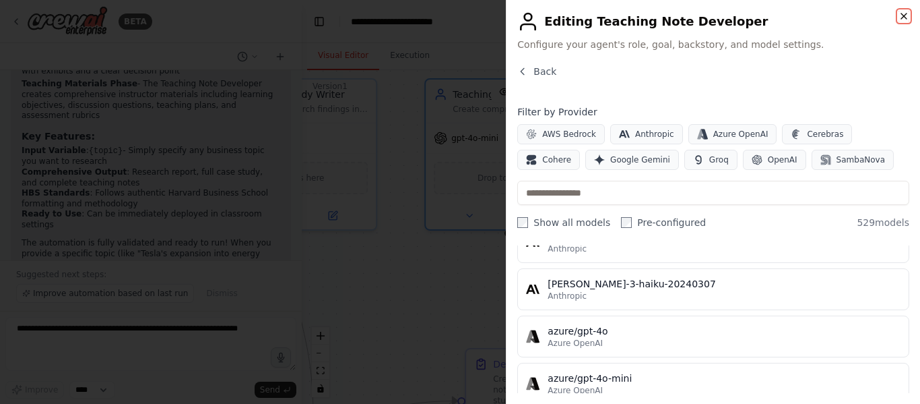
click at [902, 17] on icon "button" at bounding box center [904, 16] width 11 height 11
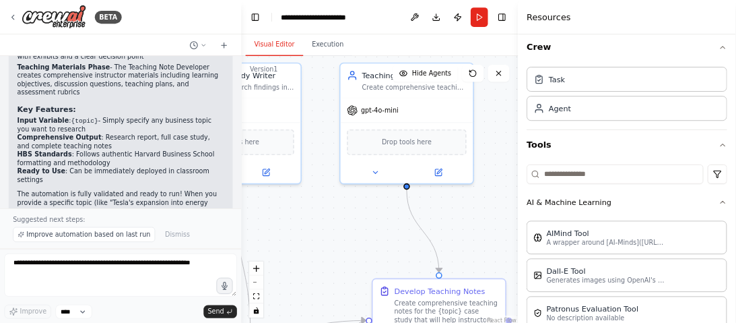
scroll to position [1197, 0]
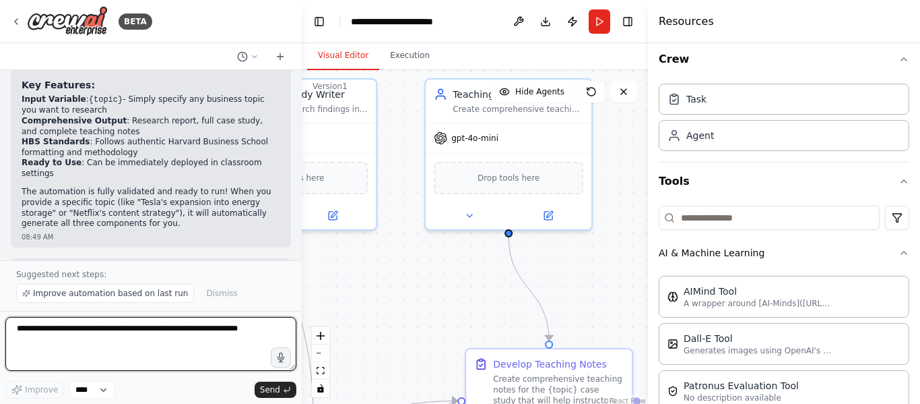
click at [117, 331] on textarea at bounding box center [150, 344] width 291 height 54
type textarea "*"
click at [117, 331] on textarea "**********" at bounding box center [150, 344] width 291 height 54
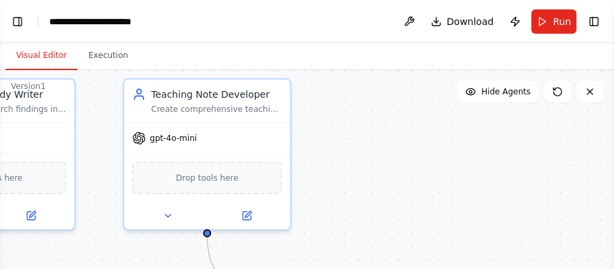
scroll to position [8, 0]
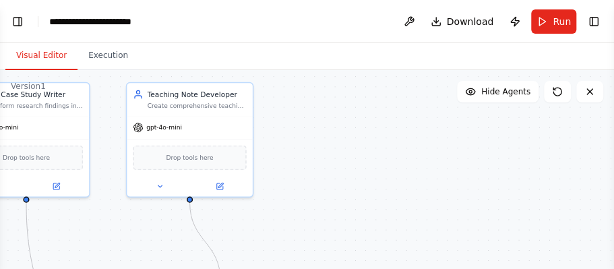
type textarea "**********"
click at [81, 38] on header "**********" at bounding box center [307, 21] width 614 height 43
click at [17, 20] on button "Toggle Left Sidebar" at bounding box center [17, 21] width 19 height 19
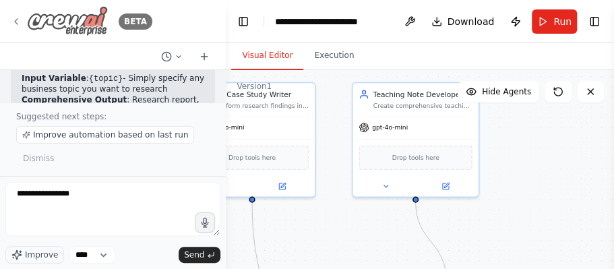
click at [96, 24] on img at bounding box center [67, 21] width 81 height 30
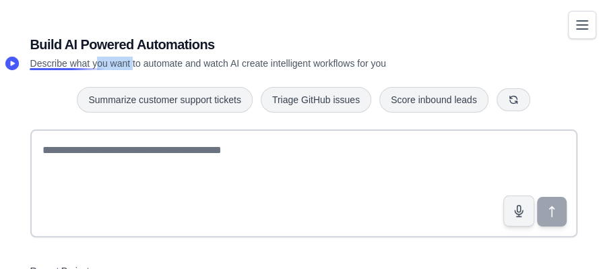
drag, startPoint x: 96, startPoint y: 65, endPoint x: 137, endPoint y: 65, distance: 41.8
click at [136, 65] on p "Describe what you want to automate and watch AI create intelligent workflows fo…" at bounding box center [256, 63] width 453 height 13
click at [138, 65] on p "Describe what you want to automate and watch AI create intelligent workflows fo…" at bounding box center [256, 63] width 453 height 13
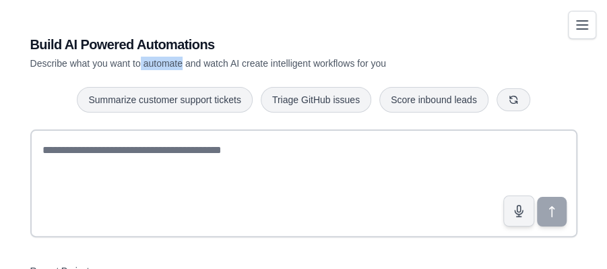
drag, startPoint x: 138, startPoint y: 65, endPoint x: 198, endPoint y: 65, distance: 60.0
click at [195, 65] on p "Describe what you want to automate and watch AI create intelligent workflows fo…" at bounding box center [256, 63] width 453 height 13
click at [198, 65] on p "Describe what you want to automate and watch AI create intelligent workflows fo…" at bounding box center [256, 63] width 453 height 13
click at [239, 65] on p "Describe what you want to automate and watch AI create intelligent workflows fo…" at bounding box center [256, 63] width 453 height 13
drag, startPoint x: 239, startPoint y: 65, endPoint x: 208, endPoint y: 63, distance: 31.1
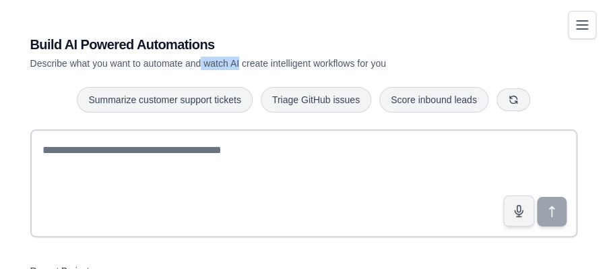
click at [239, 64] on p "Describe what you want to automate and watch AI create intelligent workflows fo…" at bounding box center [256, 63] width 453 height 13
click at [280, 63] on p "Describe what you want to automate and watch AI create intelligent workflows fo…" at bounding box center [256, 63] width 453 height 13
drag, startPoint x: 190, startPoint y: 65, endPoint x: 257, endPoint y: 67, distance: 67.4
click at [252, 66] on p "Describe what you want to automate and watch AI create intelligent workflows fo…" at bounding box center [256, 63] width 453 height 13
click at [259, 67] on p "Describe what you want to automate and watch AI create intelligent workflows fo…" at bounding box center [256, 63] width 453 height 13
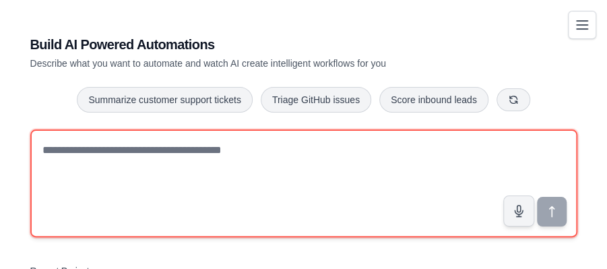
drag, startPoint x: 140, startPoint y: 148, endPoint x: 203, endPoint y: 148, distance: 63.3
click at [194, 148] on textarea at bounding box center [303, 183] width 547 height 108
click at [203, 148] on textarea at bounding box center [303, 183] width 547 height 108
drag, startPoint x: 272, startPoint y: 154, endPoint x: 280, endPoint y: 154, distance: 8.8
click at [276, 154] on textarea at bounding box center [303, 183] width 547 height 108
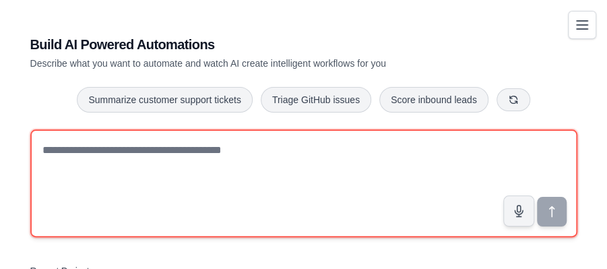
click at [280, 154] on textarea at bounding box center [303, 183] width 547 height 108
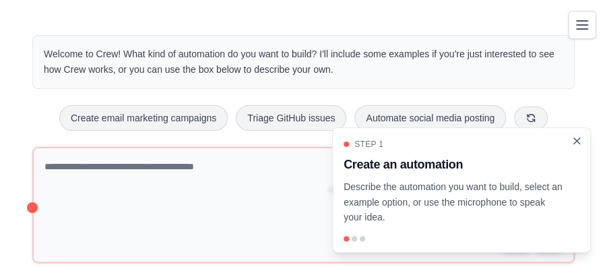
click at [575, 139] on icon "Close walkthrough" at bounding box center [577, 140] width 6 height 6
click at [576, 18] on icon "Toggle navigation" at bounding box center [582, 25] width 16 height 16
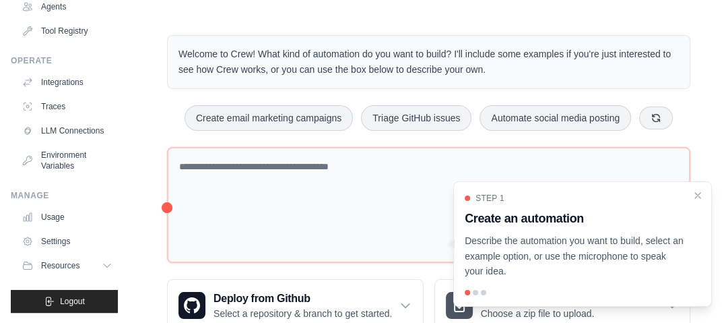
scroll to position [42, 0]
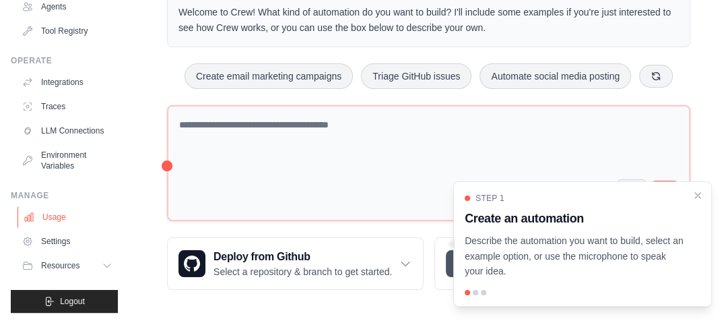
click at [65, 221] on link "Usage" at bounding box center [69, 217] width 102 height 22
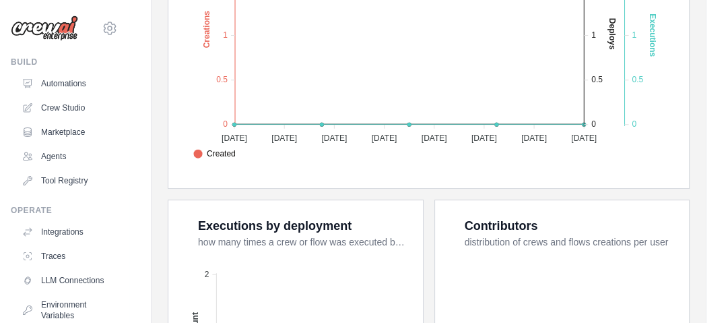
scroll to position [379, 0]
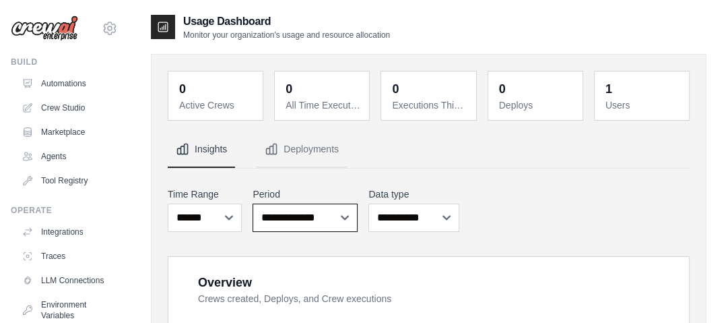
click at [309, 220] on select "**********" at bounding box center [305, 217] width 105 height 28
click at [219, 226] on select "***** ****** *******" at bounding box center [205, 217] width 74 height 28
select select "***"
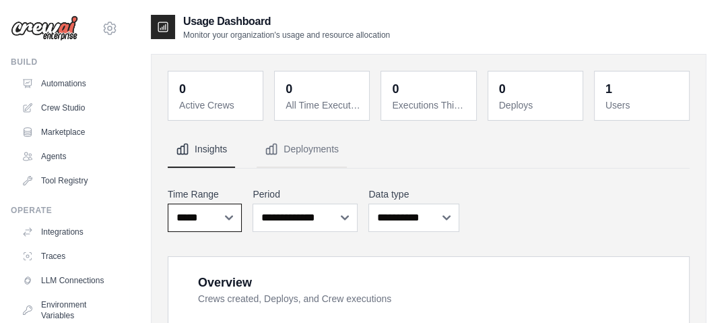
click at [168, 203] on select "***** ****** *******" at bounding box center [205, 217] width 74 height 28
click at [307, 221] on select "**********" at bounding box center [305, 217] width 105 height 28
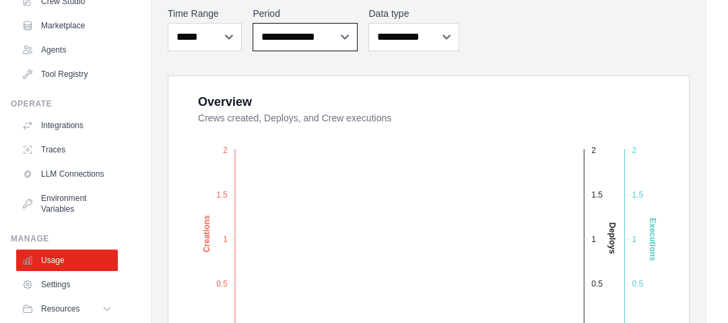
scroll to position [150, 0]
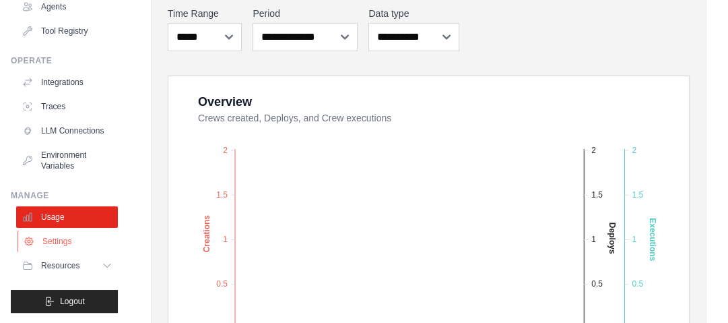
click at [55, 235] on link "Settings" at bounding box center [69, 241] width 102 height 22
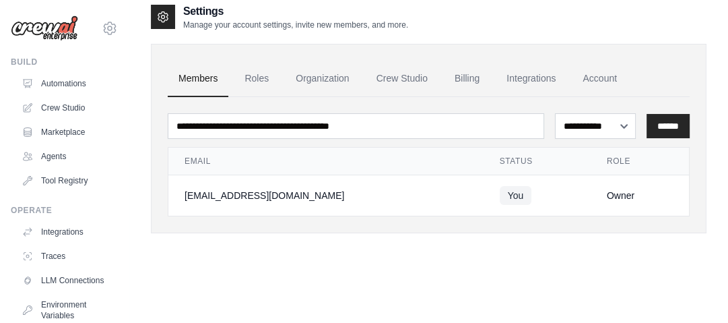
scroll to position [27, 0]
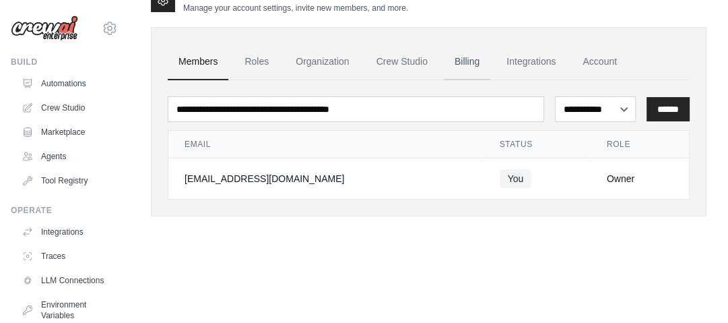
click at [478, 63] on link "Billing" at bounding box center [467, 62] width 46 height 36
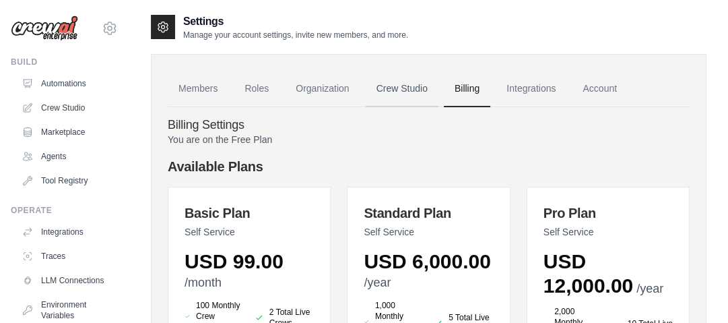
click at [415, 92] on link "Crew Studio" at bounding box center [402, 89] width 73 height 36
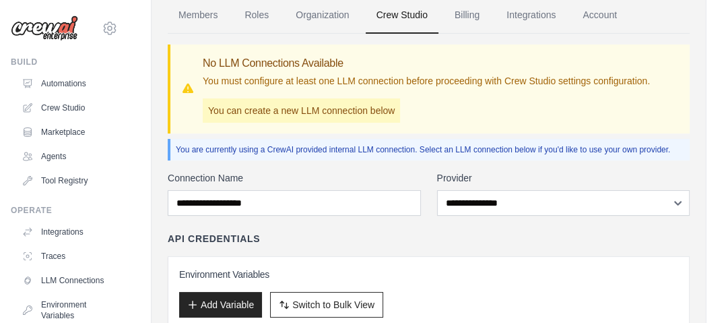
scroll to position [108, 0]
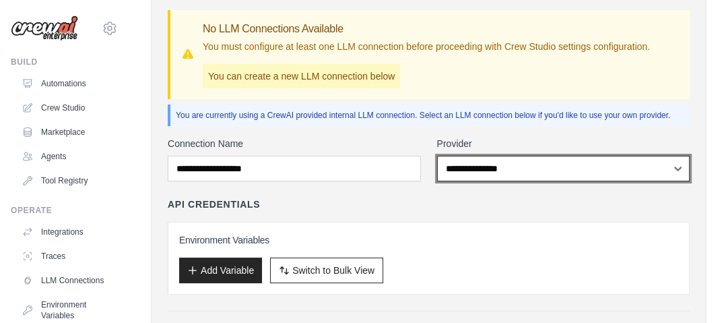
click at [542, 175] on select "**********" at bounding box center [563, 169] width 253 height 26
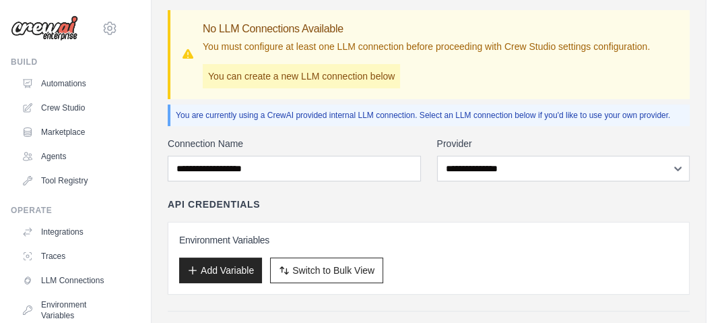
click at [384, 208] on div "API Credentials" at bounding box center [429, 203] width 522 height 13
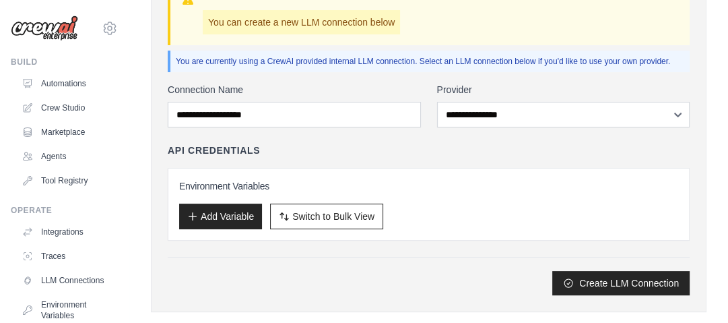
scroll to position [184, 0]
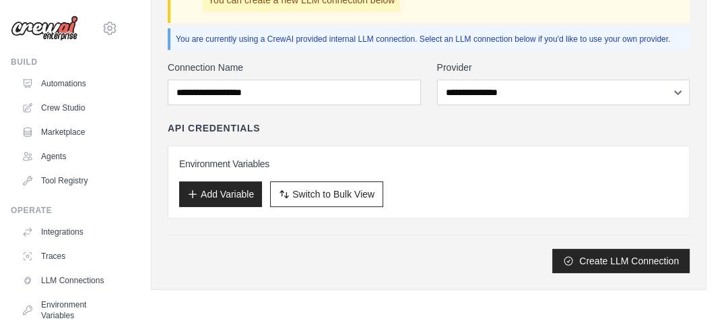
click at [331, 237] on div "Create LLM Connection" at bounding box center [429, 253] width 522 height 38
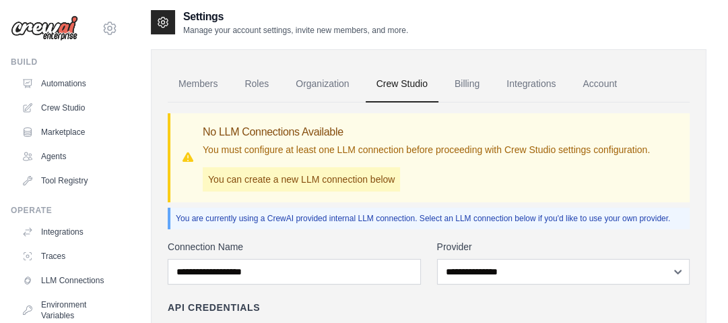
scroll to position [0, 0]
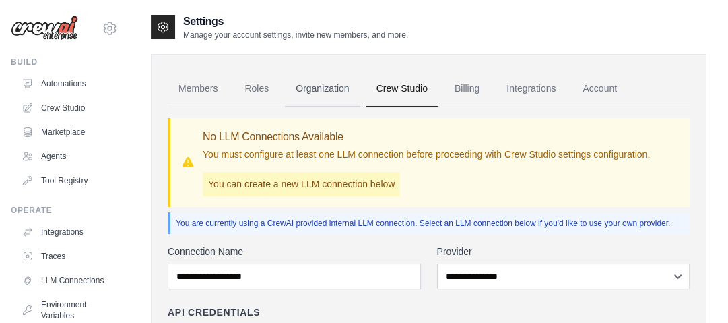
click at [337, 80] on link "Organization" at bounding box center [322, 89] width 75 height 36
click at [342, 93] on link "Organization" at bounding box center [322, 89] width 75 height 36
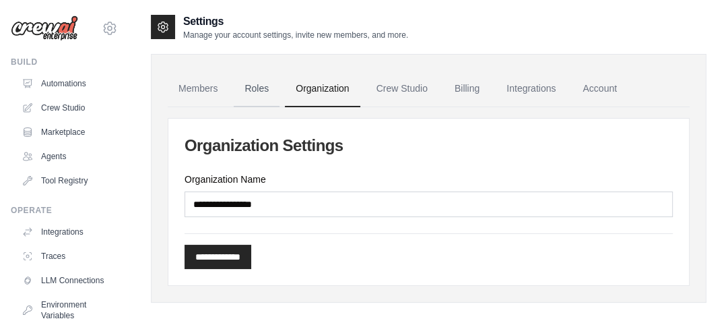
click at [264, 88] on link "Roles" at bounding box center [257, 89] width 46 height 36
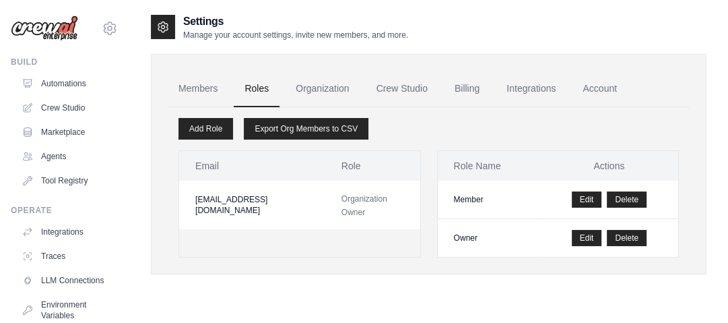
click at [183, 231] on div "Email Role amitjainiima@gmail.com Organization Owner" at bounding box center [300, 203] width 243 height 107
click at [201, 89] on link "Members" at bounding box center [198, 89] width 61 height 36
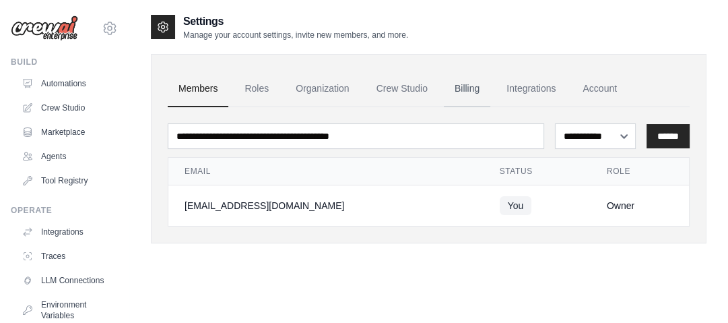
click at [476, 86] on link "Billing" at bounding box center [467, 89] width 46 height 36
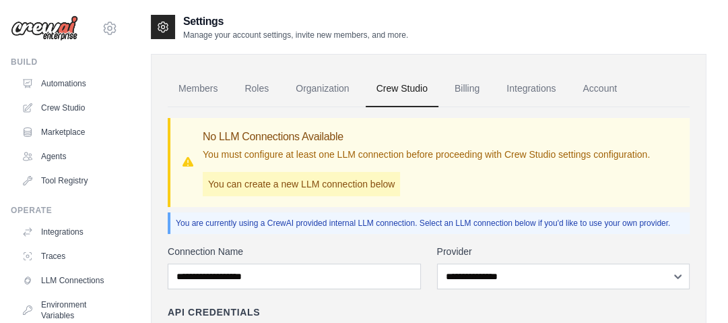
click at [319, 253] on label "Connection Name" at bounding box center [294, 251] width 253 height 13
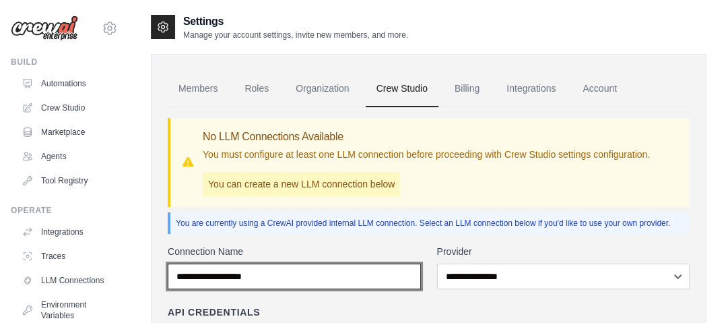
click at [319, 263] on input "Connection Name" at bounding box center [294, 276] width 253 height 26
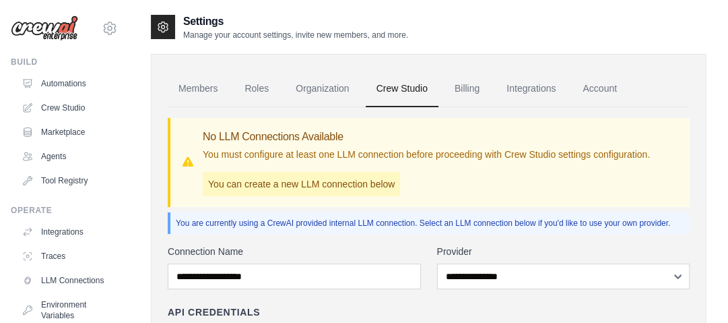
click at [338, 240] on div "**********" at bounding box center [429, 282] width 522 height 350
click at [637, 224] on p "You are currently using a CrewAI provided internal LLM connection. Select an LL…" at bounding box center [430, 223] width 509 height 11
click at [457, 80] on link "Billing" at bounding box center [467, 89] width 46 height 36
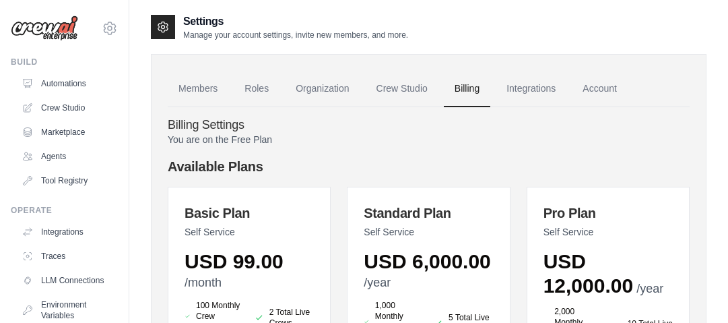
click at [528, 92] on link "Integrations" at bounding box center [531, 89] width 71 height 36
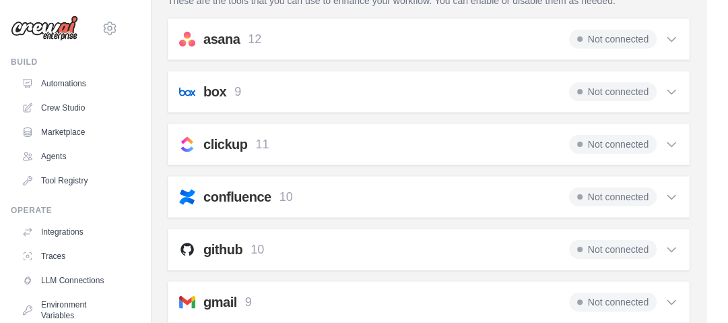
scroll to position [54, 0]
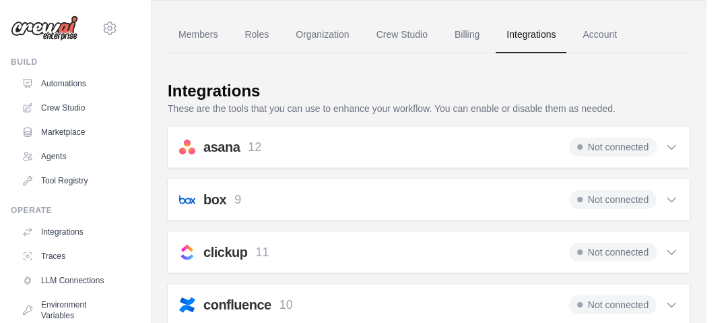
click at [235, 148] on h2 "asana" at bounding box center [221, 146] width 36 height 19
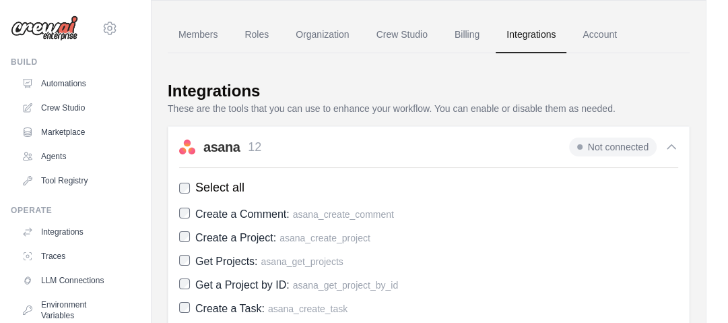
click at [235, 148] on h2 "asana" at bounding box center [221, 146] width 36 height 19
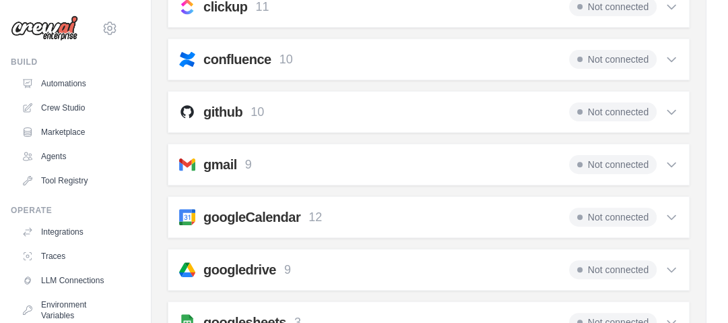
scroll to position [230, 0]
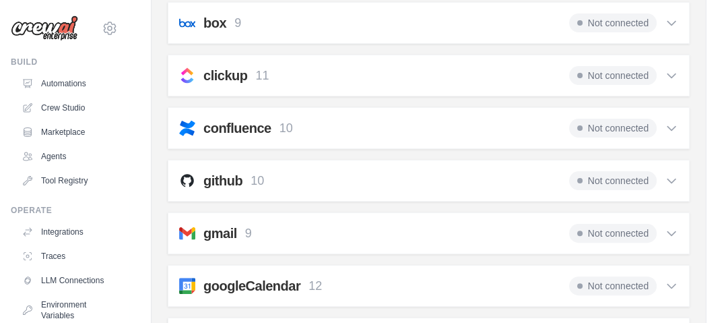
click at [276, 243] on div "gmail 9 Not connected Select all Send an Email: gmail_send_email Get an Email b…" at bounding box center [429, 233] width 522 height 42
click at [221, 233] on h2 "gmail" at bounding box center [220, 233] width 34 height 19
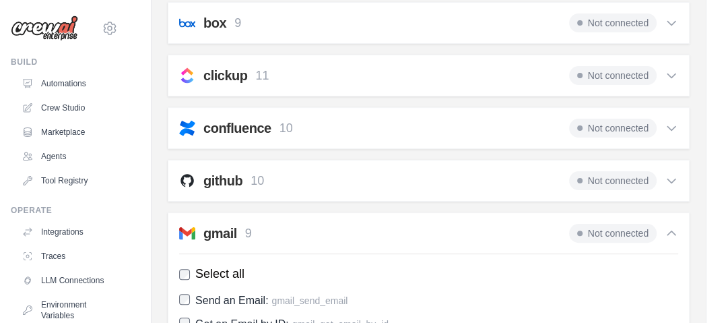
scroll to position [284, 0]
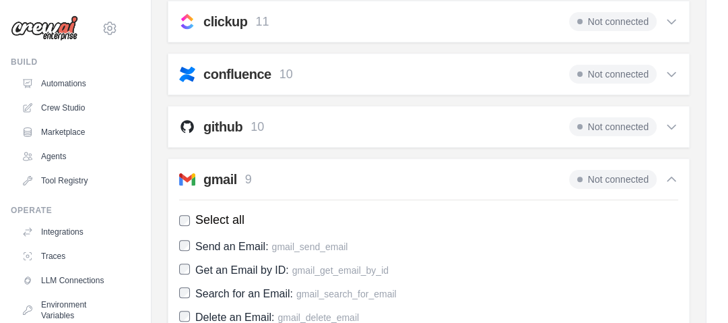
click at [224, 181] on h2 "gmail" at bounding box center [220, 179] width 34 height 19
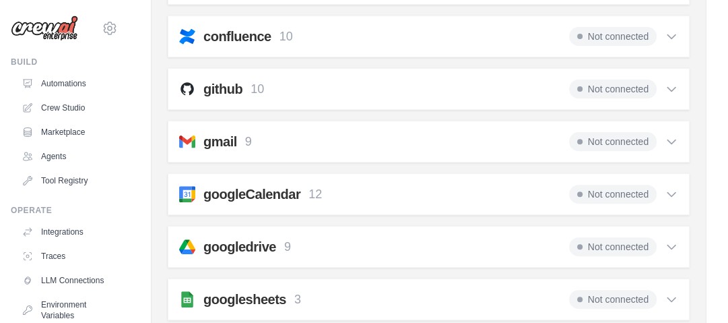
scroll to position [338, 0]
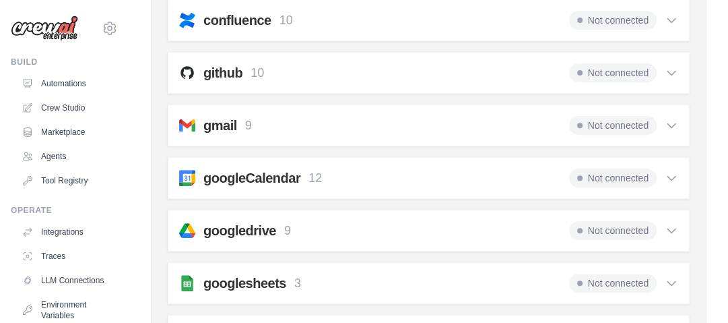
click at [272, 177] on h2 "googleCalendar" at bounding box center [251, 177] width 97 height 19
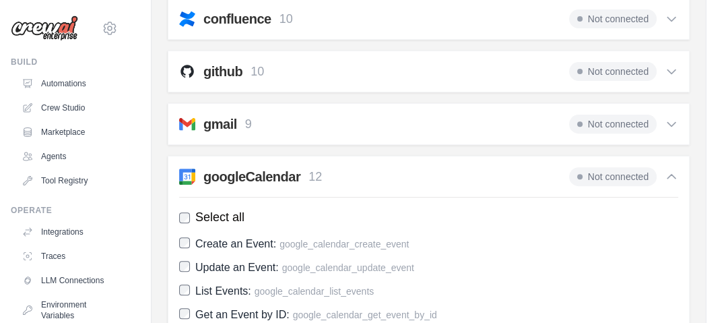
scroll to position [284, 0]
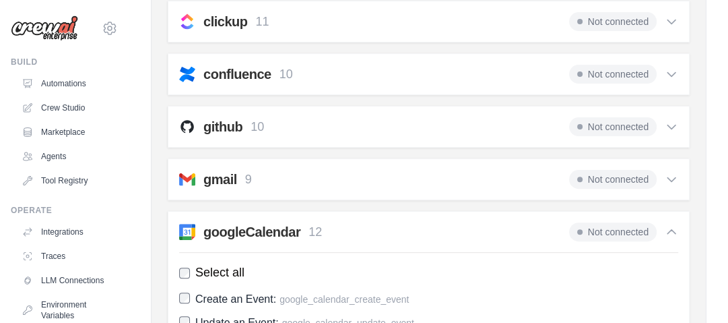
click at [255, 224] on h2 "googleCalendar" at bounding box center [251, 231] width 97 height 19
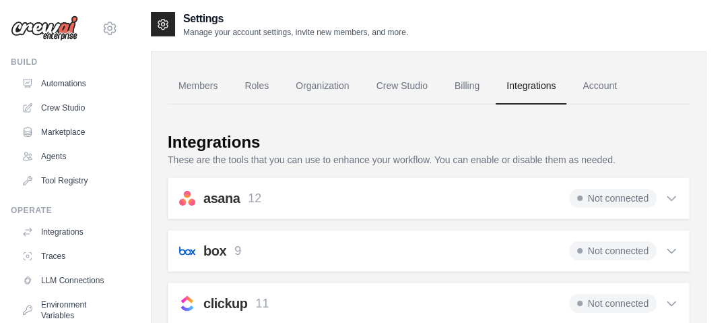
scroll to position [0, 0]
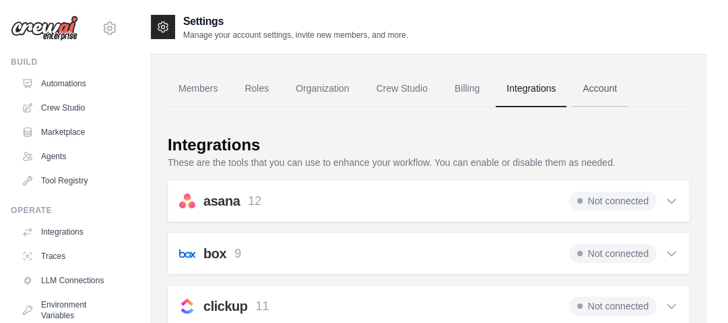
click at [592, 89] on link "Account" at bounding box center [600, 89] width 56 height 36
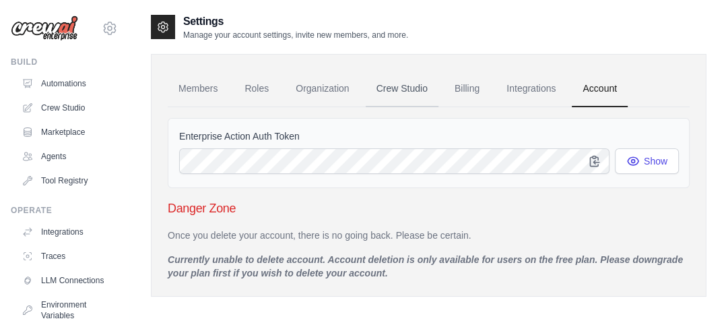
click at [412, 90] on link "Crew Studio" at bounding box center [402, 89] width 73 height 36
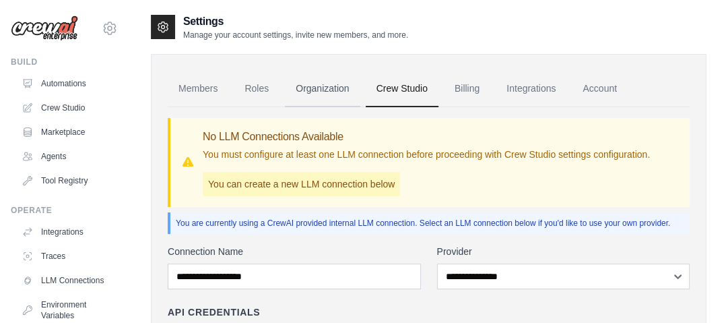
click at [340, 96] on link "Organization" at bounding box center [322, 89] width 75 height 36
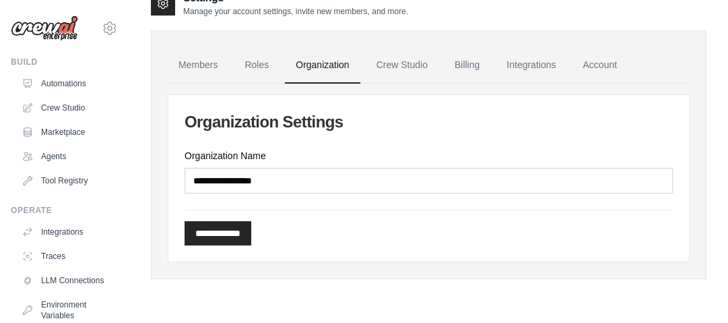
scroll to position [27, 0]
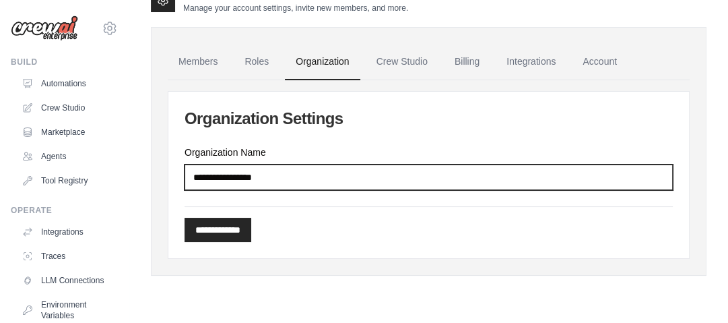
click at [309, 177] on input "Organization Name" at bounding box center [429, 177] width 488 height 26
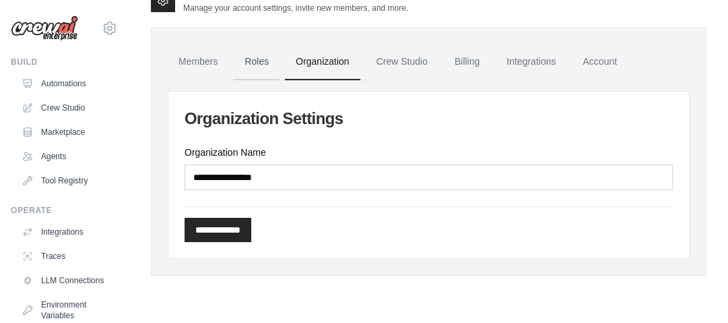
click at [264, 71] on link "Roles" at bounding box center [257, 62] width 46 height 36
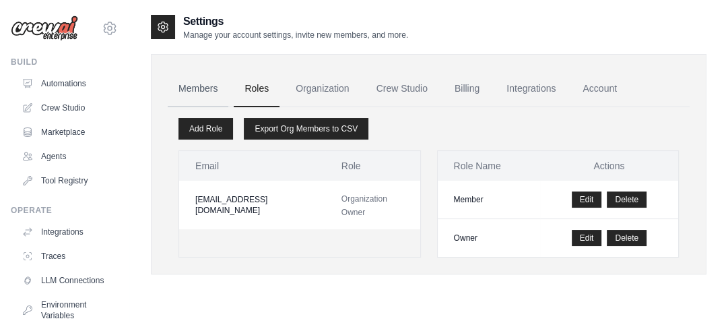
click at [198, 82] on link "Members" at bounding box center [198, 89] width 61 height 36
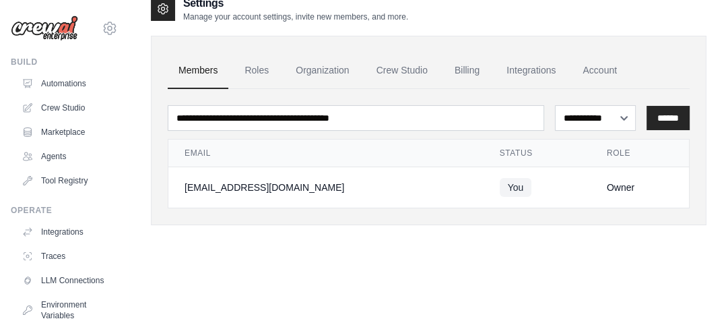
scroll to position [27, 0]
